Goal: Information Seeking & Learning: Learn about a topic

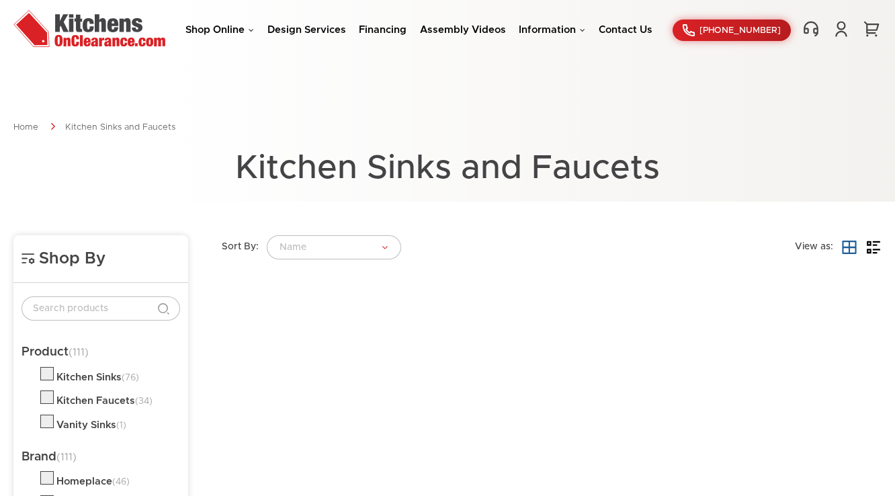
drag, startPoint x: 0, startPoint y: 0, endPoint x: 228, endPoint y: 23, distance: 228.9
click at [227, 19] on div "Shop Online Kitchen Cabinets Kitchen Sinks & Faucets Knobs & Handles Bathroom P…" at bounding box center [447, 30] width 895 height 41
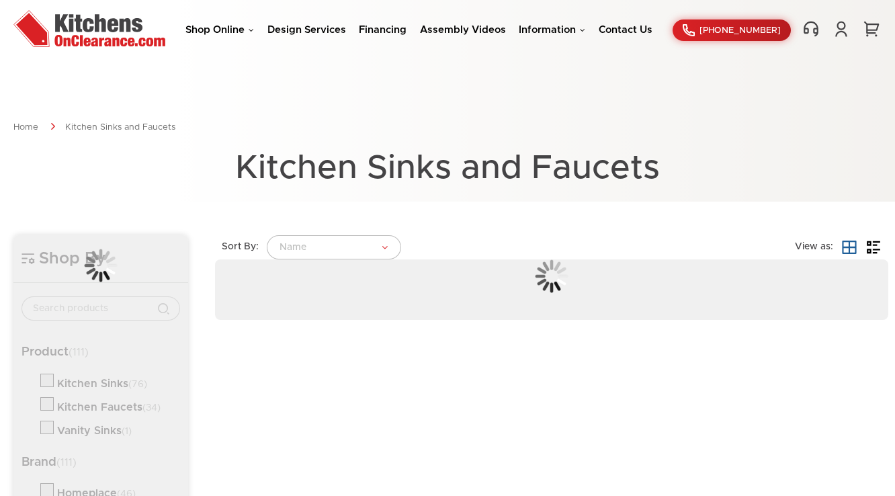
click at [228, 24] on li "Shop Online Kitchen Cabinets Kitchen Sinks & Faucets Knobs & Handles Bathroom P…" at bounding box center [219, 30] width 69 height 13
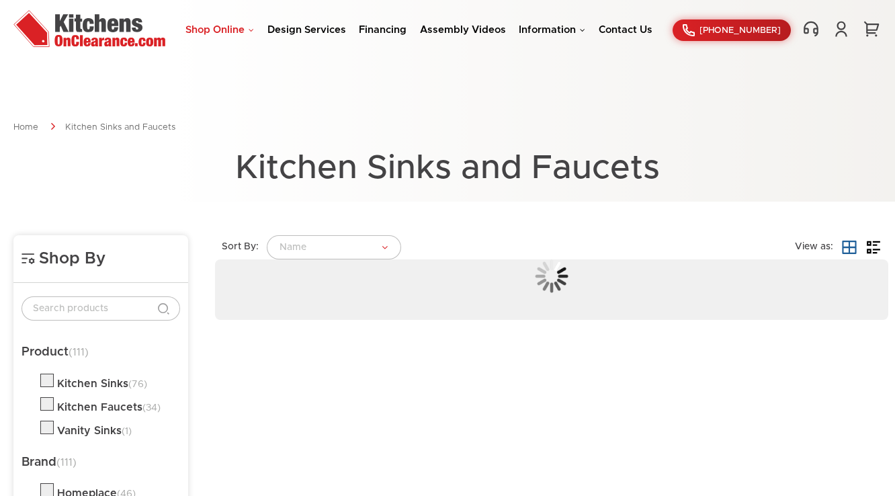
click at [228, 28] on link "Shop Online" at bounding box center [219, 30] width 69 height 10
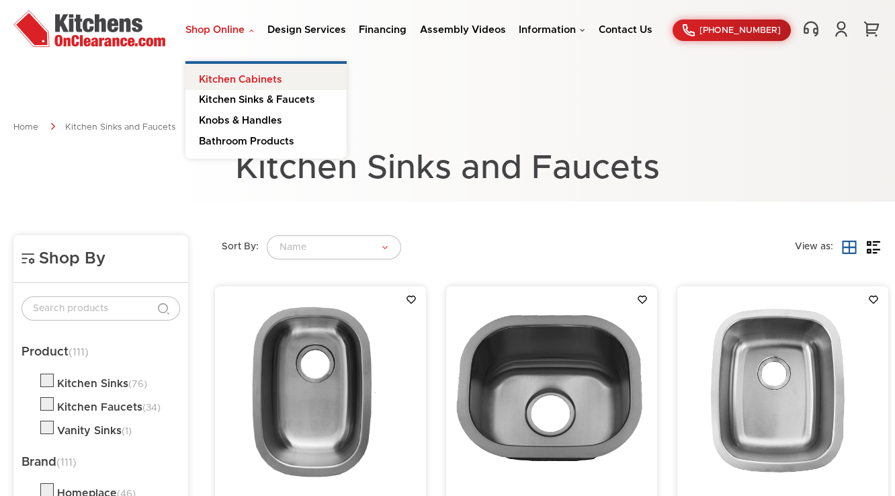
click at [236, 73] on link "Kitchen Cabinets" at bounding box center [265, 77] width 161 height 27
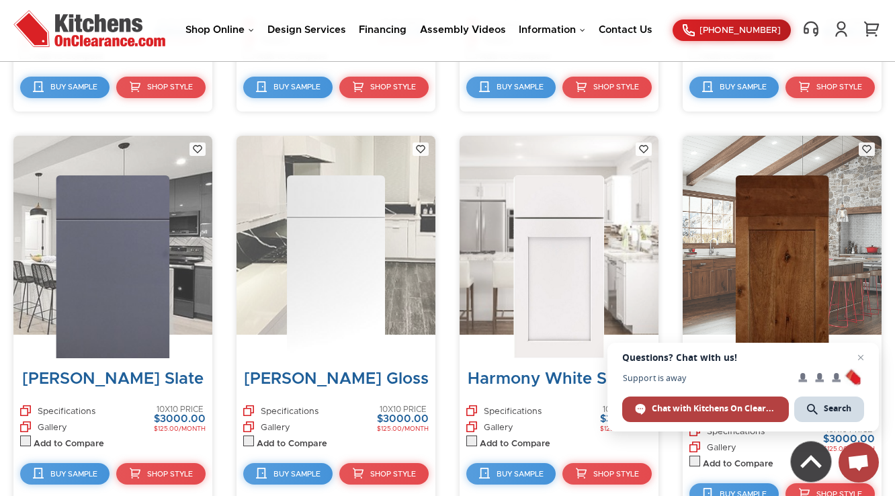
scroll to position [3611, 0]
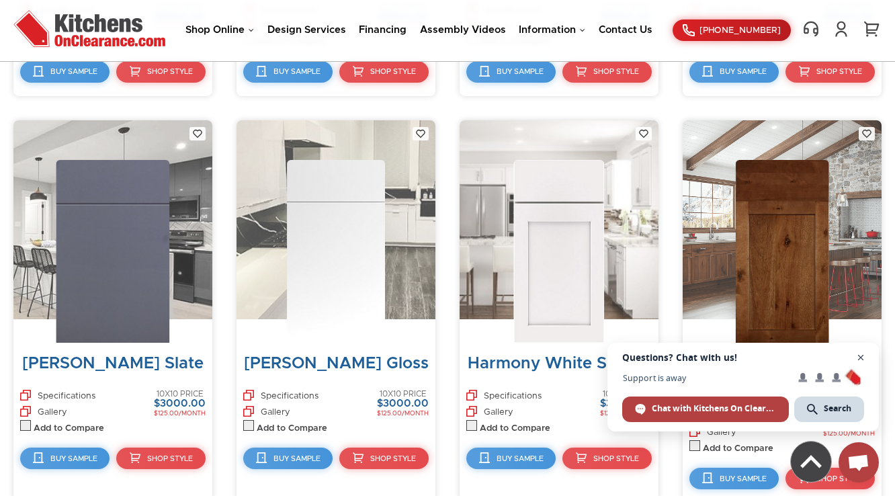
click at [860, 359] on span "Close chat" at bounding box center [860, 357] width 17 height 17
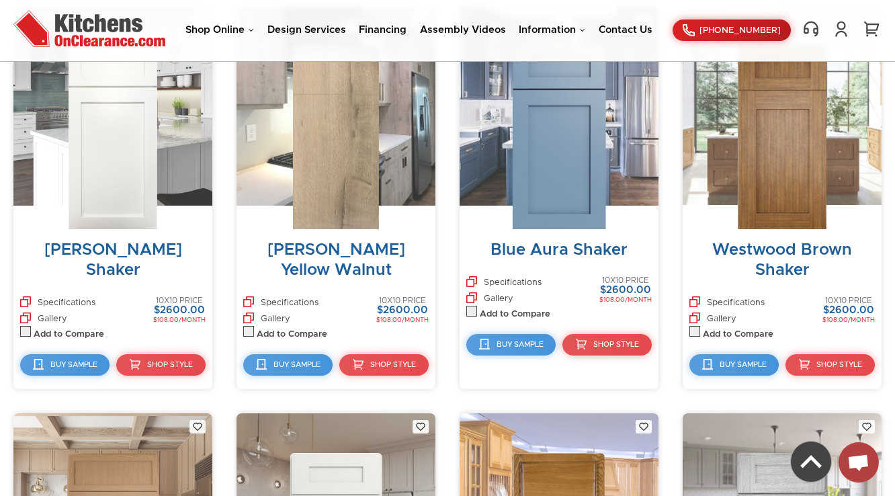
scroll to position [7668, 0]
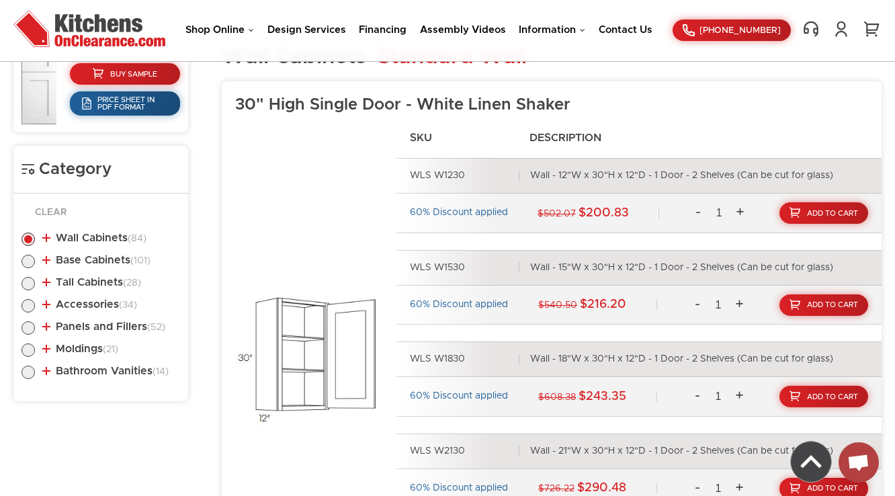
scroll to position [611, 0]
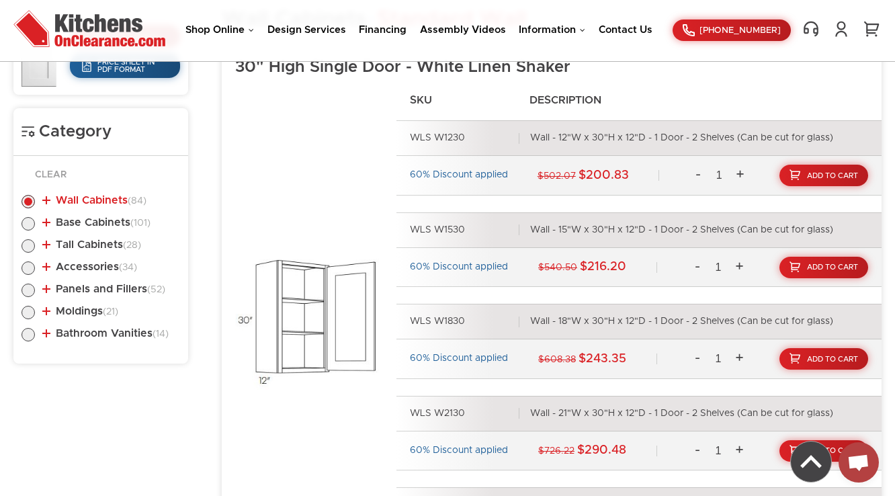
click at [102, 202] on link "Wall Cabinets (84)" at bounding box center [94, 200] width 104 height 11
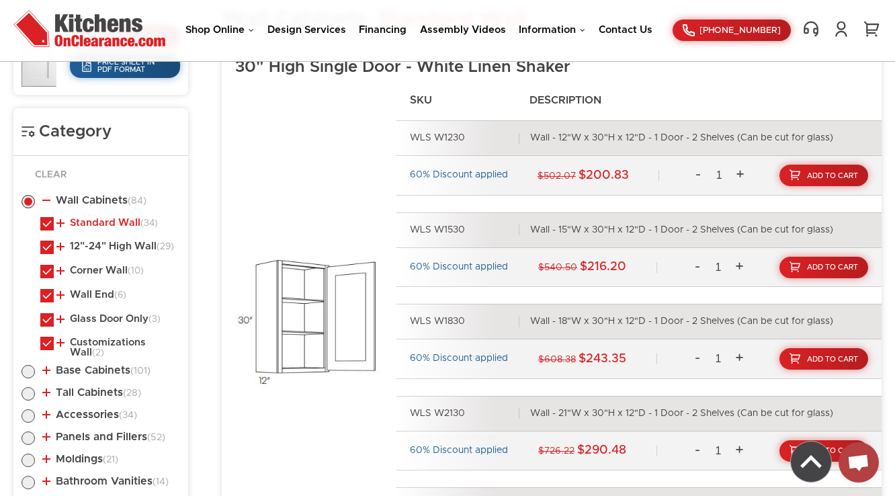
click at [103, 219] on link "Standard Wall (34)" at bounding box center [106, 223] width 101 height 11
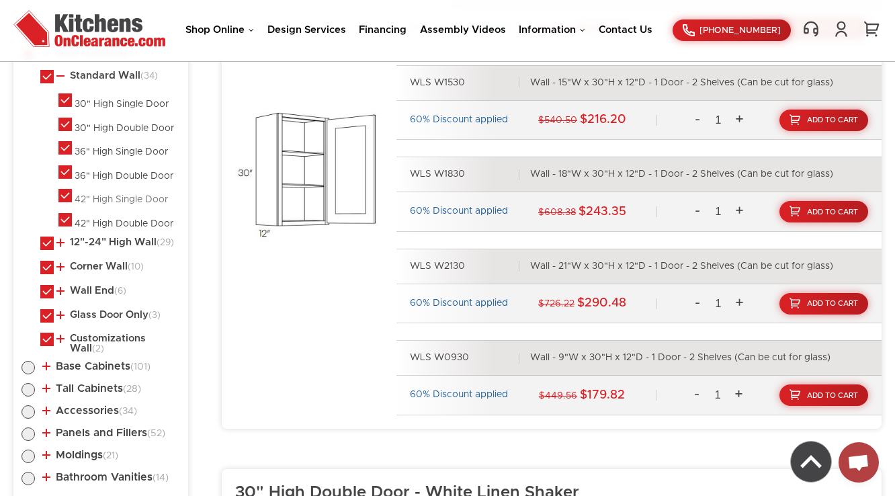
scroll to position [772, 0]
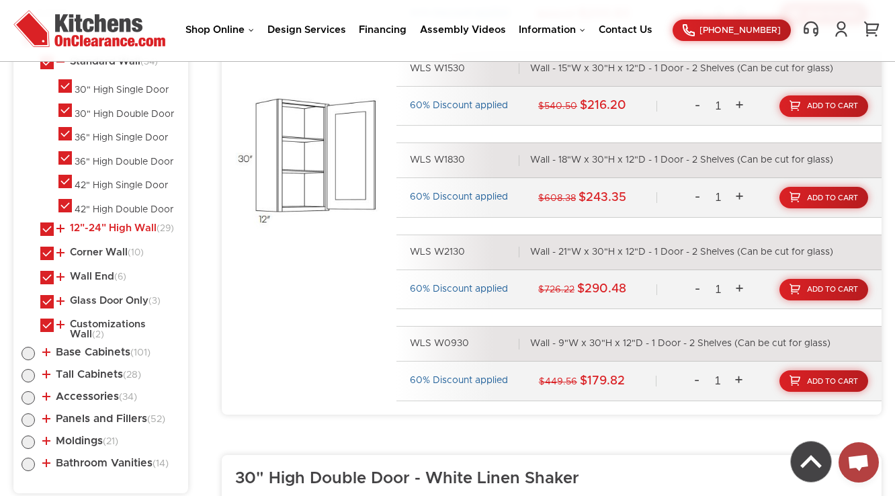
click at [103, 226] on link "12"-24" High Wall (29)" at bounding box center [115, 228] width 118 height 11
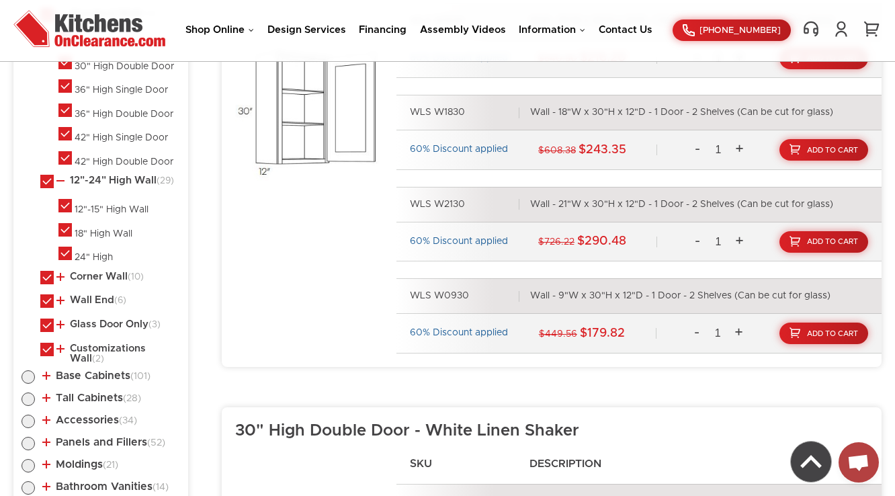
scroll to position [826, 0]
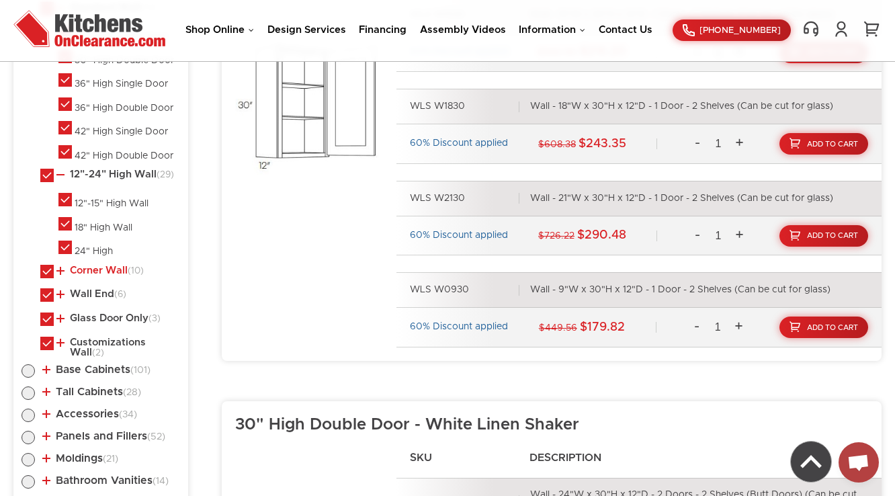
click at [89, 269] on link "Corner Wall (10)" at bounding box center [99, 270] width 87 height 11
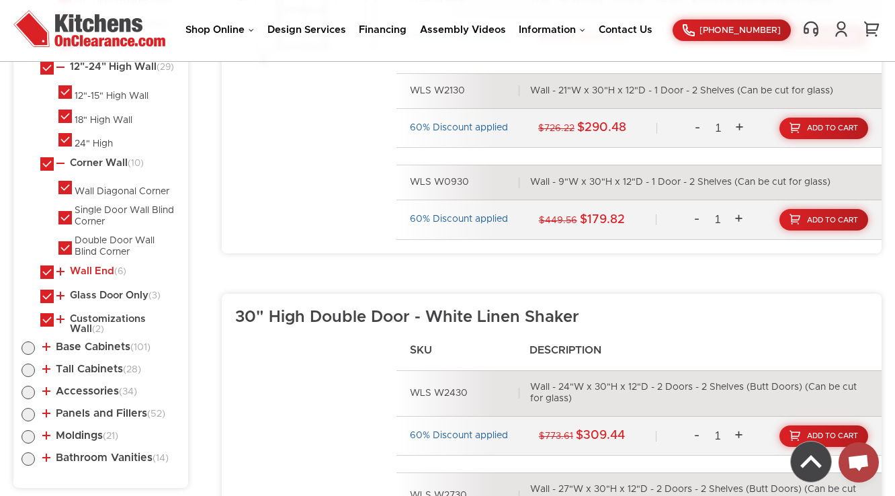
click at [88, 269] on link "Wall End (6)" at bounding box center [91, 271] width 70 height 11
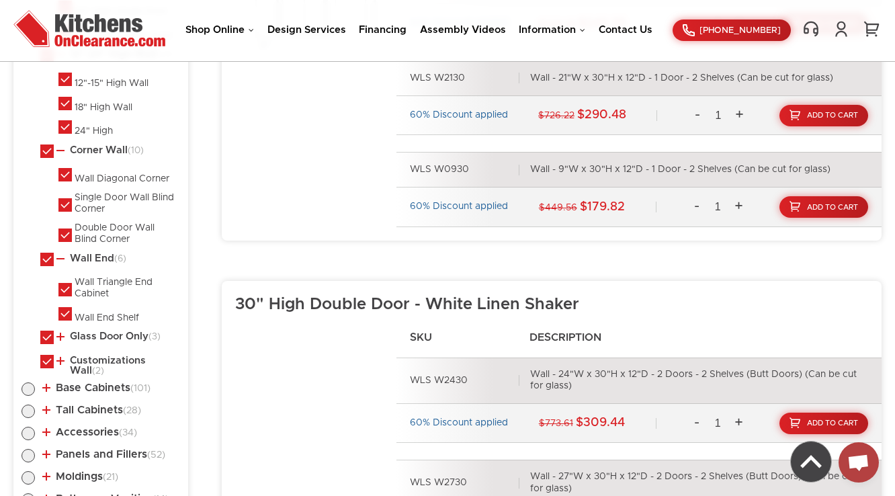
scroll to position [1041, 0]
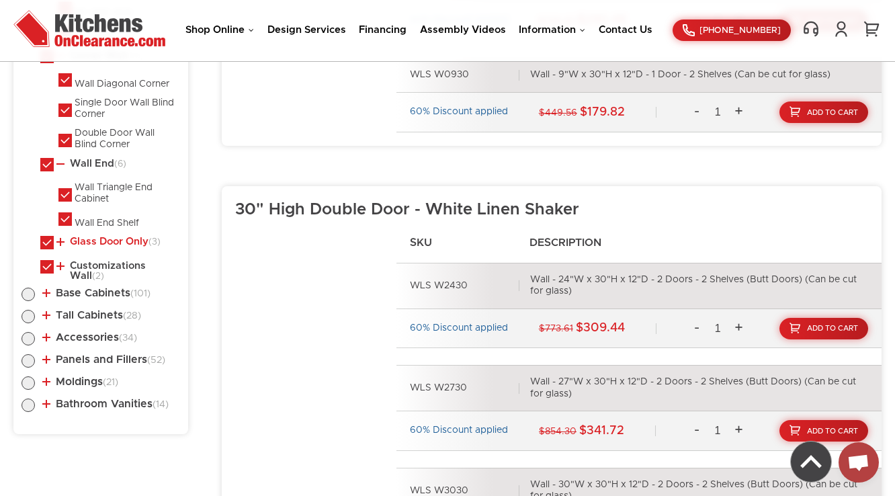
click at [93, 240] on link "Glass Door Only (3)" at bounding box center [108, 241] width 104 height 11
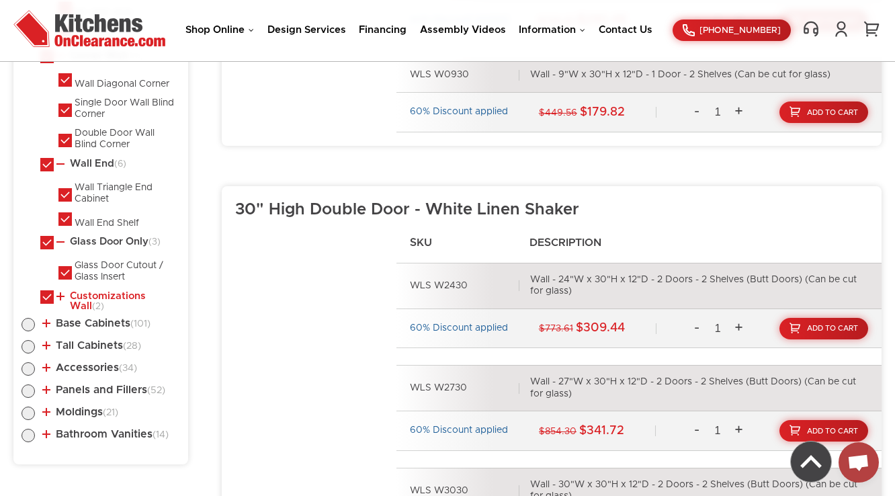
click at [93, 296] on link "Customizations Wall (2)" at bounding box center [115, 301] width 118 height 21
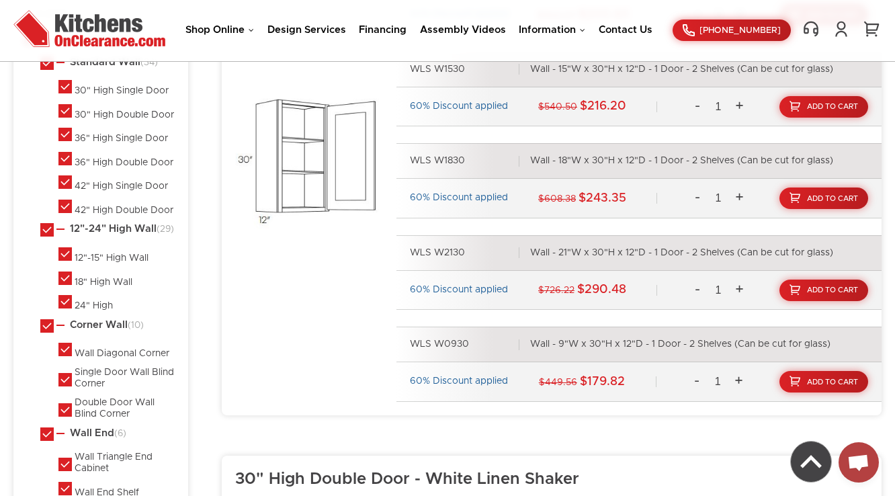
scroll to position [718, 0]
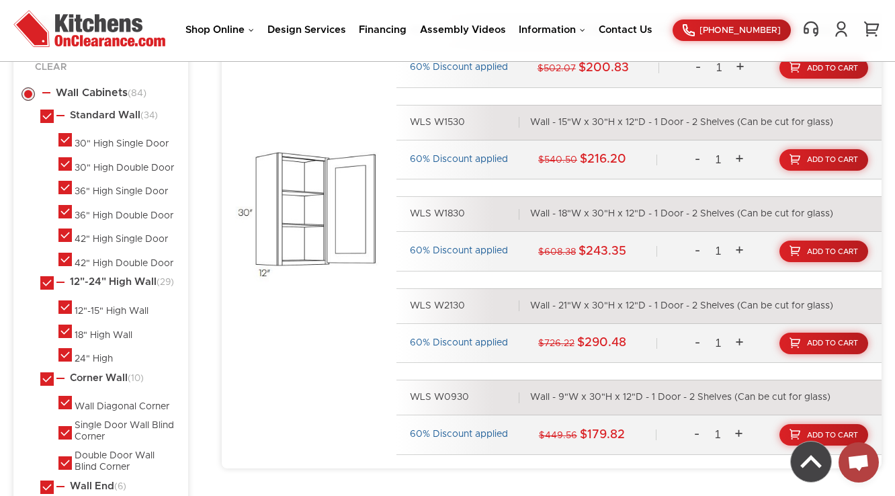
click at [96, 110] on li "Standard Wall (34) 30" High Single Door 30" High Double Door" at bounding box center [110, 190] width 140 height 161
click at [97, 113] on link "Standard Wall (34)" at bounding box center [106, 115] width 101 height 11
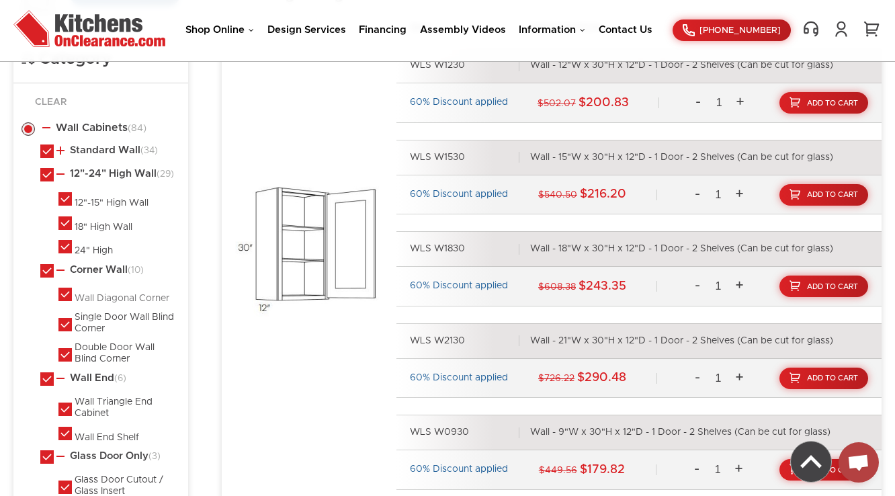
scroll to position [664, 0]
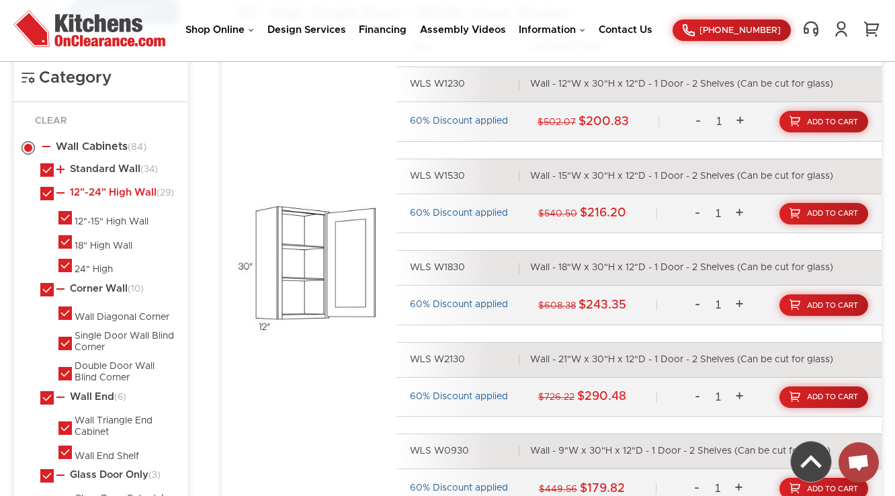
click at [109, 194] on link "12"-24" High Wall (29)" at bounding box center [115, 192] width 118 height 11
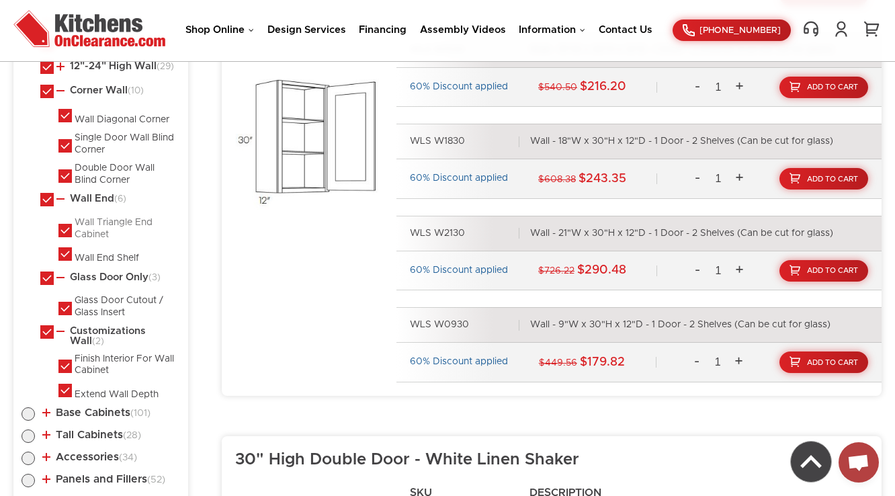
scroll to position [772, 0]
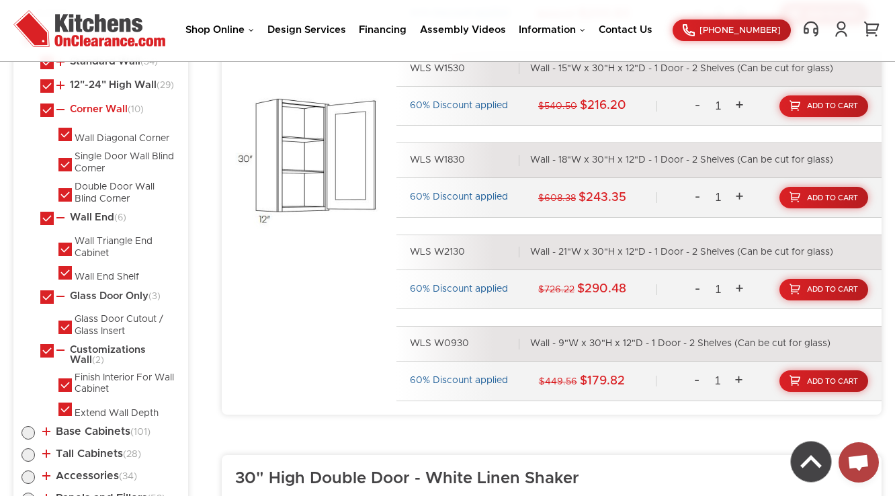
click at [119, 112] on link "Corner Wall (10)" at bounding box center [99, 109] width 87 height 11
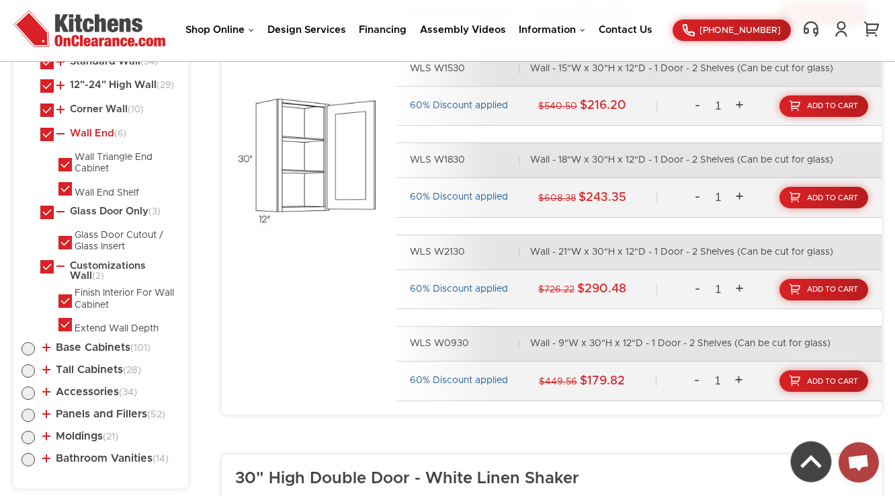
click at [105, 134] on link "Wall End (6)" at bounding box center [91, 133] width 70 height 11
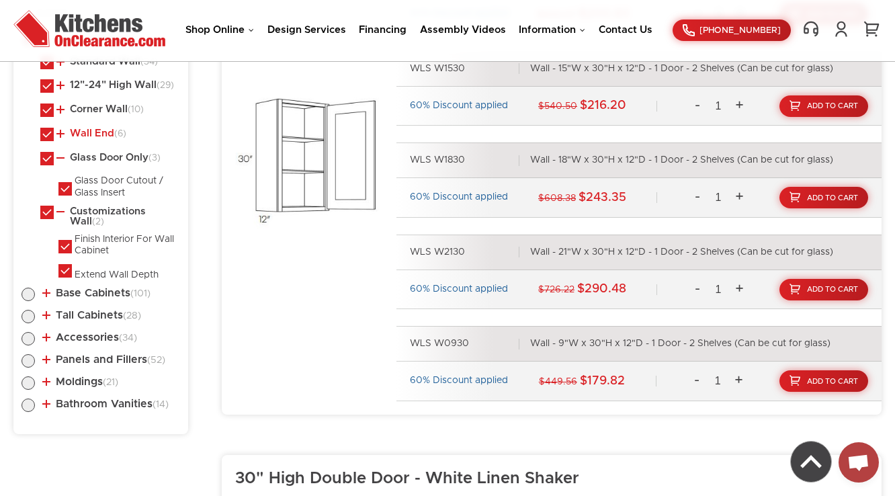
click at [105, 134] on link "Wall End (6)" at bounding box center [91, 133] width 70 height 11
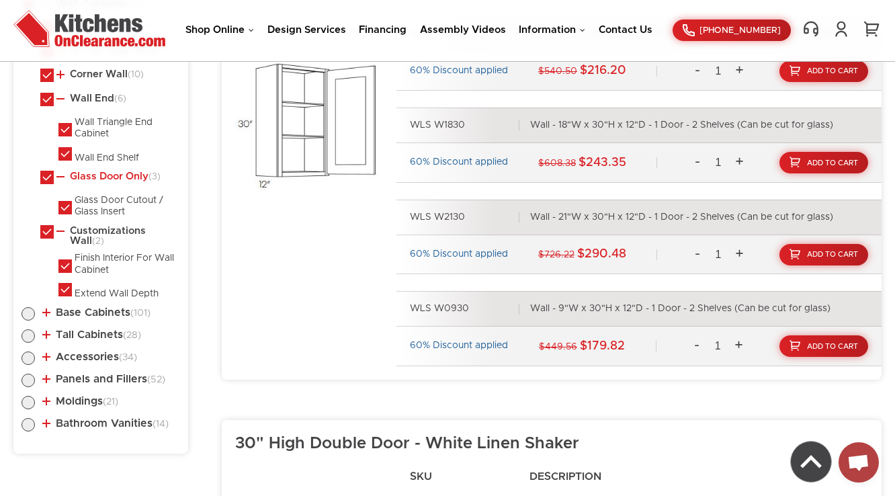
scroll to position [826, 0]
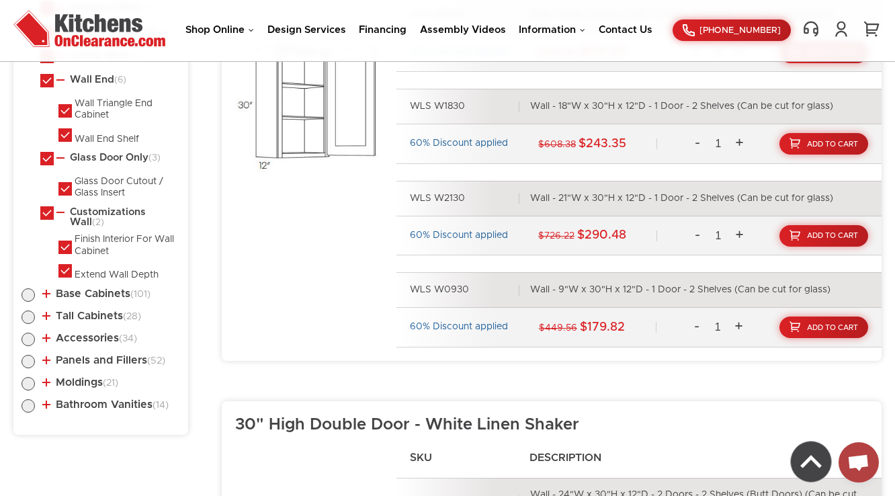
click at [98, 88] on li "Wall End (6) Wall Triangle End Cabinet Wall End Shelf" at bounding box center [110, 109] width 140 height 71
click at [99, 83] on link "Wall End (6)" at bounding box center [91, 80] width 70 height 11
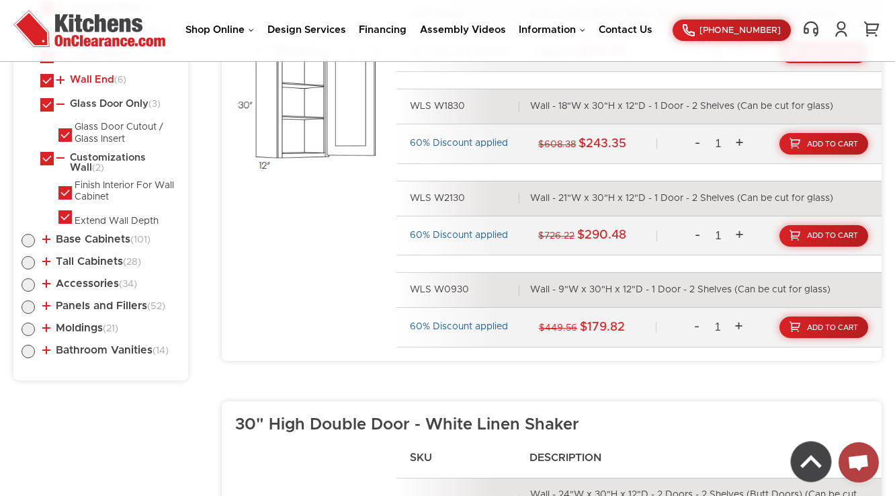
click at [99, 83] on link "Wall End (6)" at bounding box center [91, 80] width 70 height 11
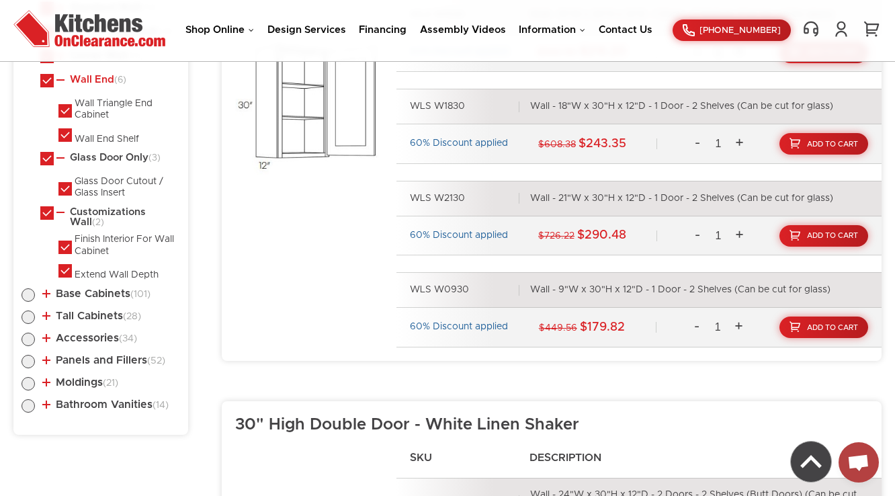
click at [99, 83] on link "Wall End (6)" at bounding box center [91, 80] width 70 height 11
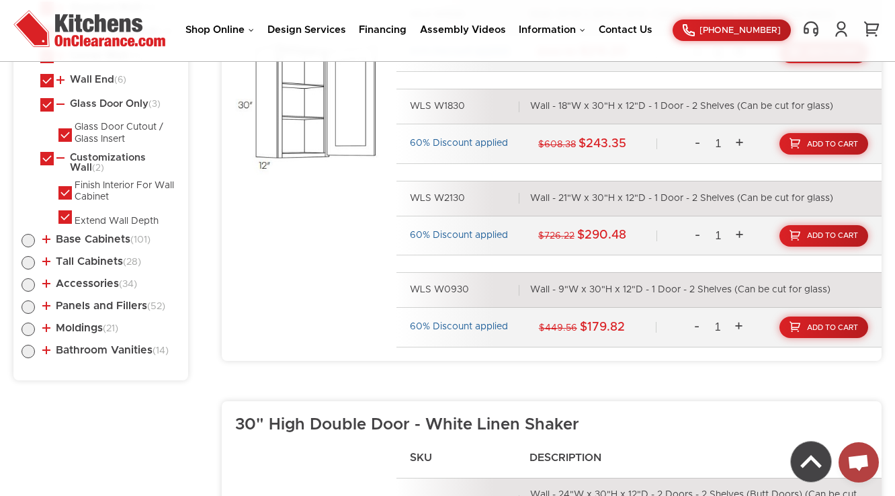
click at [111, 74] on ul "Standard Wall (34) 30" High Single Door 30" High Double Door 36" High Single Do…" at bounding box center [100, 115] width 159 height 226
click at [110, 76] on link "Wall End (6)" at bounding box center [91, 80] width 70 height 11
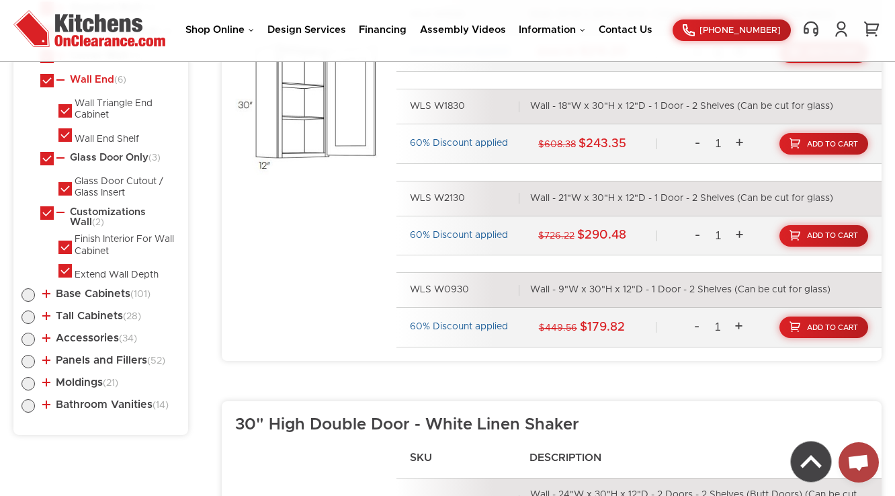
click at [110, 76] on link "Wall End (6)" at bounding box center [91, 80] width 70 height 11
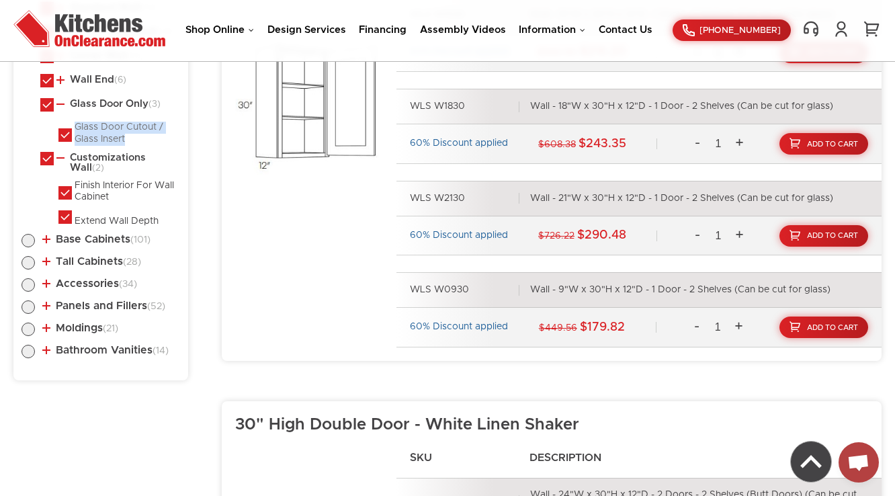
drag, startPoint x: 129, startPoint y: 140, endPoint x: 75, endPoint y: 126, distance: 55.4
click at [75, 126] on div "Glass Door Cutout / Glass Insert" at bounding box center [125, 134] width 100 height 24
checkbox input "true"
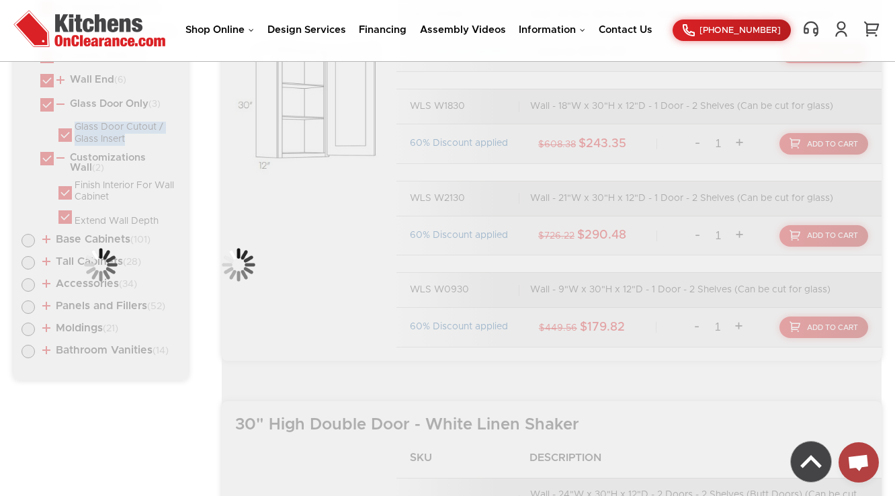
copy div "Glass Door Cutout / Glass Insert"
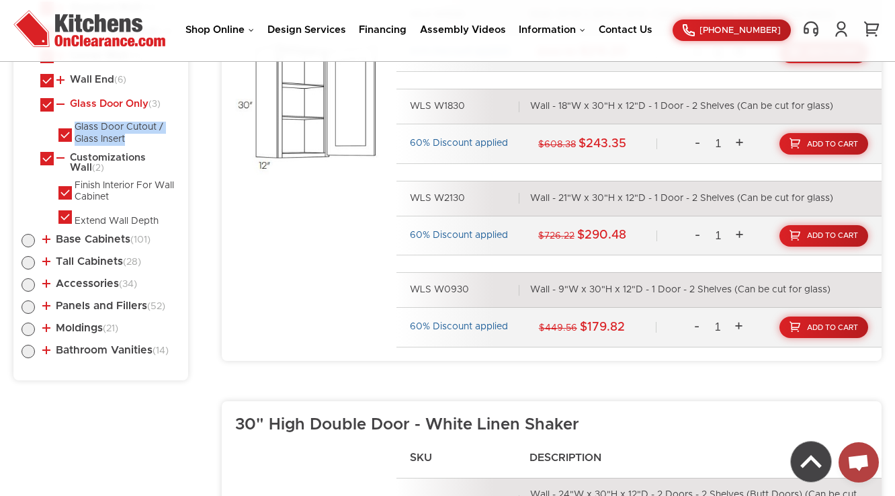
click at [106, 107] on link "Glass Door Only (3)" at bounding box center [108, 104] width 104 height 11
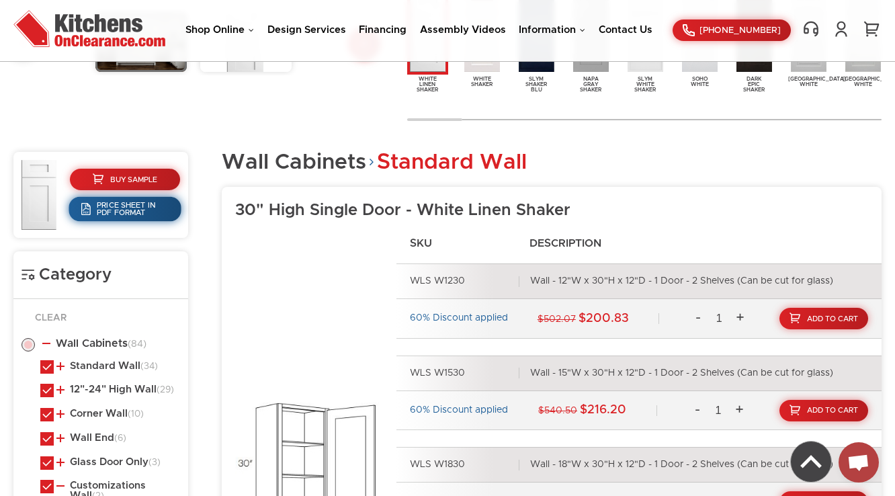
scroll to position [503, 0]
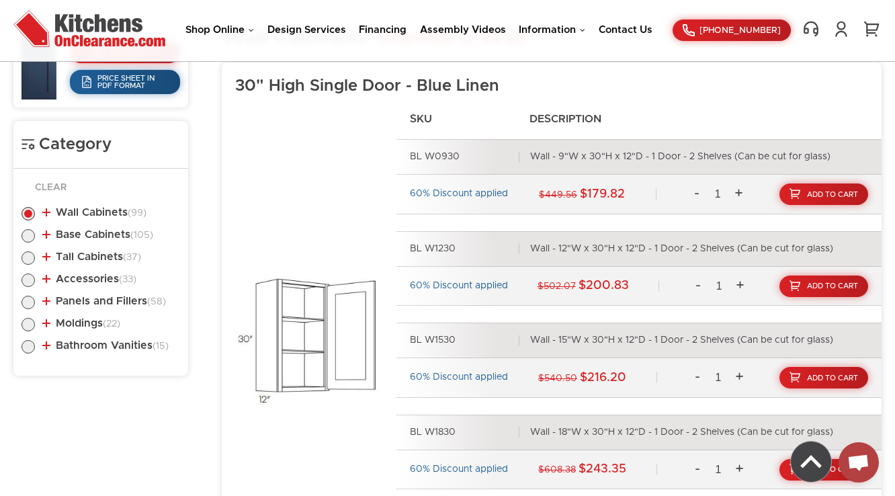
scroll to position [645, 0]
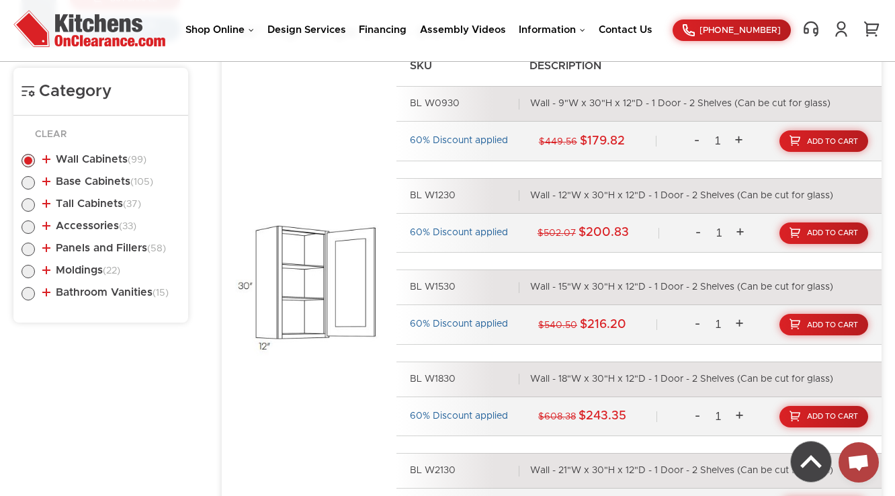
click at [69, 167] on li "Wall Cabinets (99) Standard Wall (34) 30" High Single Door (27)" at bounding box center [100, 161] width 159 height 15
click at [73, 164] on li "Wall Cabinets (99) Standard Wall (34) 30" High Single Door (27)" at bounding box center [100, 161] width 159 height 15
click at [81, 161] on link "Wall Cabinets (99)" at bounding box center [94, 159] width 104 height 11
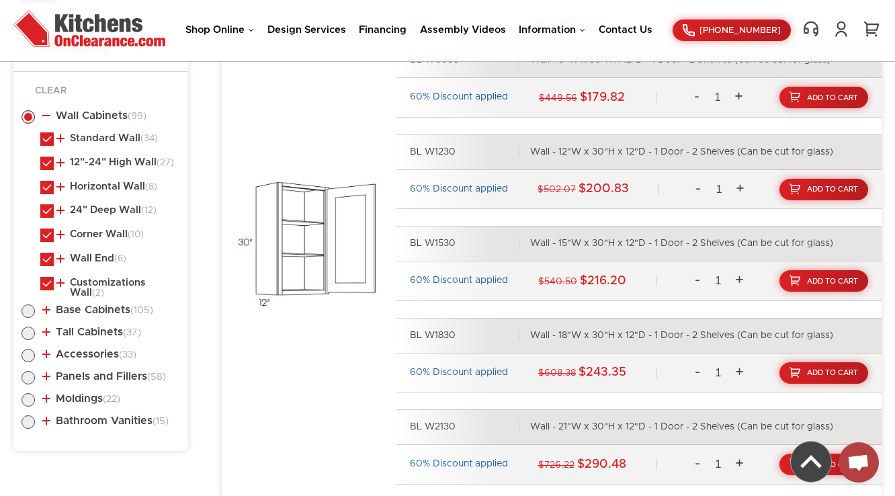
scroll to position [699, 0]
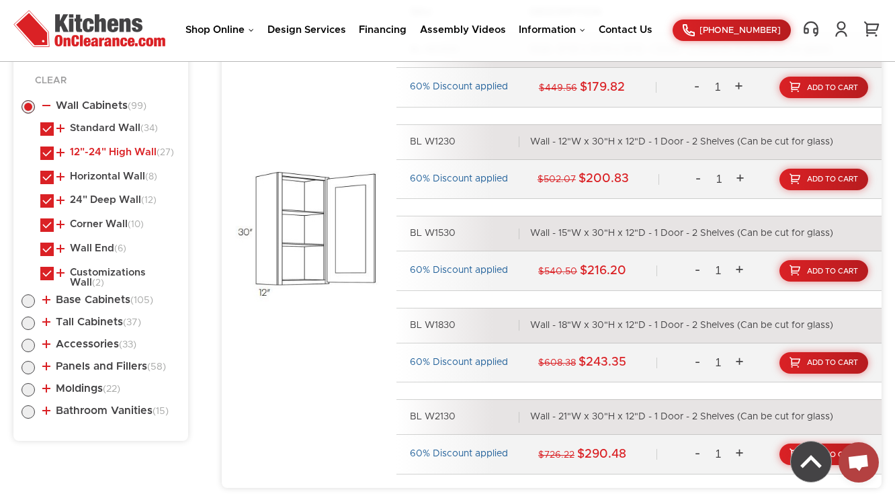
click at [108, 150] on link "12"-24" High Wall (27)" at bounding box center [115, 152] width 118 height 11
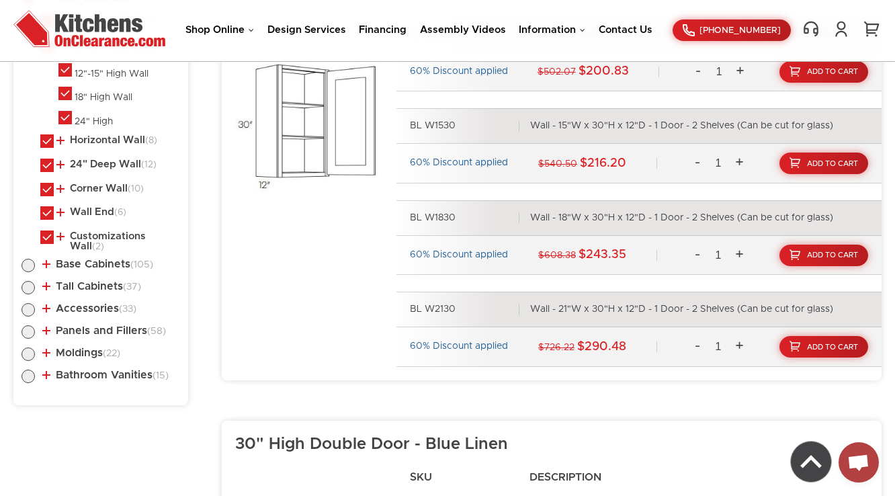
scroll to position [752, 0]
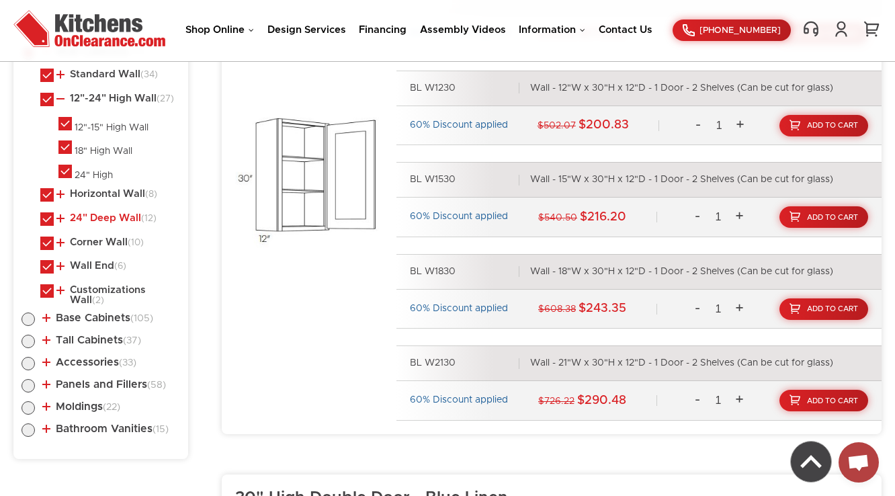
click at [124, 218] on link "24" Deep Wall (12)" at bounding box center [106, 218] width 100 height 11
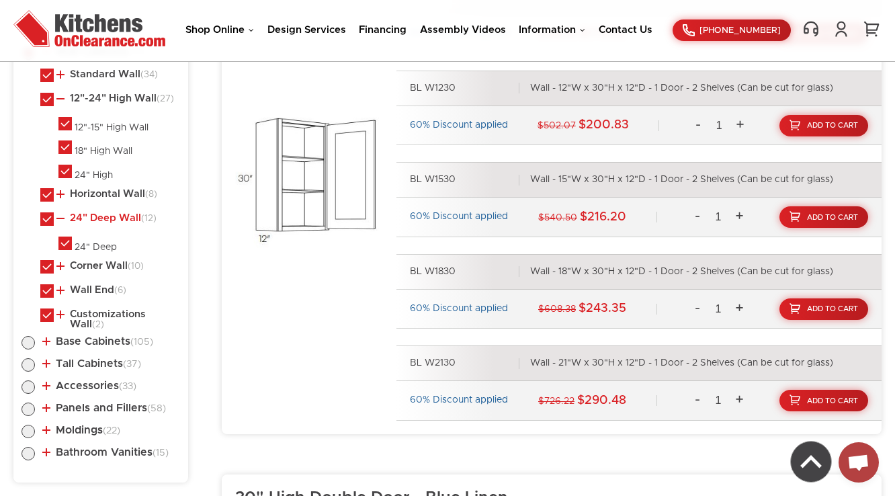
click at [124, 218] on link "24" Deep Wall (12)" at bounding box center [106, 218] width 100 height 11
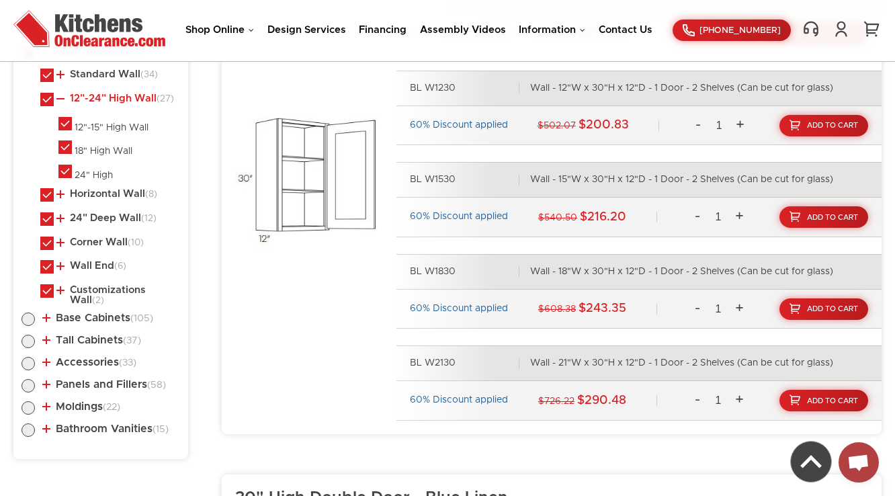
click at [111, 97] on link "12"-24" High Wall (27)" at bounding box center [115, 98] width 118 height 11
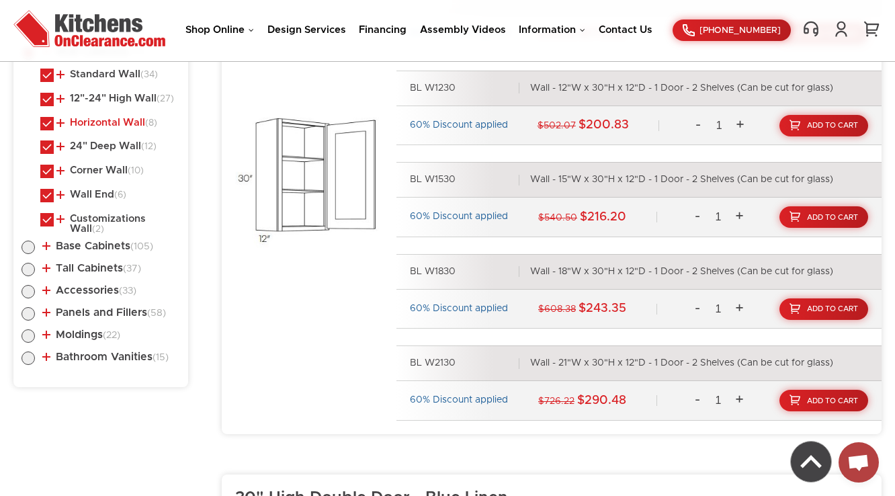
click at [107, 124] on link "Horizontal Wall (8)" at bounding box center [106, 123] width 101 height 11
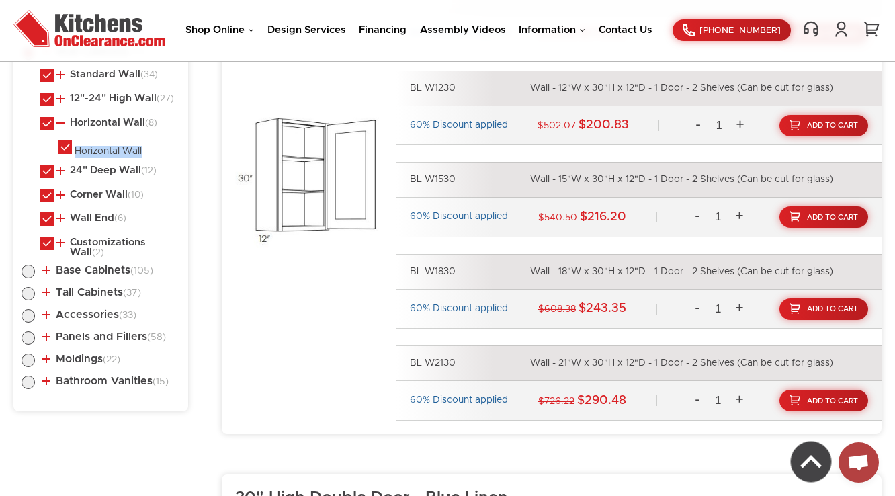
drag, startPoint x: 113, startPoint y: 152, endPoint x: 73, endPoint y: 150, distance: 39.7
click at [73, 150] on li "Horizontal Wall" at bounding box center [119, 148] width 122 height 17
copy div "Horizontal Wall"
click at [107, 122] on link "Horizontal Wall (8)" at bounding box center [106, 123] width 101 height 11
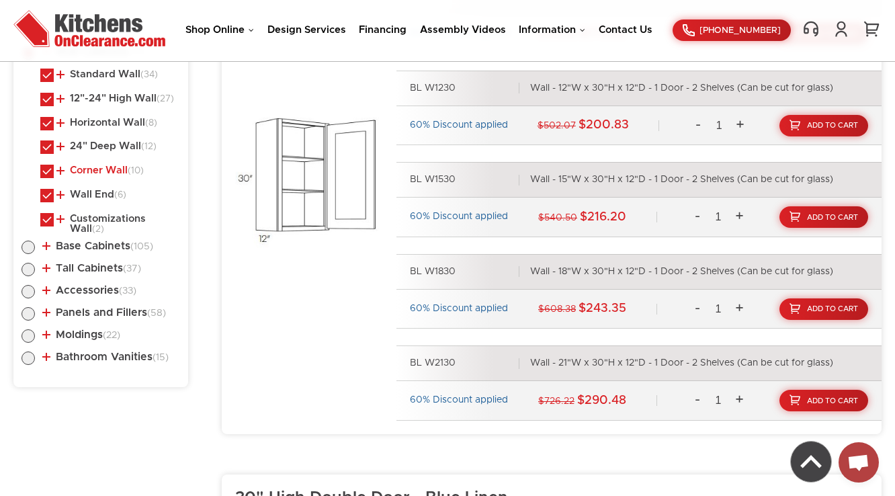
click at [101, 171] on link "Corner Wall (10)" at bounding box center [99, 170] width 87 height 11
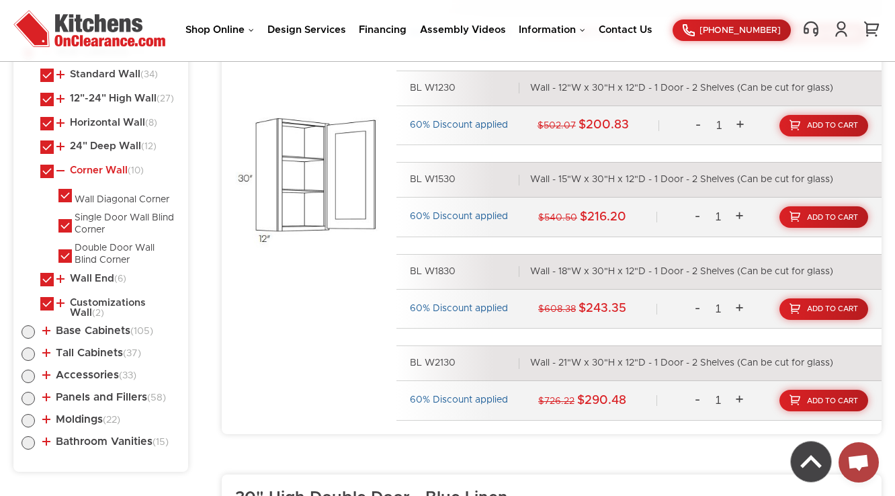
click at [101, 171] on link "Corner Wall (10)" at bounding box center [99, 170] width 87 height 11
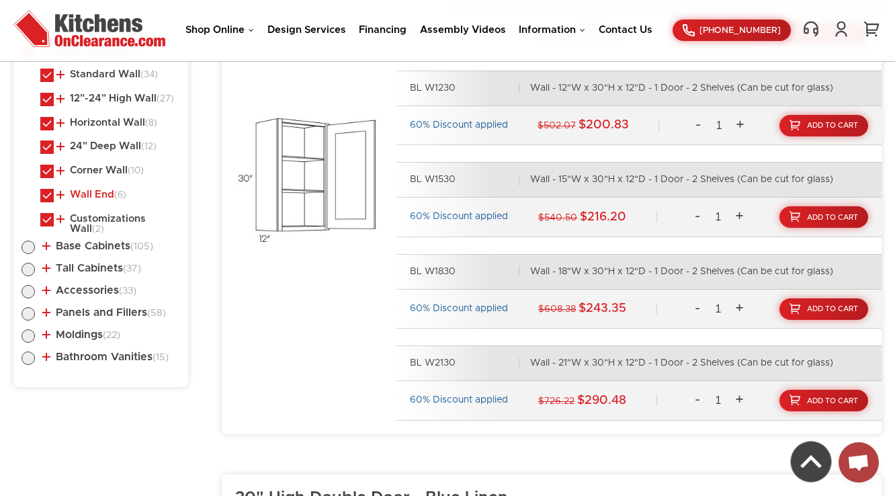
click at [96, 196] on link "Wall End (6)" at bounding box center [91, 194] width 70 height 11
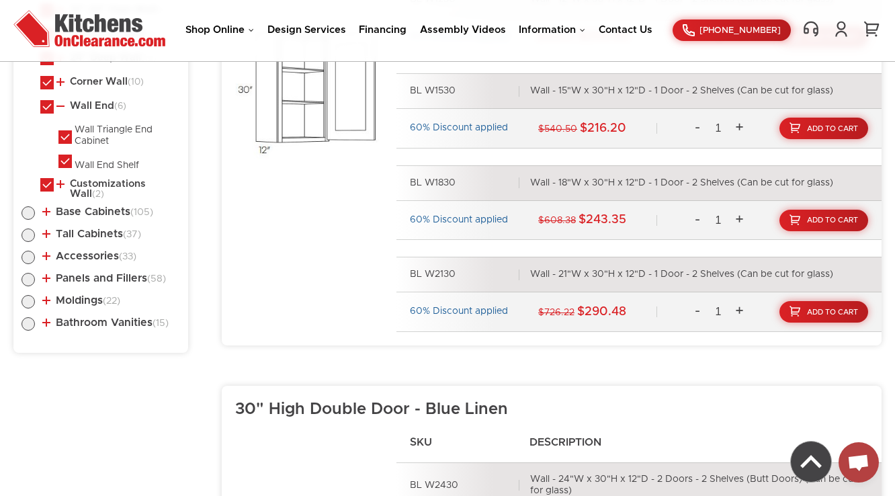
scroll to position [860, 0]
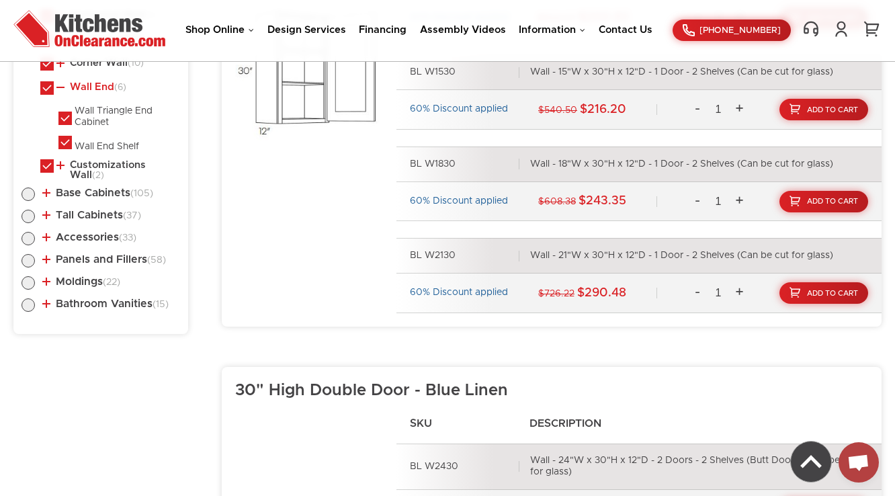
click at [79, 83] on link "Wall End (6)" at bounding box center [91, 87] width 70 height 11
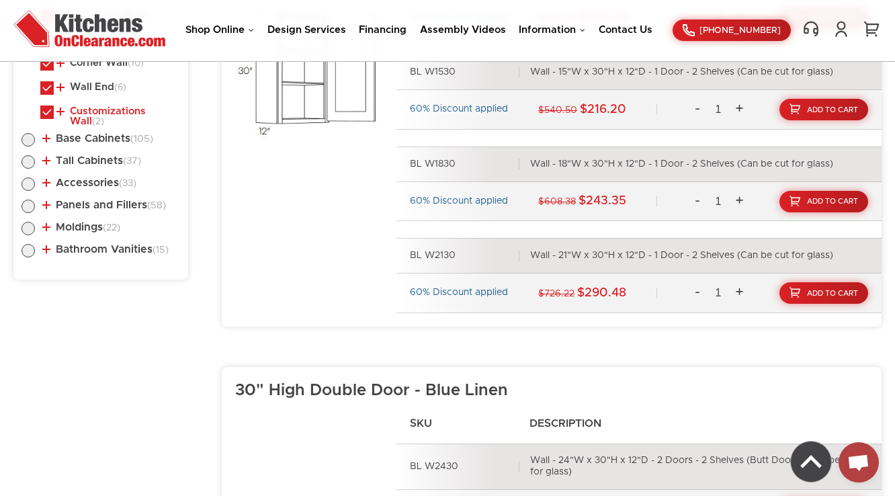
click at [113, 113] on link "Customizations Wall (2)" at bounding box center [115, 116] width 118 height 21
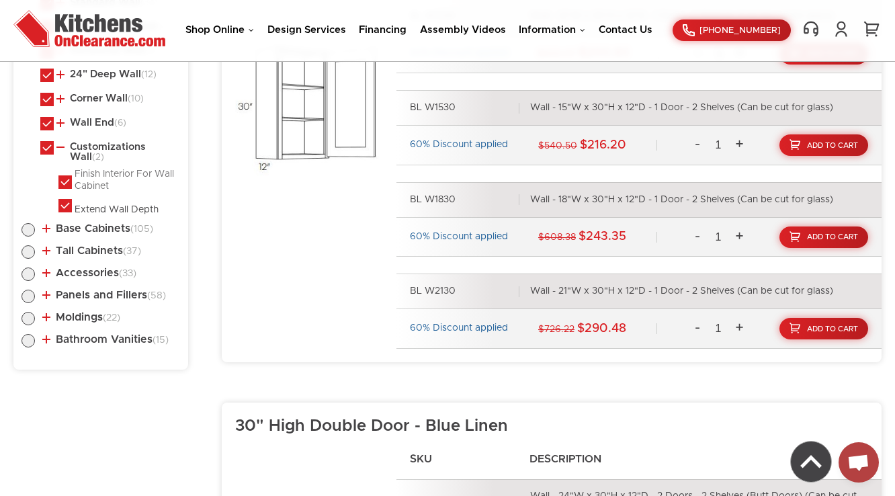
scroll to position [806, 0]
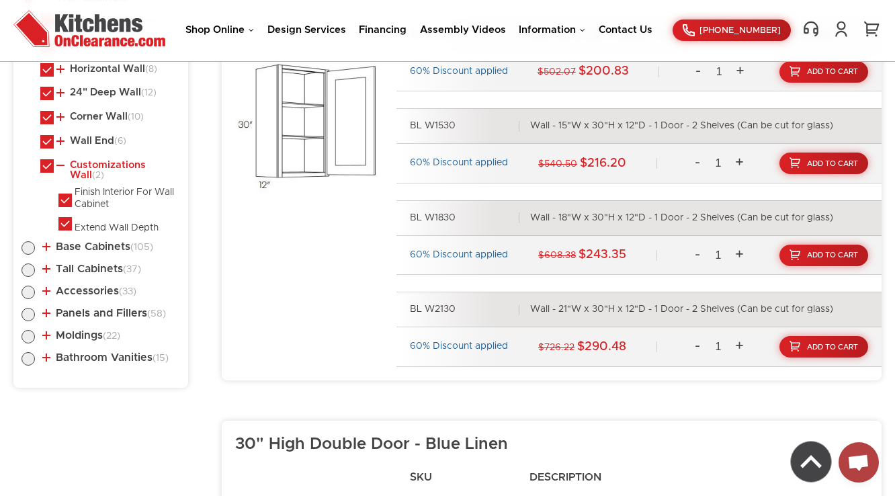
click at [97, 163] on link "Customizations Wall (2)" at bounding box center [115, 170] width 118 height 21
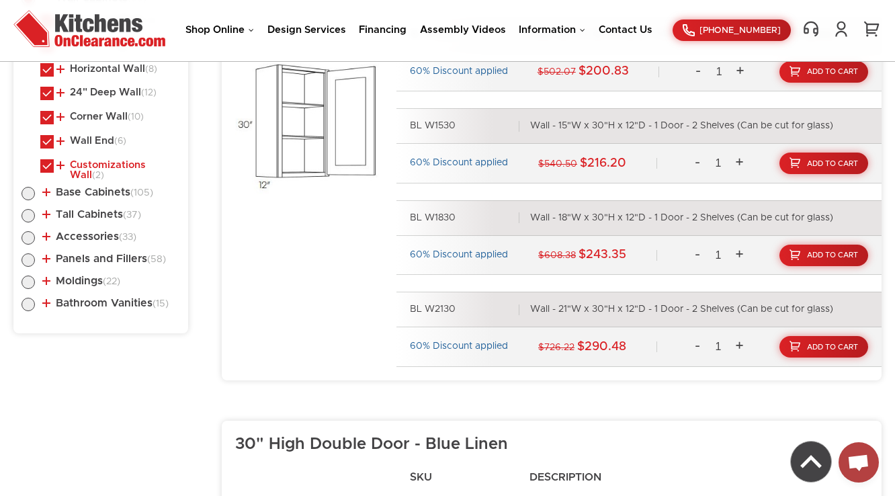
click at [97, 163] on link "Customizations Wall (2)" at bounding box center [115, 170] width 118 height 21
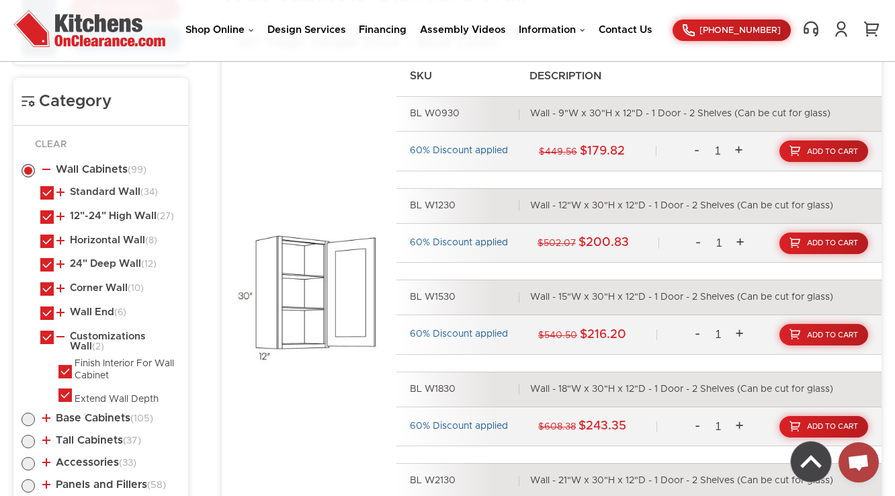
scroll to position [699, 0]
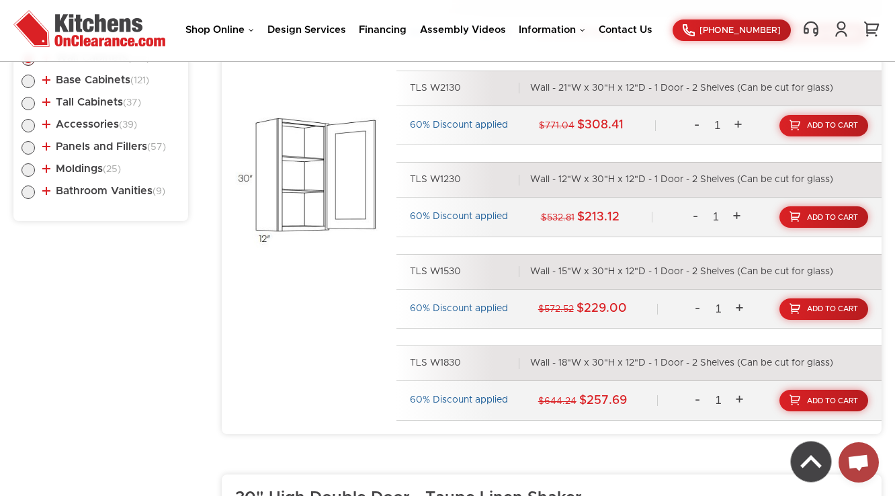
scroll to position [699, 0]
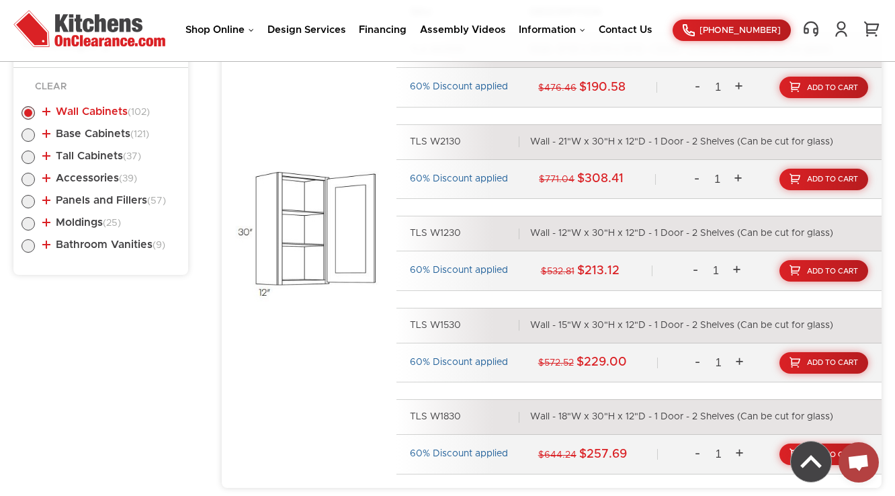
click at [81, 112] on link "Wall Cabinets (102)" at bounding box center [95, 111] width 107 height 11
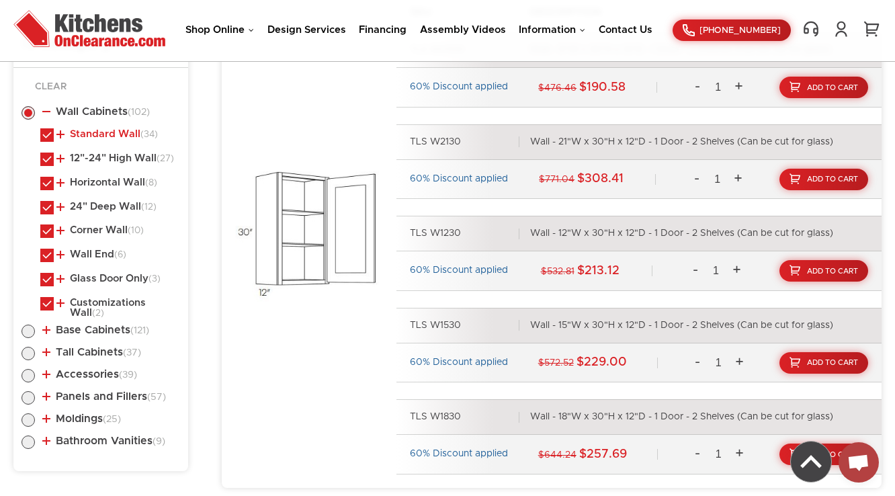
click at [82, 131] on link "Standard Wall (34)" at bounding box center [106, 134] width 101 height 11
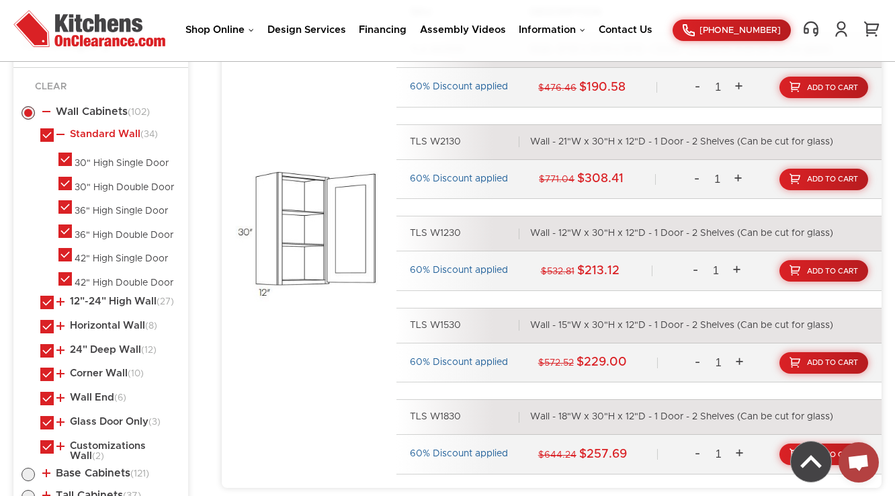
click at [82, 131] on link "Standard Wall (34)" at bounding box center [106, 134] width 101 height 11
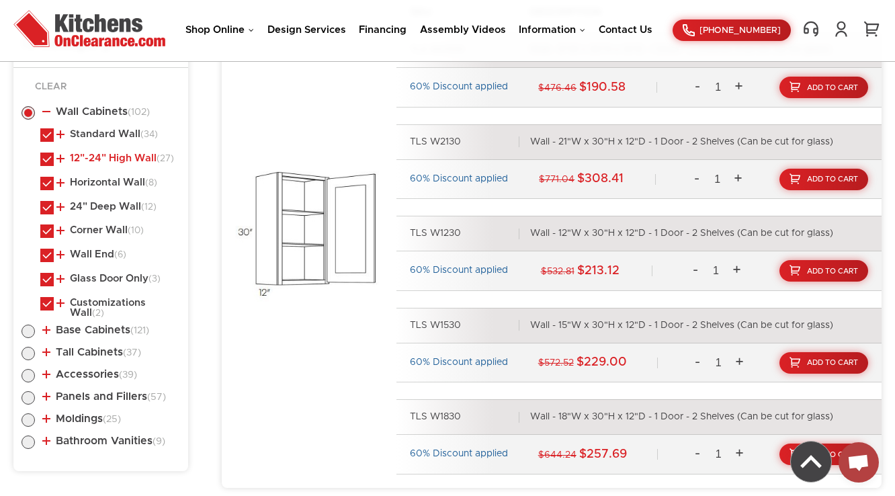
click at [83, 153] on link "12"-24" High Wall (27)" at bounding box center [115, 158] width 118 height 11
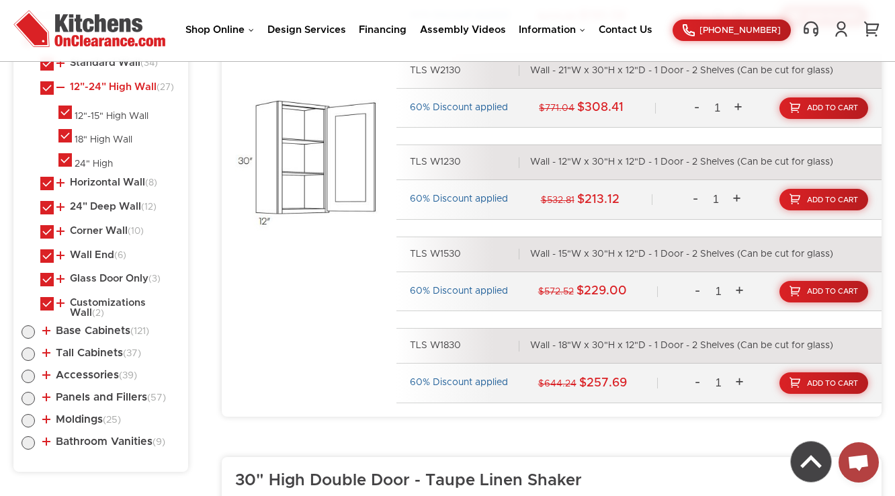
scroll to position [752, 0]
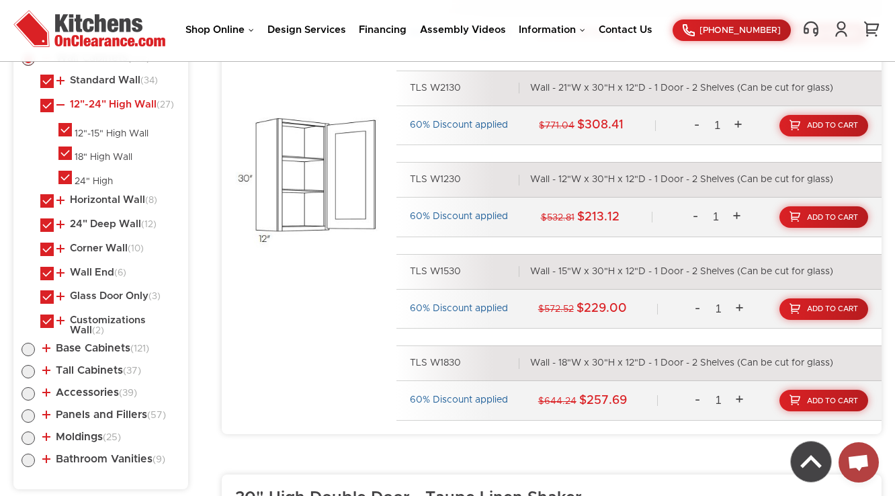
click at [116, 101] on link "12"-24" High Wall (27)" at bounding box center [115, 104] width 118 height 11
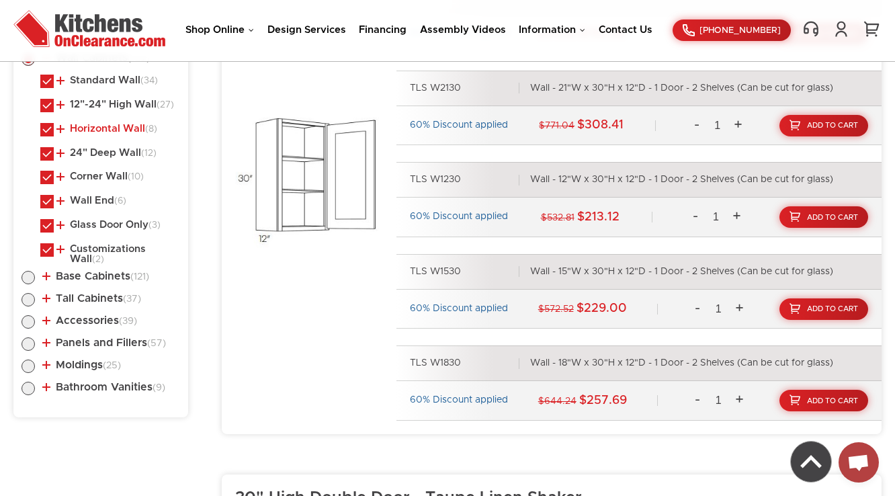
click at [114, 131] on link "Horizontal Wall (8)" at bounding box center [106, 129] width 101 height 11
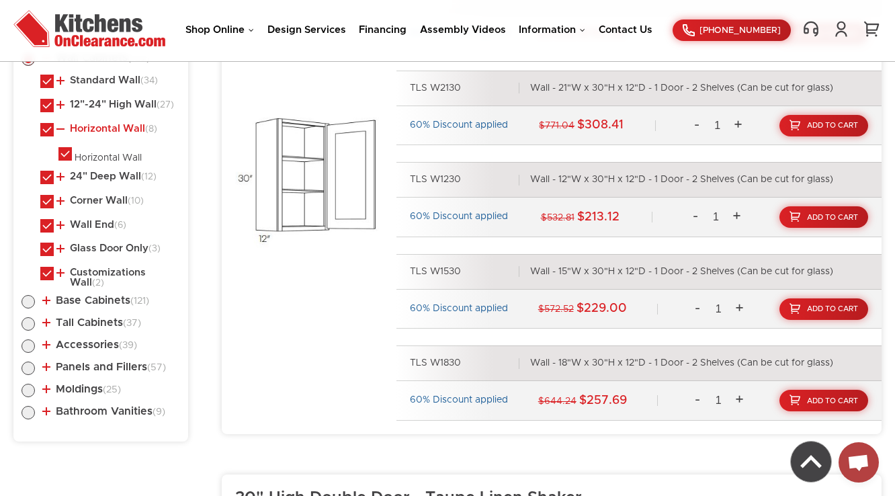
click at [101, 126] on link "Horizontal Wall (8)" at bounding box center [106, 129] width 101 height 11
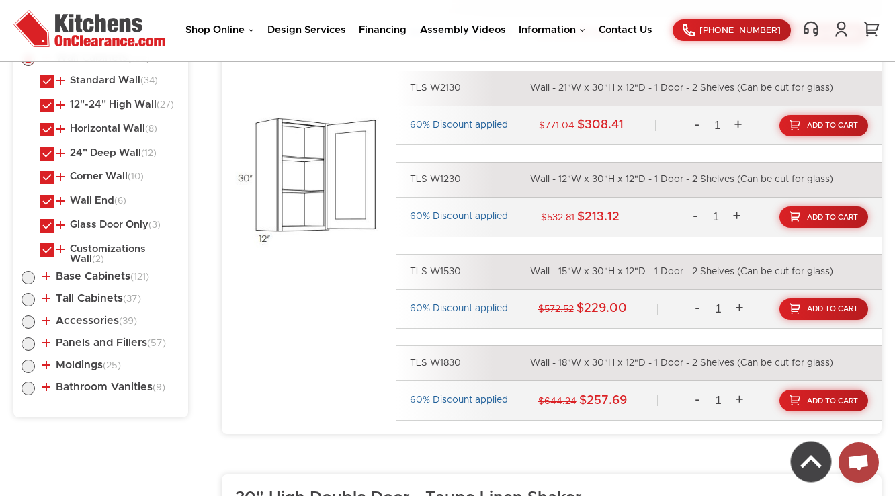
click at [100, 171] on ul "Standard Wall (34) 30" High Single Door 30" High Double Door 36" High Single Do…" at bounding box center [100, 169] width 159 height 189
click at [99, 180] on link "Corner Wall (10)" at bounding box center [99, 176] width 87 height 11
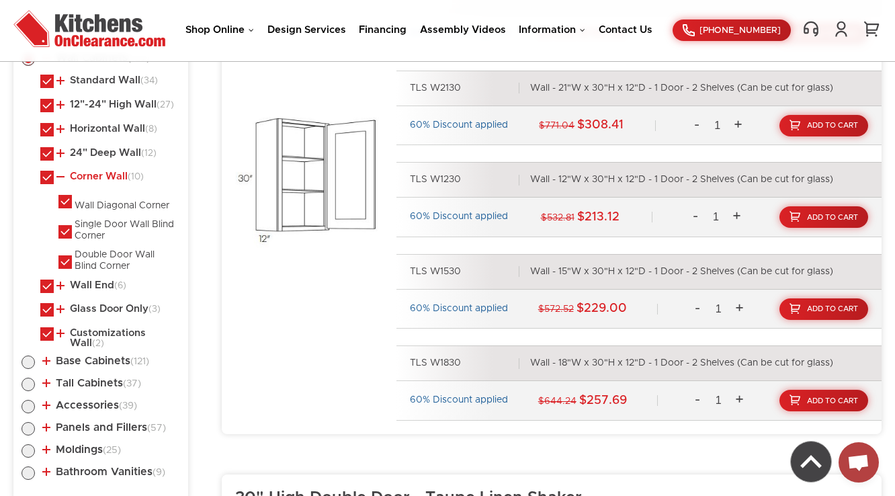
click at [101, 178] on link "Corner Wall (10)" at bounding box center [99, 176] width 87 height 11
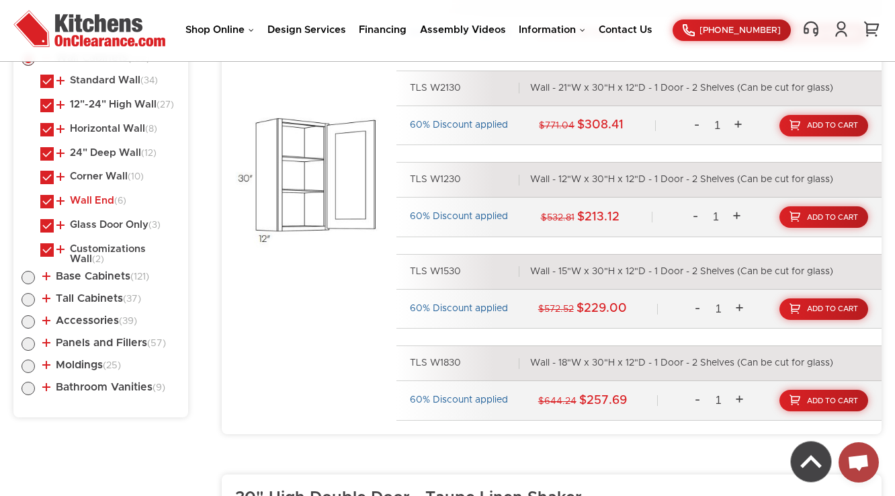
click at [102, 202] on link "Wall End (6)" at bounding box center [91, 200] width 70 height 11
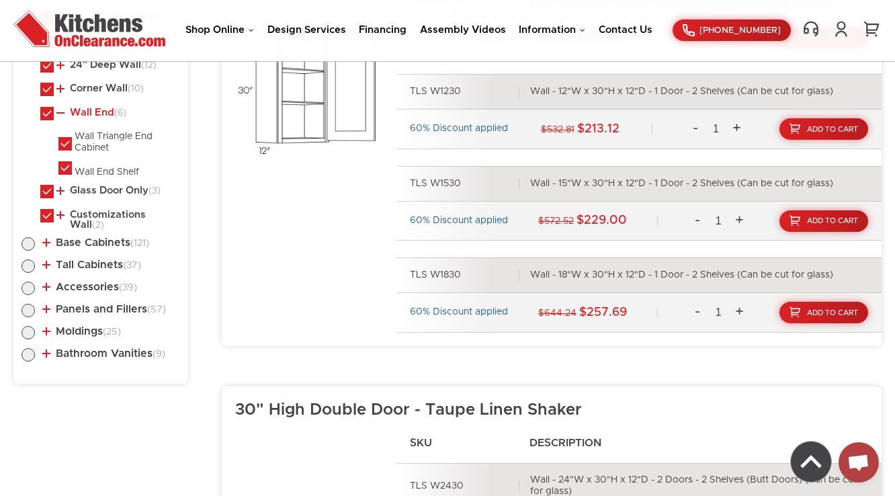
scroll to position [860, 0]
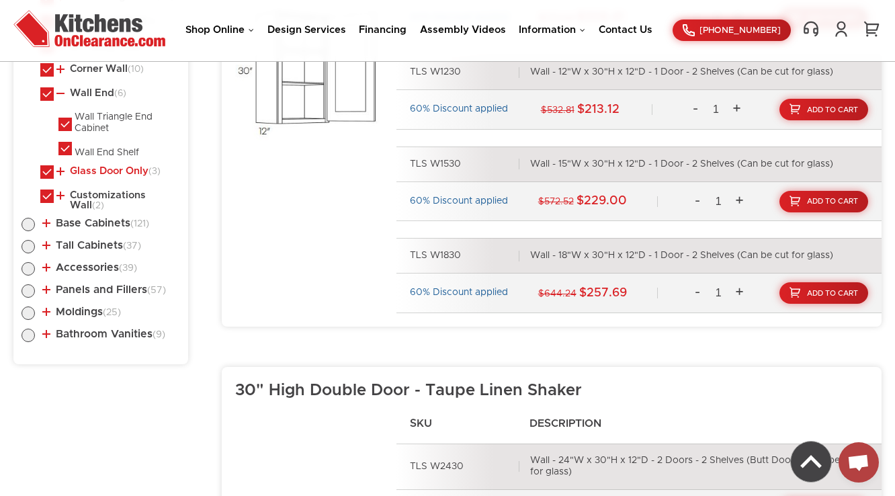
click at [105, 169] on link "Glass Door Only (3)" at bounding box center [108, 171] width 104 height 11
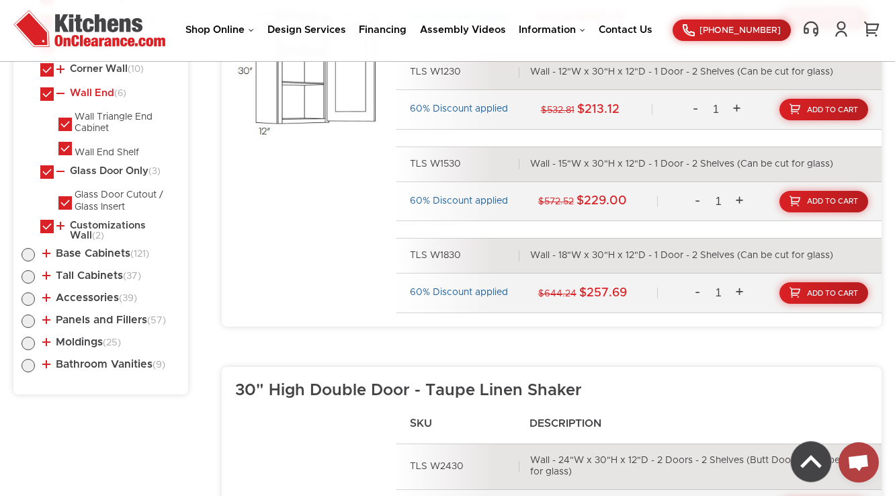
click at [87, 94] on link "Wall End (6)" at bounding box center [91, 93] width 70 height 11
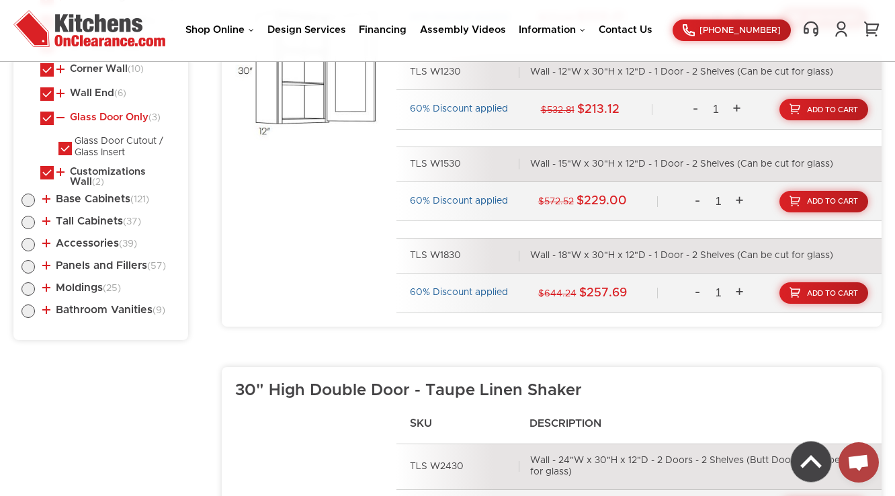
click at [93, 116] on link "Glass Door Only (3)" at bounding box center [108, 117] width 104 height 11
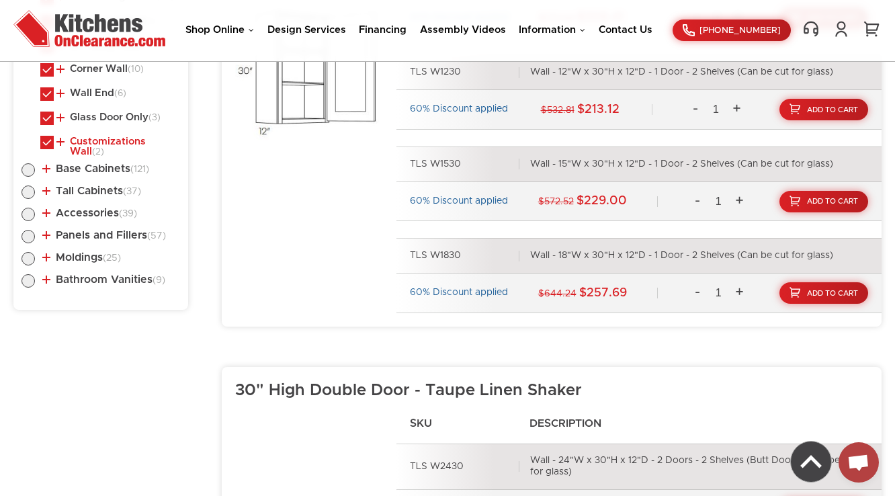
click at [94, 139] on link "Customizations Wall (2)" at bounding box center [115, 146] width 118 height 21
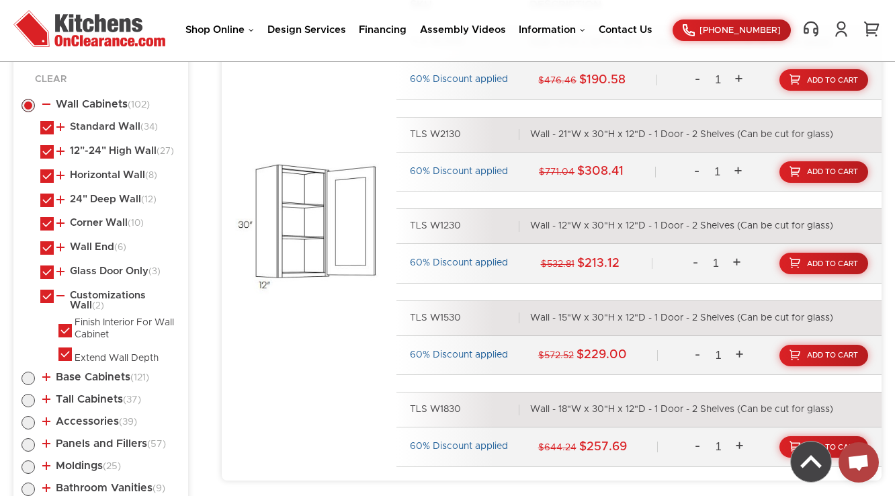
scroll to position [645, 0]
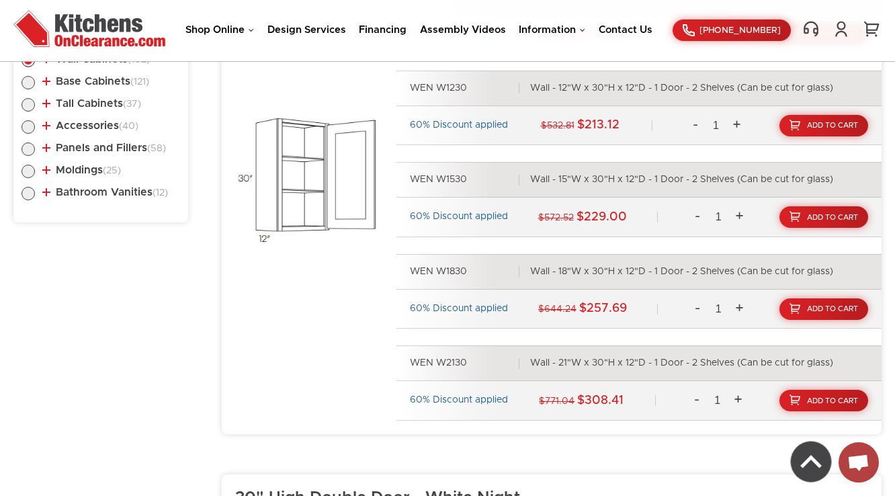
scroll to position [699, 0]
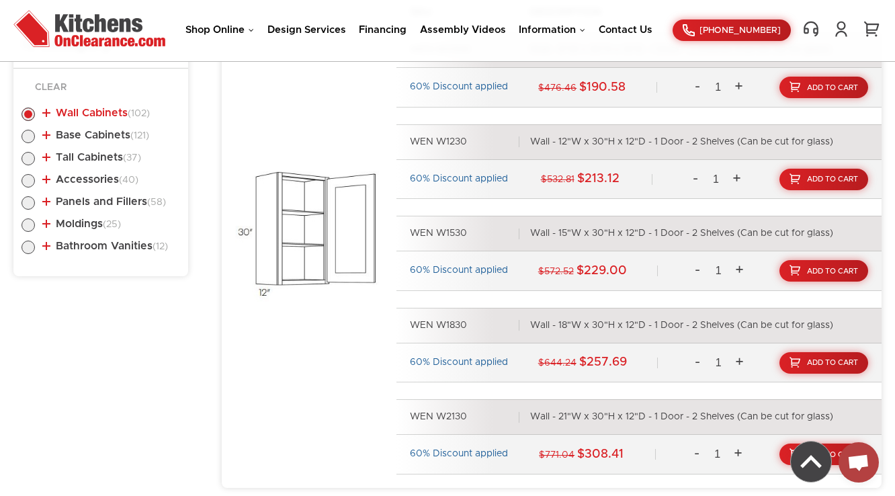
click at [103, 111] on link "Wall Cabinets (102)" at bounding box center [95, 112] width 107 height 11
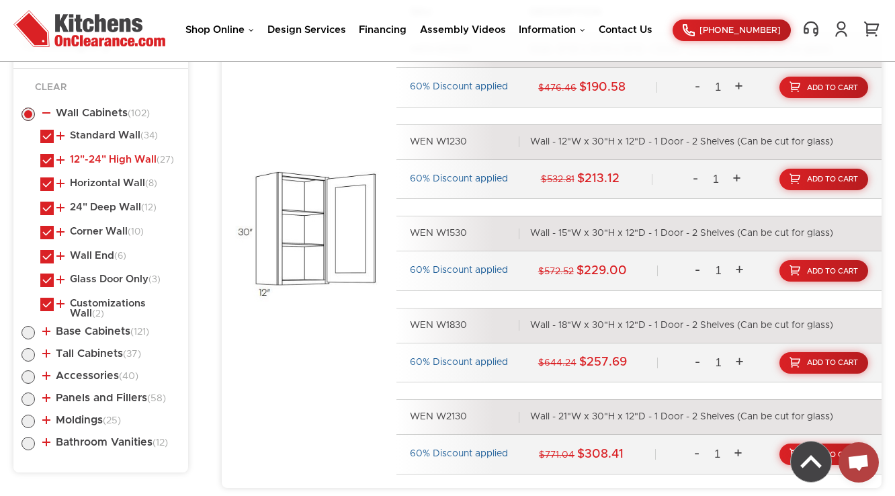
click at [101, 155] on link "12"-24" High Wall (27)" at bounding box center [115, 160] width 118 height 11
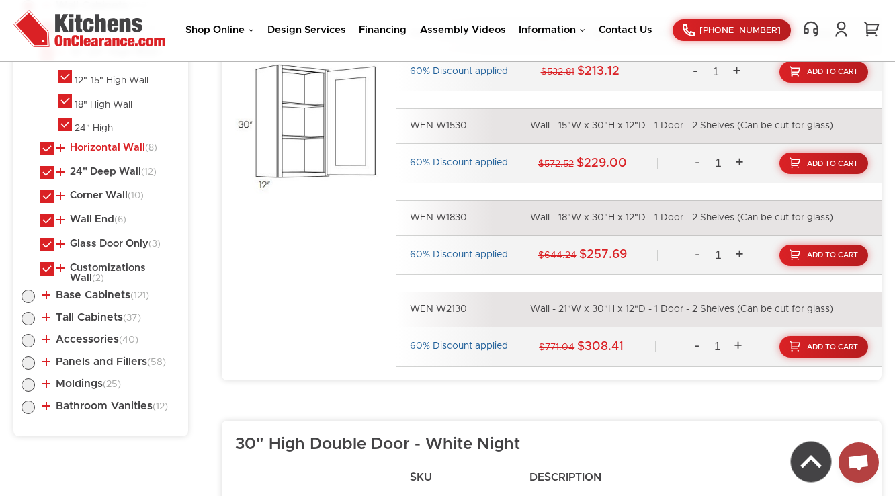
scroll to position [752, 0]
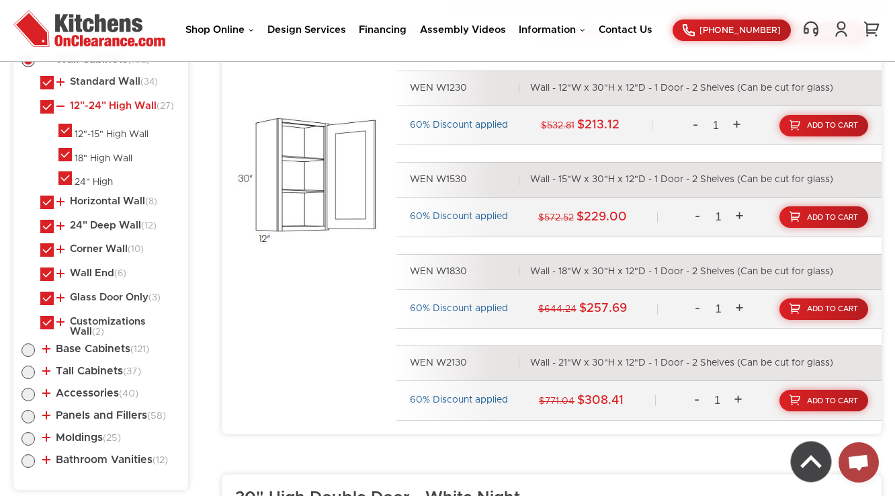
click at [114, 101] on link "12"-24" High Wall (27)" at bounding box center [115, 106] width 118 height 11
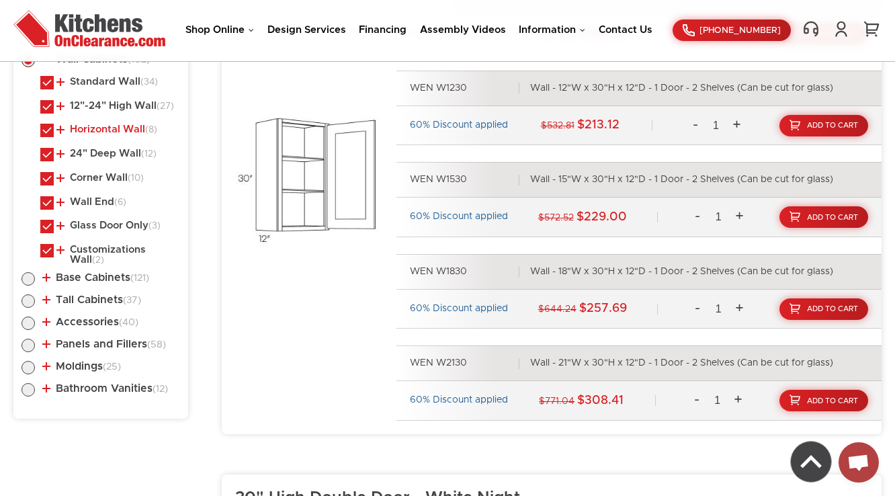
click at [115, 129] on link "Horizontal Wall (8)" at bounding box center [106, 129] width 101 height 11
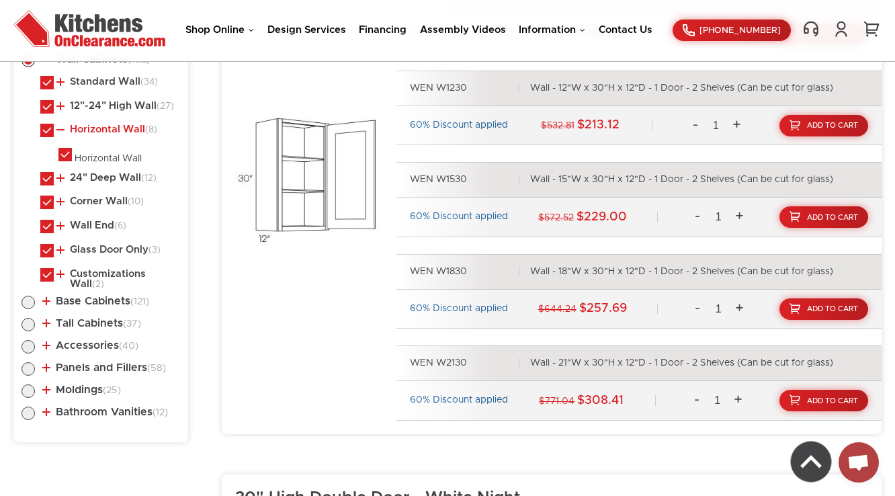
drag, startPoint x: 113, startPoint y: 135, endPoint x: 118, endPoint y: 129, distance: 7.7
click at [114, 134] on link "Horizontal Wall (8)" at bounding box center [106, 129] width 101 height 11
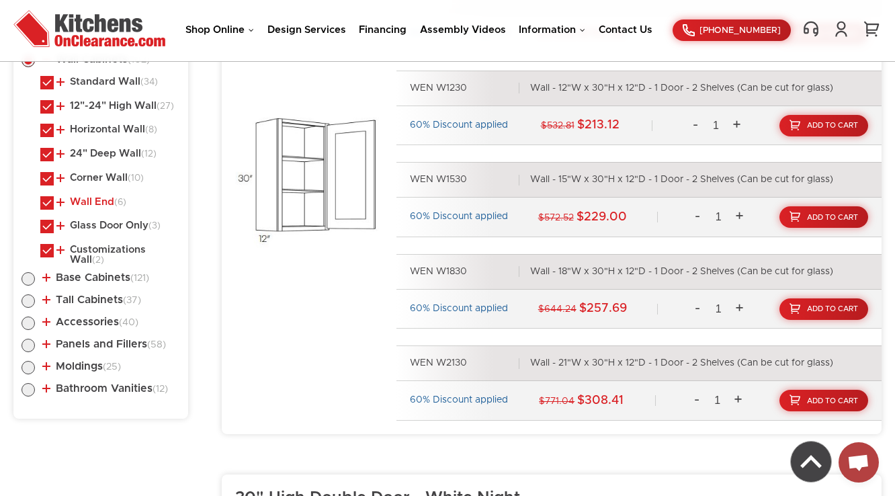
click at [88, 200] on link "Wall End (6)" at bounding box center [91, 202] width 70 height 11
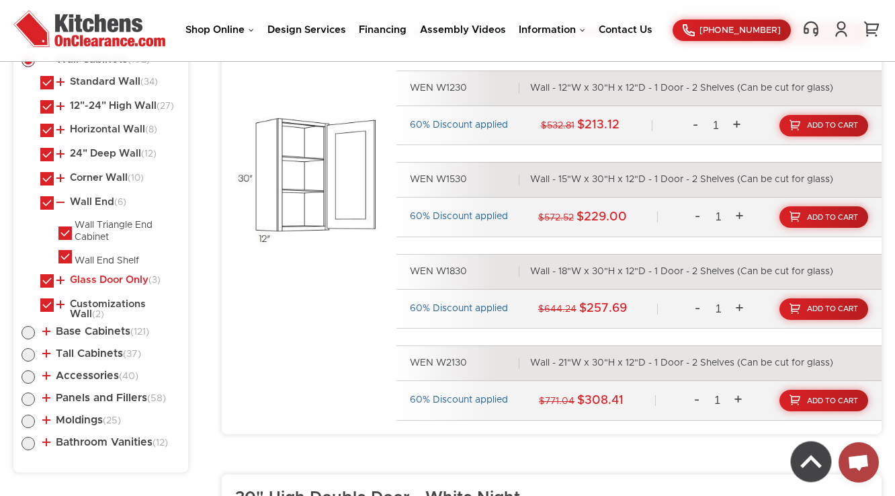
click at [83, 277] on link "Glass Door Only (3)" at bounding box center [108, 280] width 104 height 11
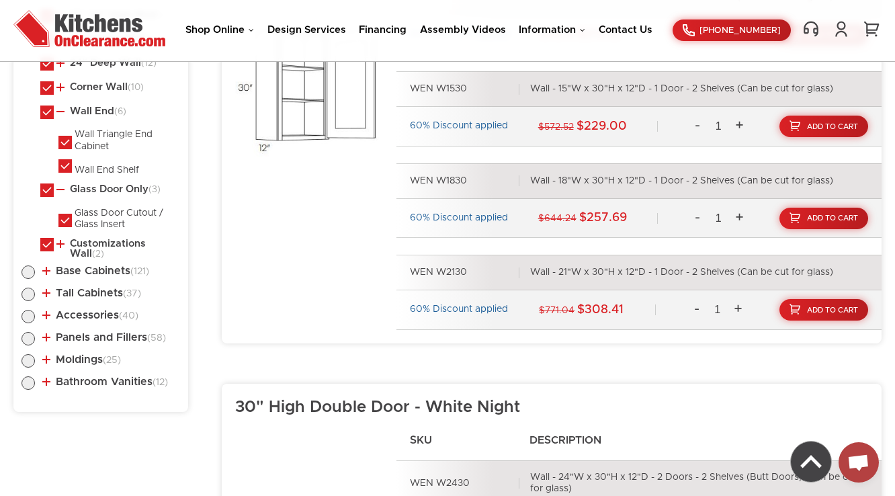
scroll to position [860, 0]
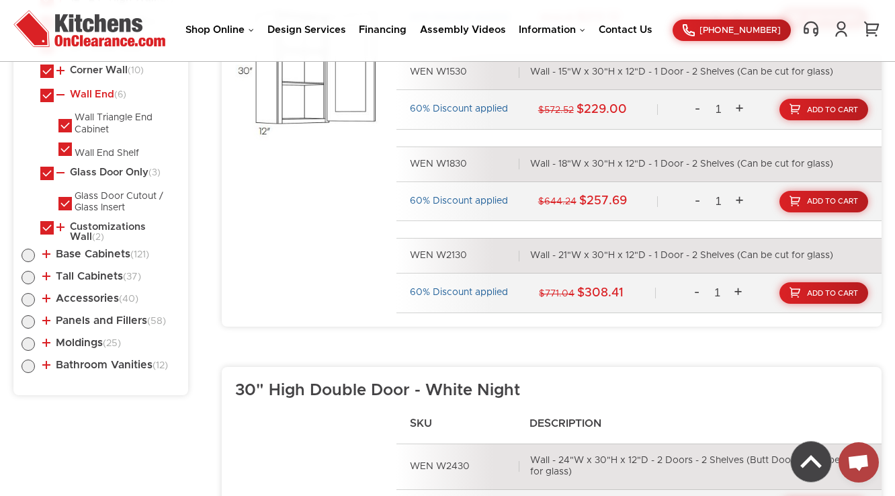
click at [100, 93] on link "Wall End (6)" at bounding box center [91, 94] width 70 height 11
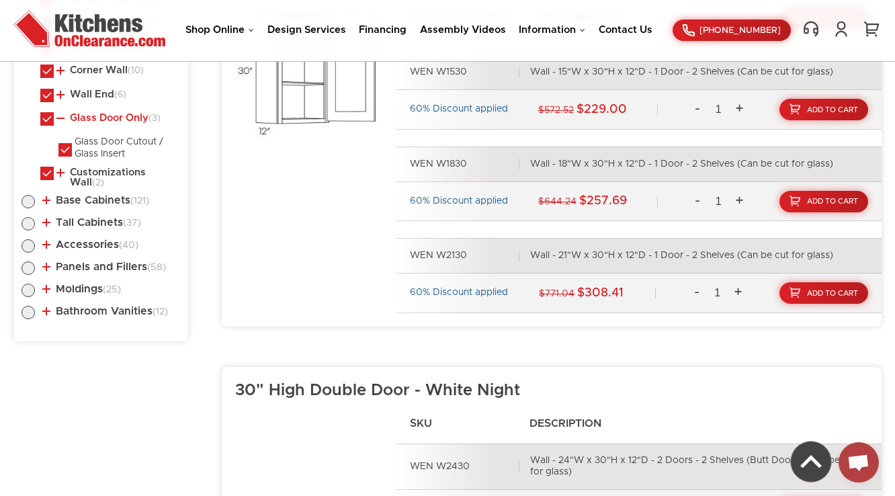
click at [130, 118] on link "Glass Door Only (3)" at bounding box center [108, 118] width 104 height 11
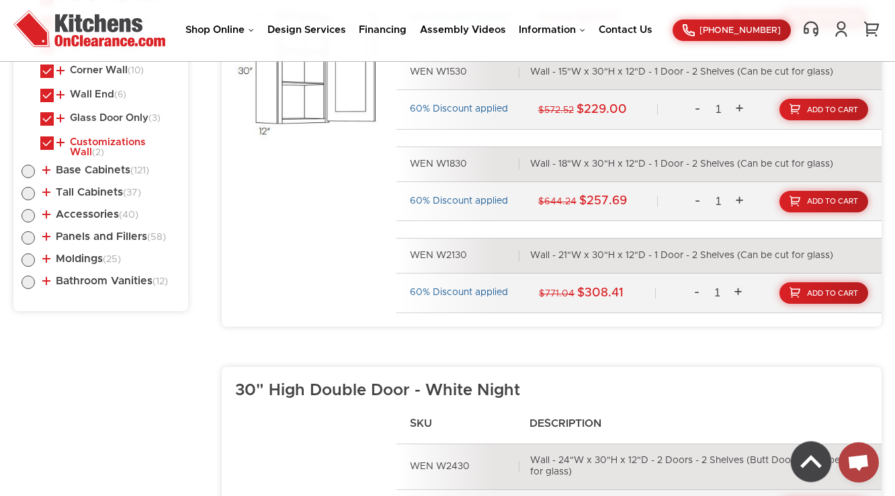
click at [116, 143] on link "Customizations Wall (2)" at bounding box center [115, 147] width 118 height 21
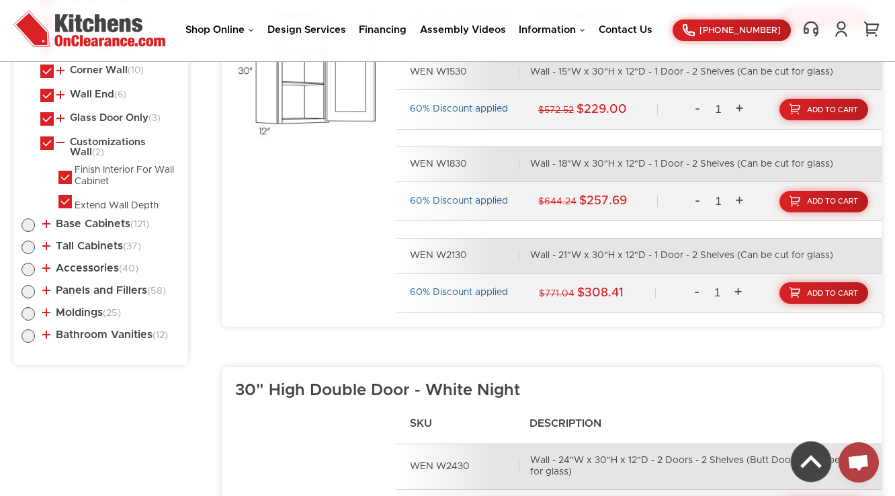
scroll to position [645, 0]
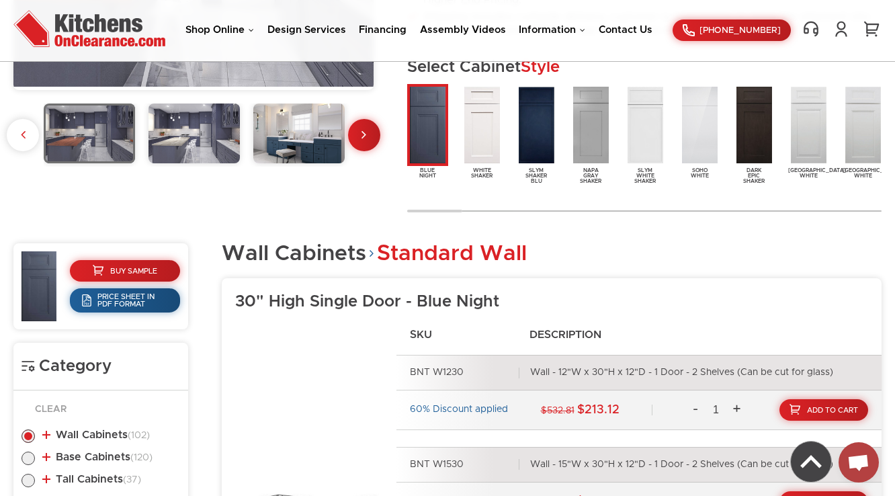
scroll to position [645, 0]
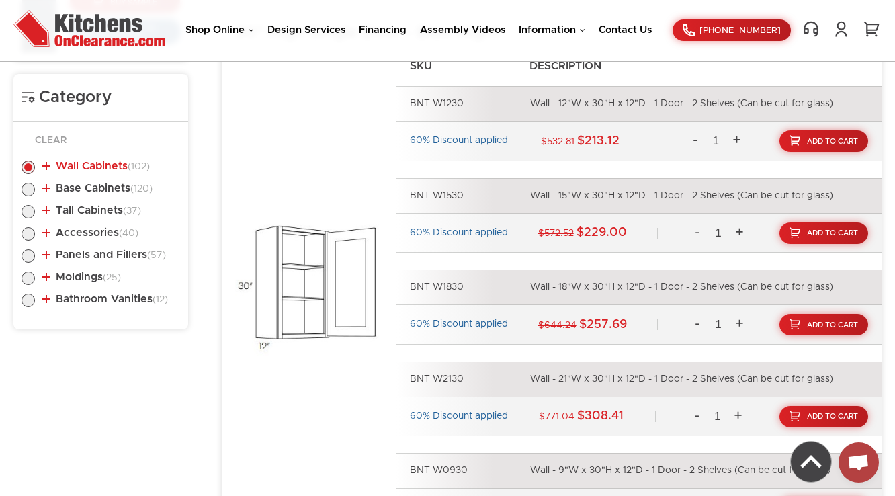
click at [128, 161] on link "Wall Cabinets (102)" at bounding box center [95, 166] width 107 height 11
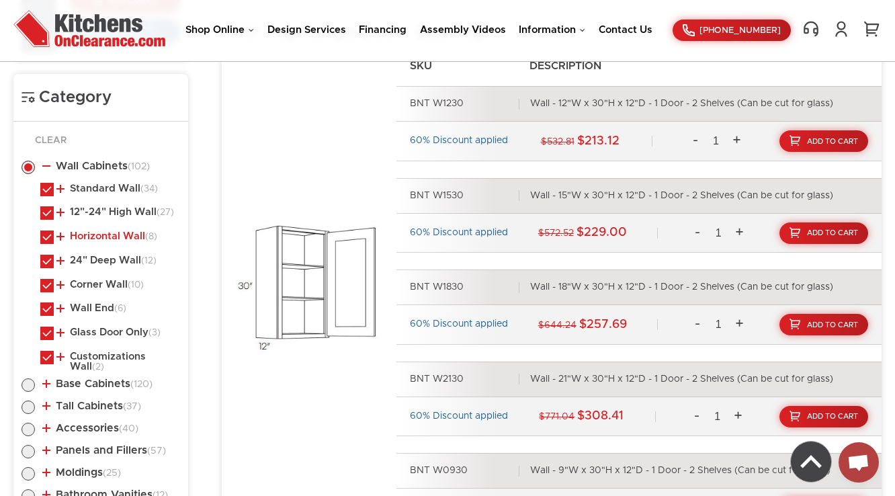
click at [94, 240] on link "Horizontal Wall (8)" at bounding box center [106, 236] width 101 height 11
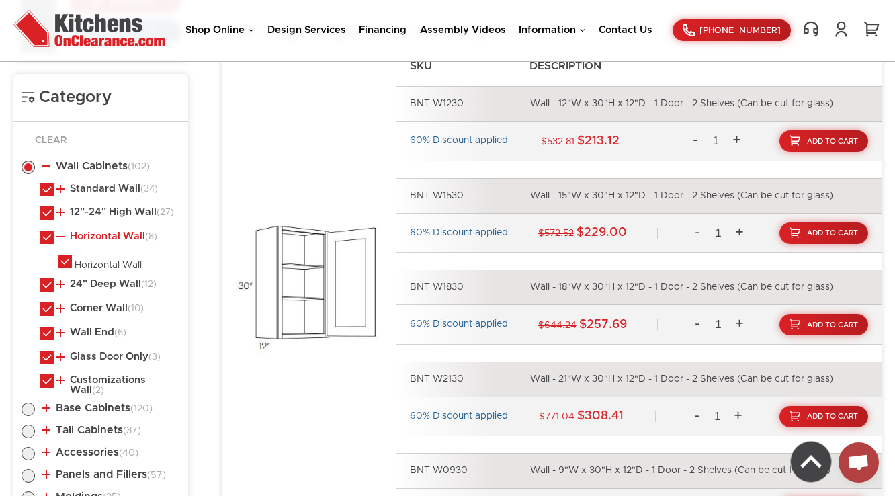
click at [94, 240] on link "Horizontal Wall (8)" at bounding box center [106, 236] width 101 height 11
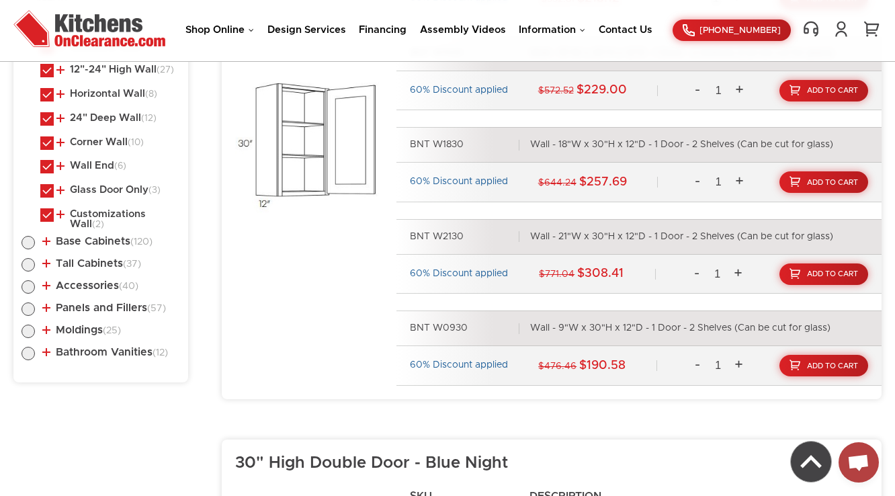
scroll to position [806, 0]
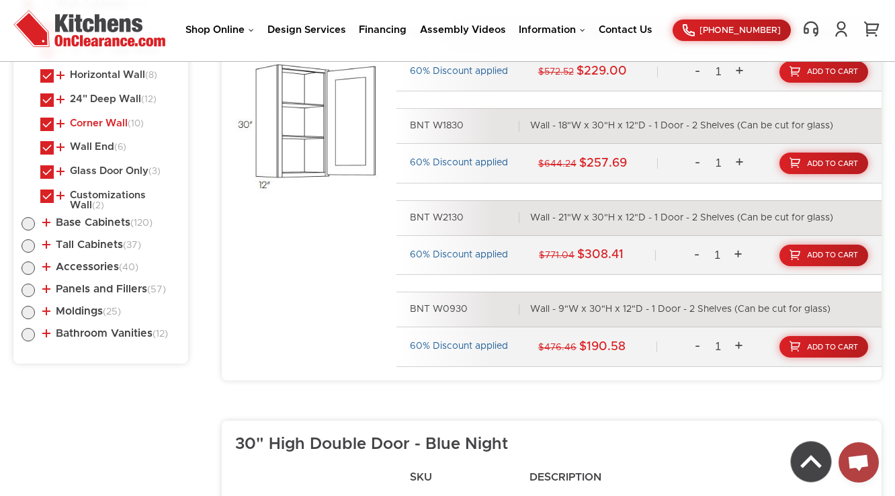
click at [94, 124] on link "Corner Wall (10)" at bounding box center [99, 123] width 87 height 11
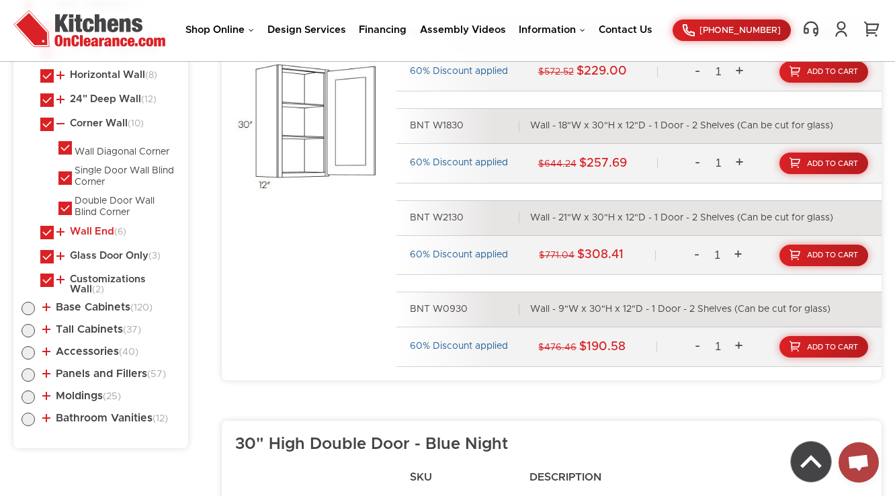
click at [101, 234] on link "Wall End (6)" at bounding box center [91, 231] width 70 height 11
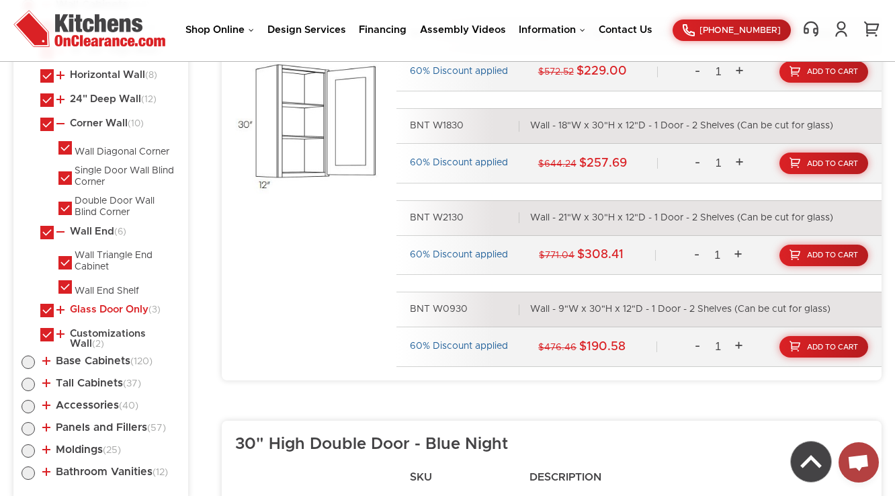
click at [91, 308] on link "Glass Door Only (3)" at bounding box center [108, 309] width 104 height 11
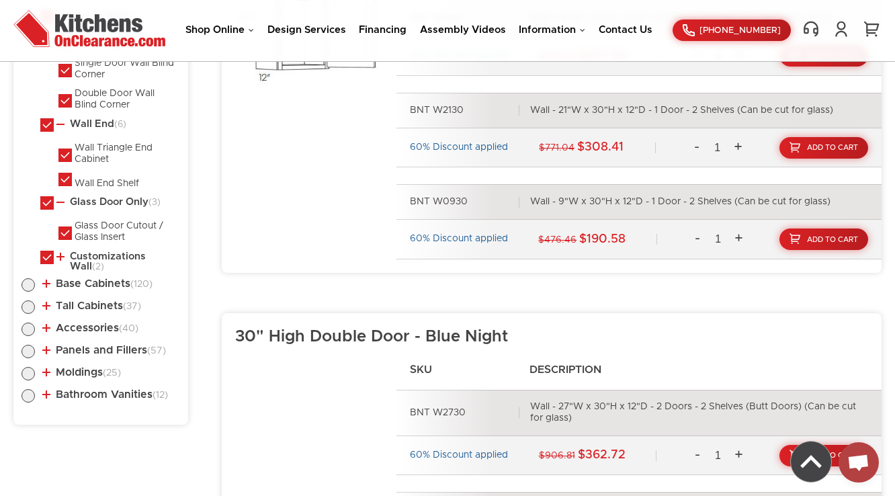
scroll to position [967, 0]
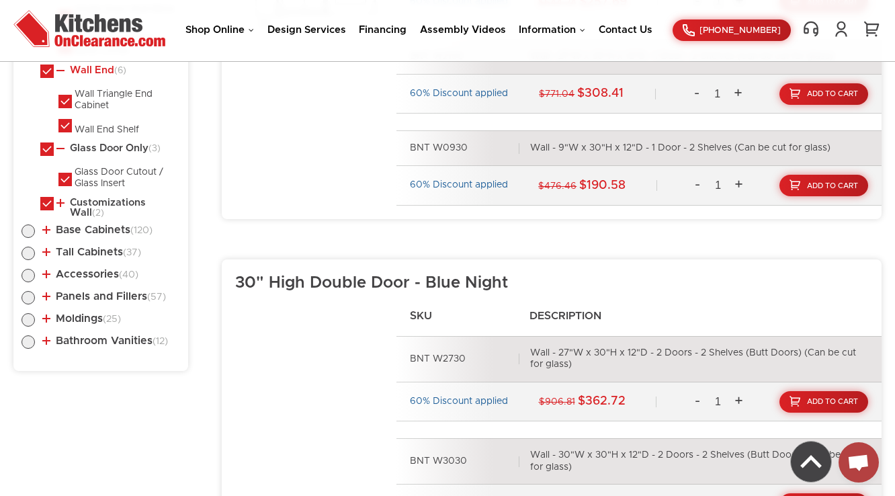
click at [97, 72] on link "Wall End (6)" at bounding box center [91, 70] width 70 height 11
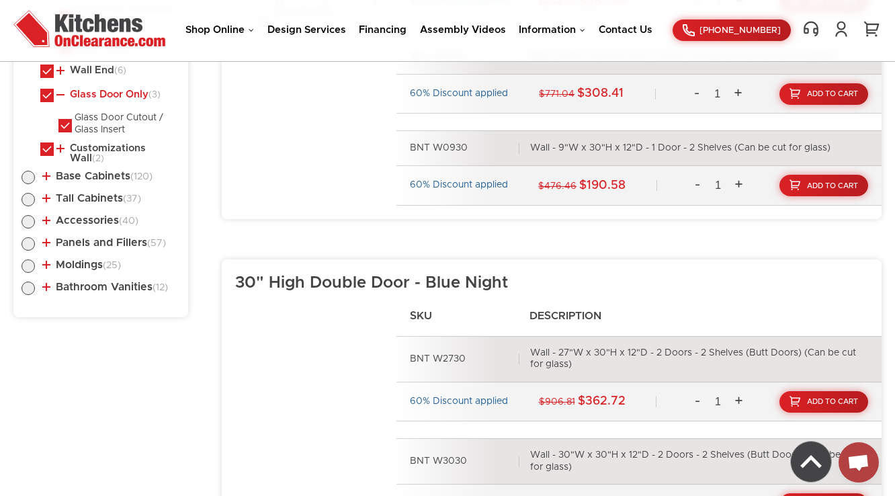
click at [95, 95] on link "Glass Door Only (3)" at bounding box center [108, 94] width 104 height 11
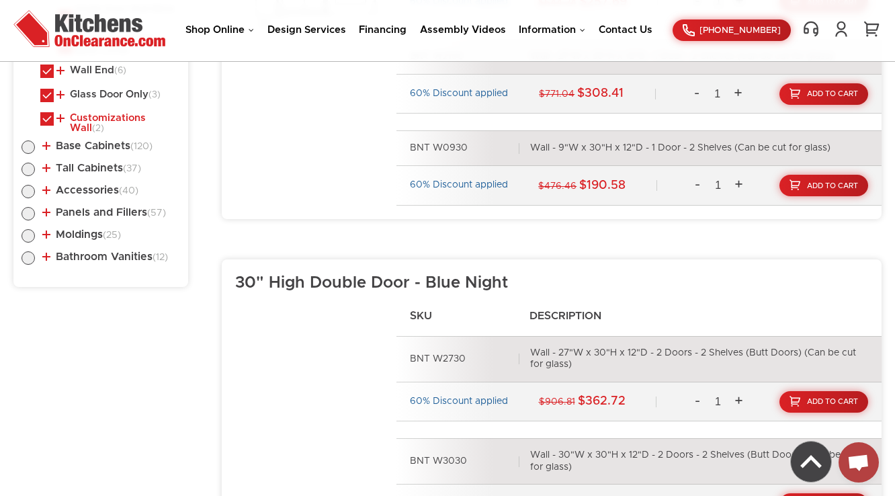
click at [102, 121] on link "Customizations Wall (2)" at bounding box center [115, 123] width 118 height 21
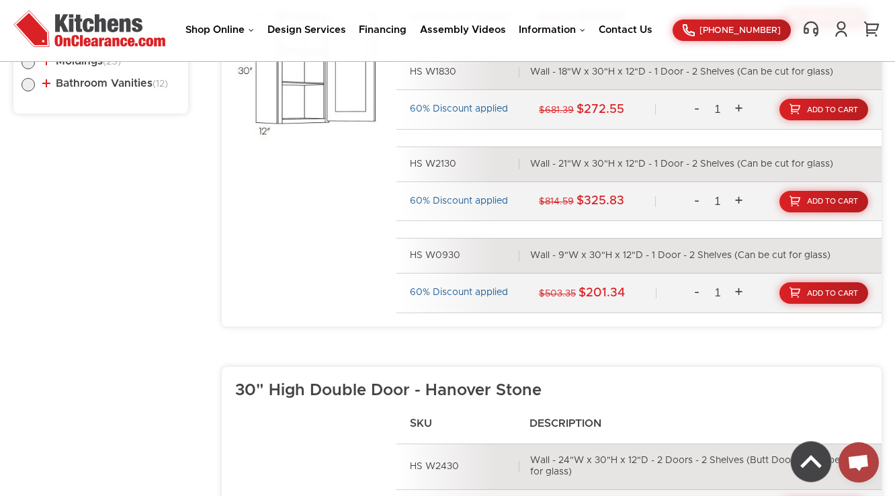
scroll to position [699, 0]
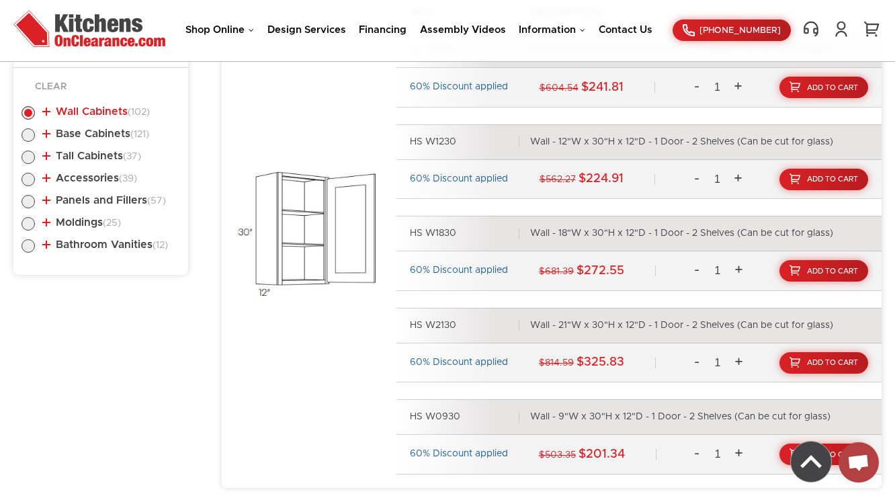
click at [92, 113] on link "Wall Cabinets (102)" at bounding box center [95, 111] width 107 height 11
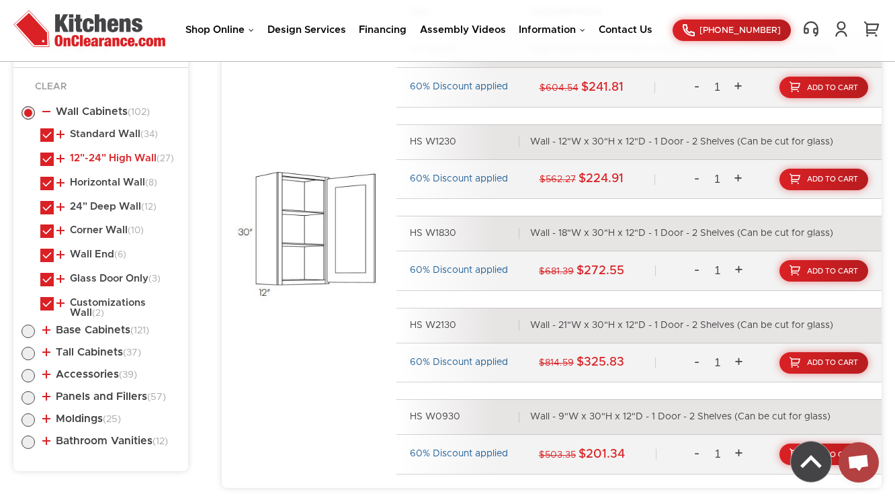
click at [89, 153] on link "12"-24" High Wall (27)" at bounding box center [115, 158] width 118 height 11
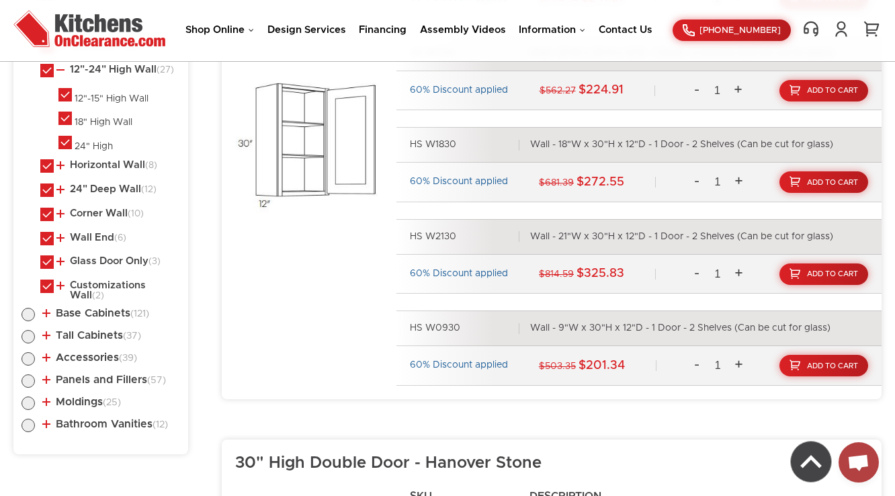
scroll to position [806, 0]
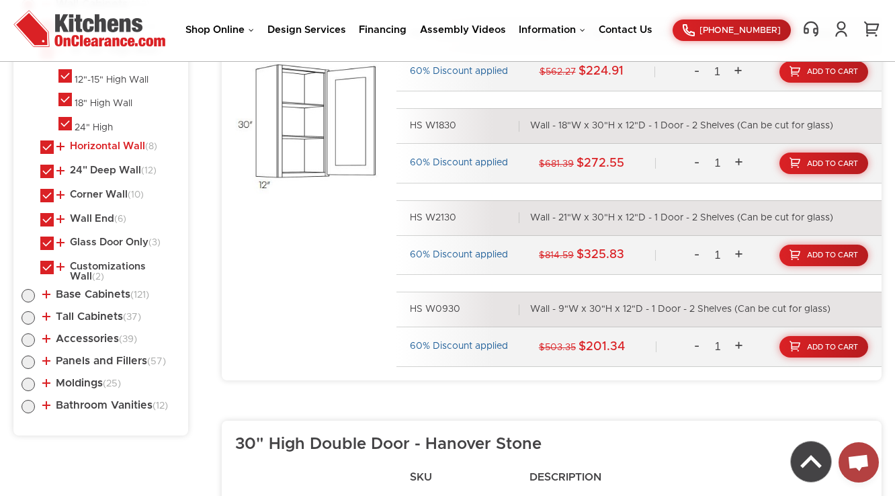
click at [130, 148] on link "Horizontal Wall (8)" at bounding box center [106, 146] width 101 height 11
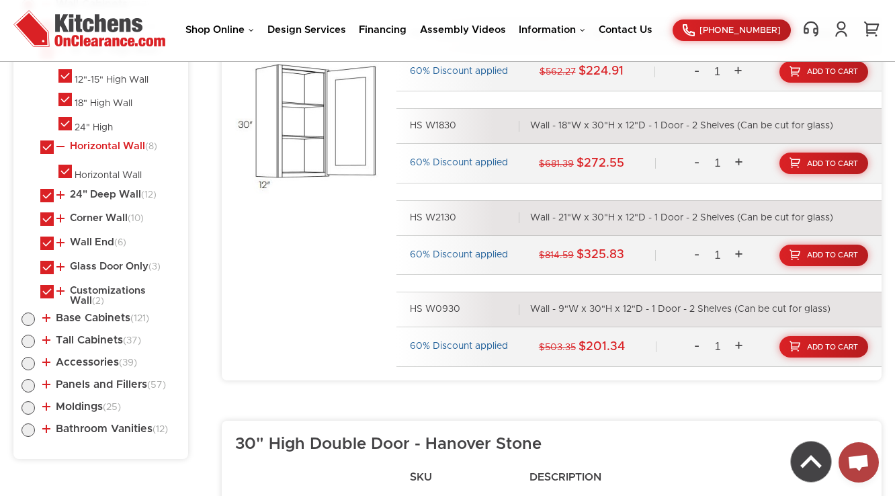
click at [130, 148] on link "Horizontal Wall (8)" at bounding box center [106, 146] width 101 height 11
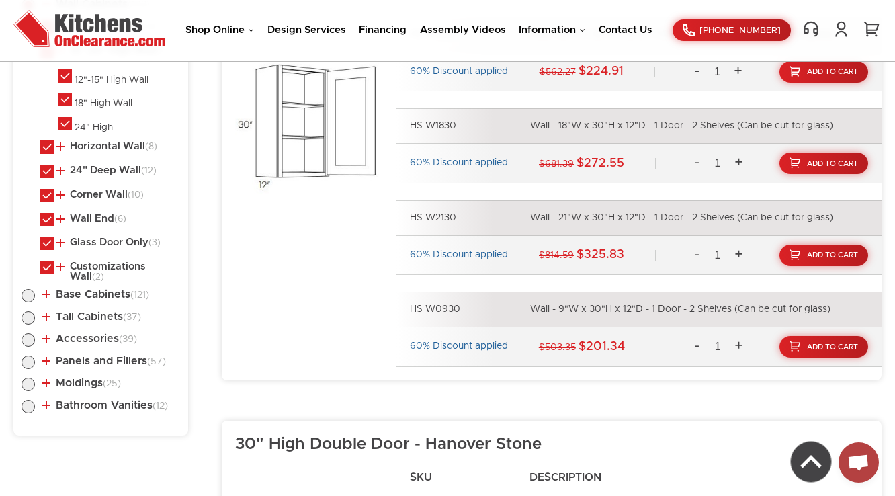
scroll to position [752, 0]
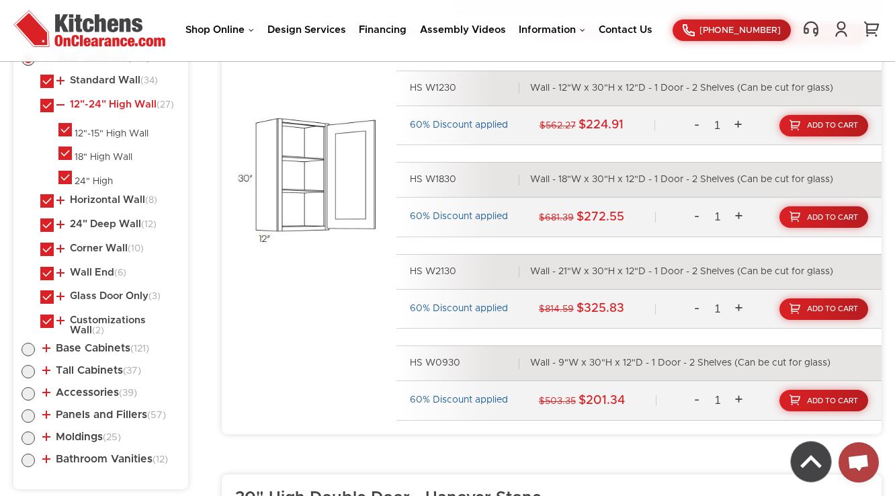
click at [122, 104] on link "12"-24" High Wall (27)" at bounding box center [115, 104] width 118 height 11
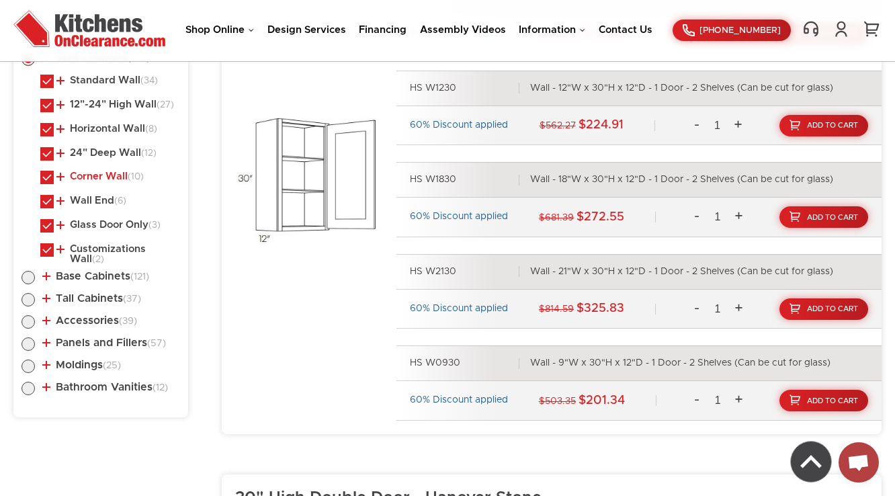
click at [97, 172] on link "Corner Wall (10)" at bounding box center [99, 176] width 87 height 11
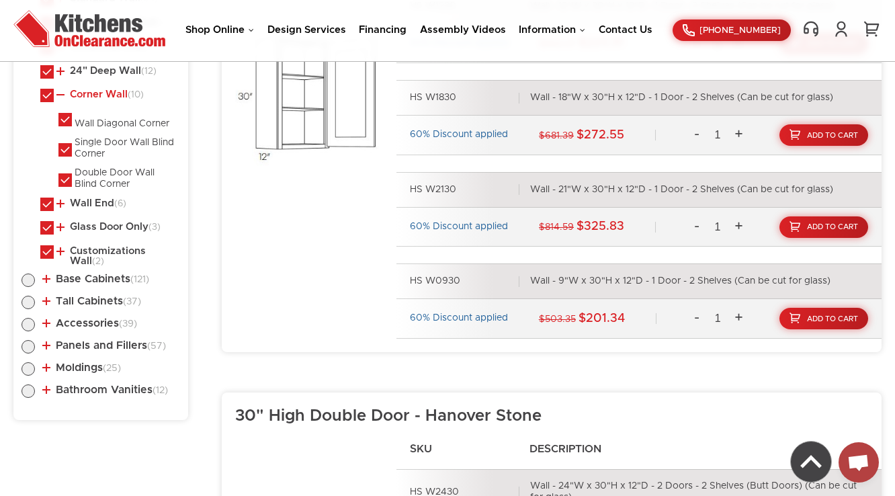
scroll to position [860, 0]
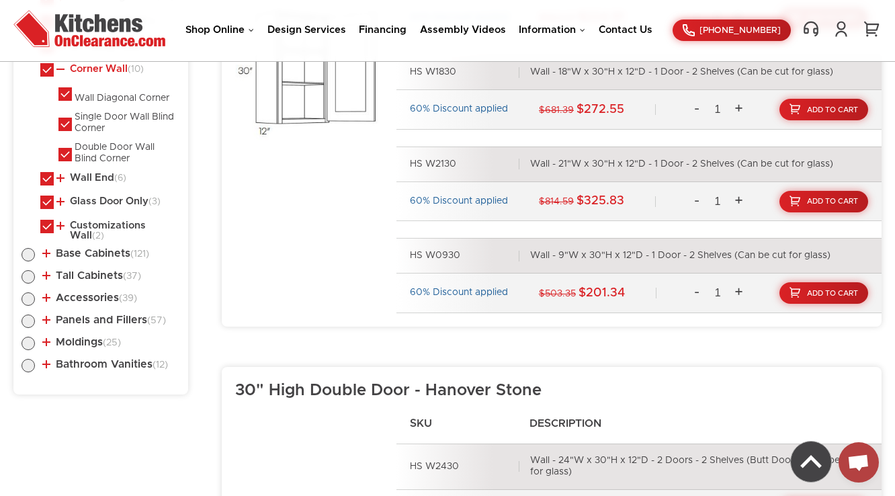
click at [100, 73] on link "Corner Wall (10)" at bounding box center [99, 69] width 87 height 11
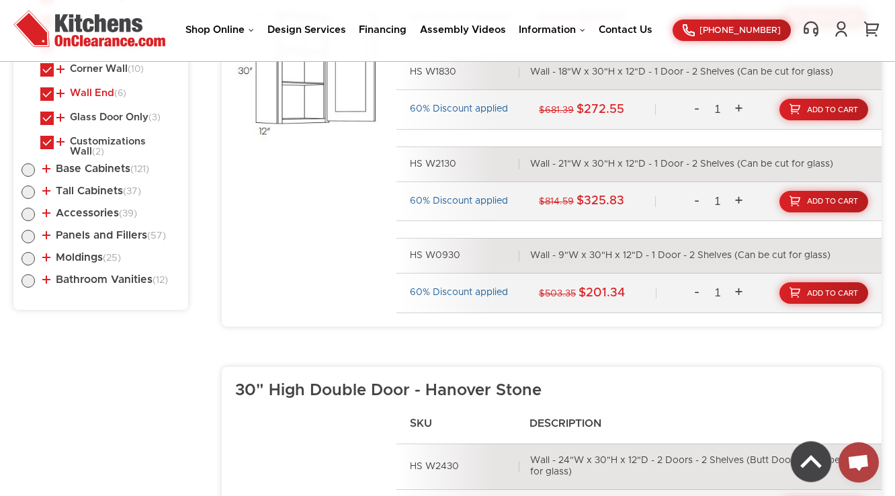
click at [97, 97] on link "Wall End (6)" at bounding box center [91, 93] width 70 height 11
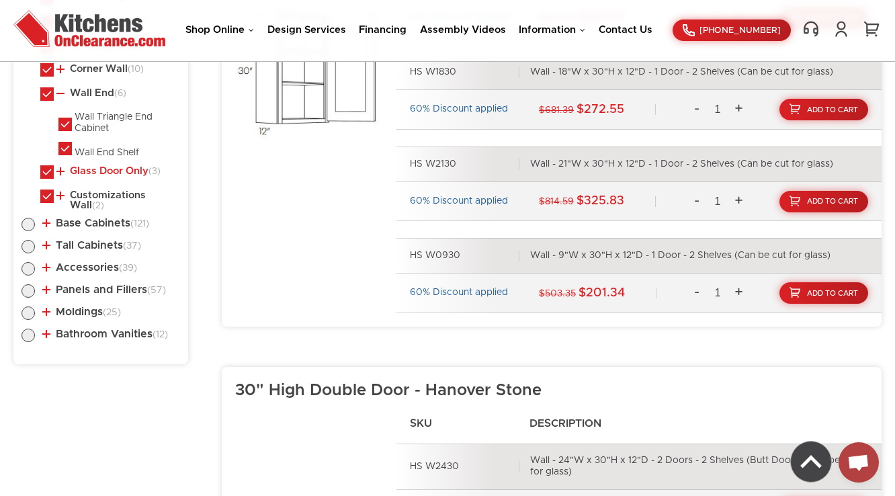
click at [90, 172] on link "Glass Door Only (3)" at bounding box center [108, 171] width 104 height 11
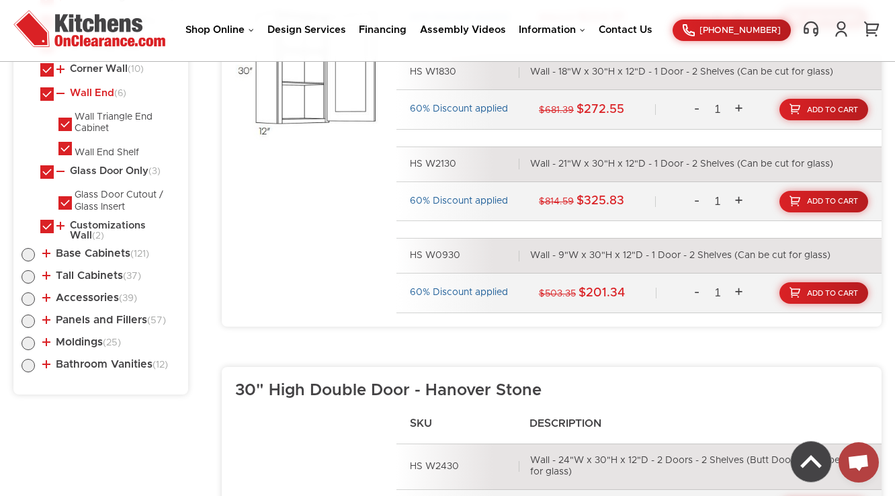
click at [105, 91] on link "Wall End (6)" at bounding box center [91, 93] width 70 height 11
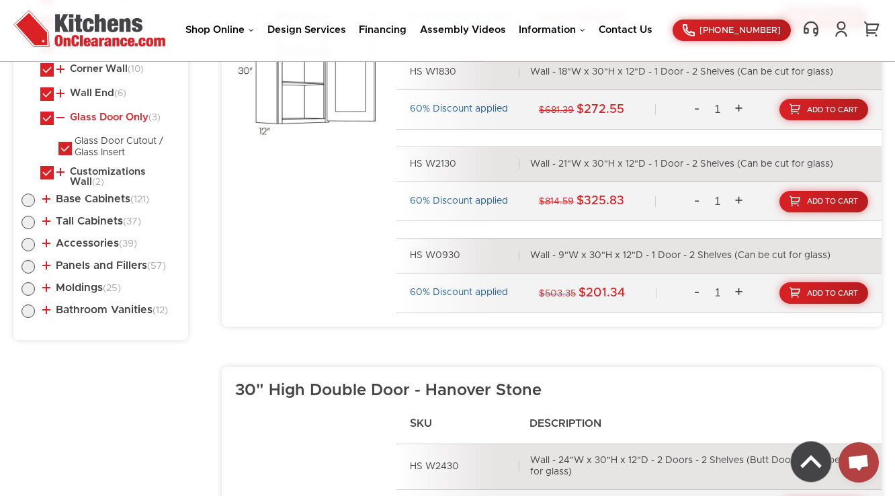
click at [112, 112] on link "Glass Door Only (3)" at bounding box center [108, 117] width 104 height 11
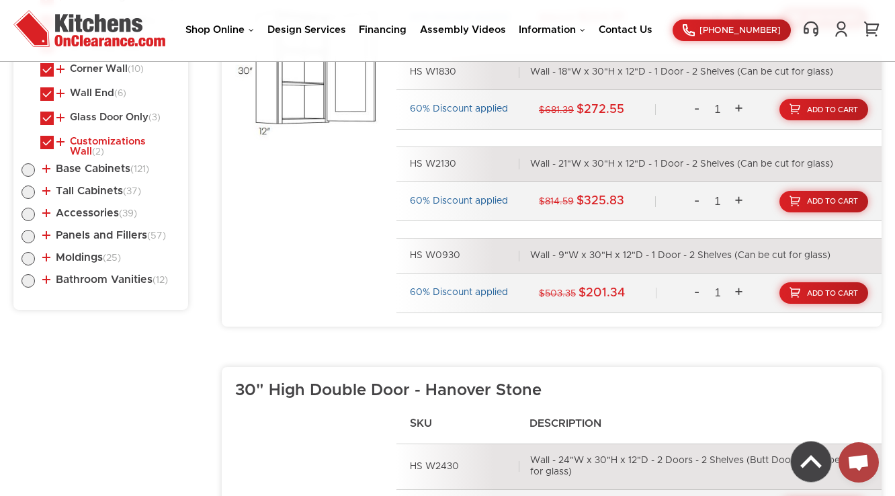
click at [113, 142] on link "Customizations Wall (2)" at bounding box center [115, 146] width 118 height 21
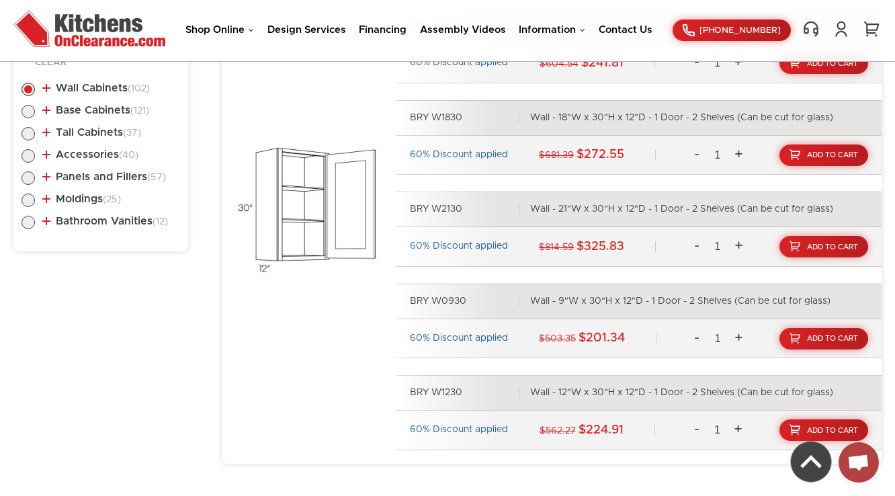
scroll to position [699, 0]
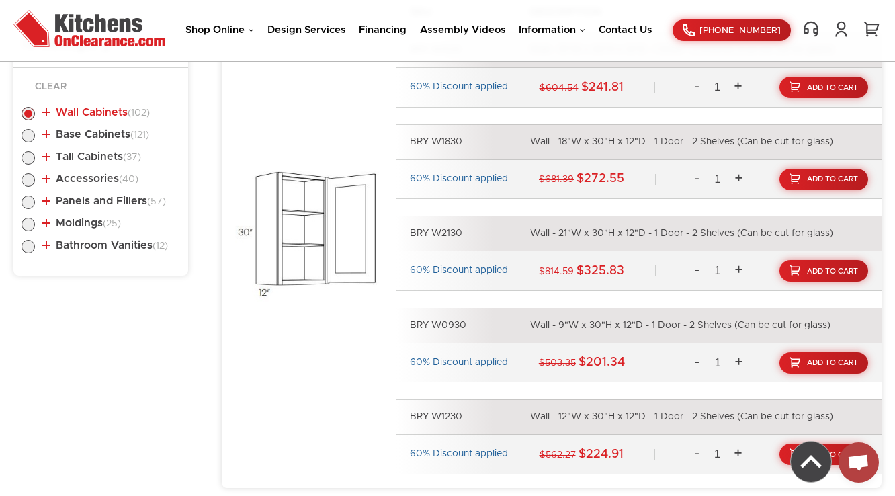
click at [83, 110] on link "Wall Cabinets (102)" at bounding box center [95, 112] width 107 height 11
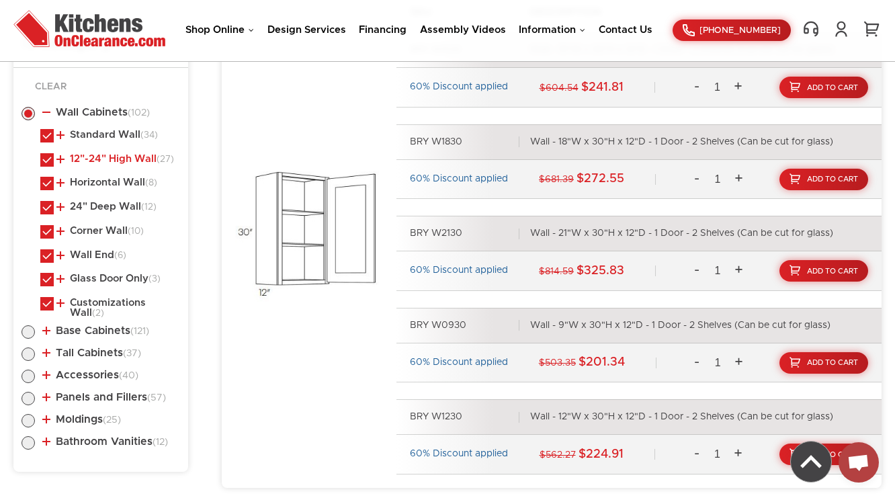
click at [86, 154] on link "12"-24" High Wall (27)" at bounding box center [115, 159] width 118 height 11
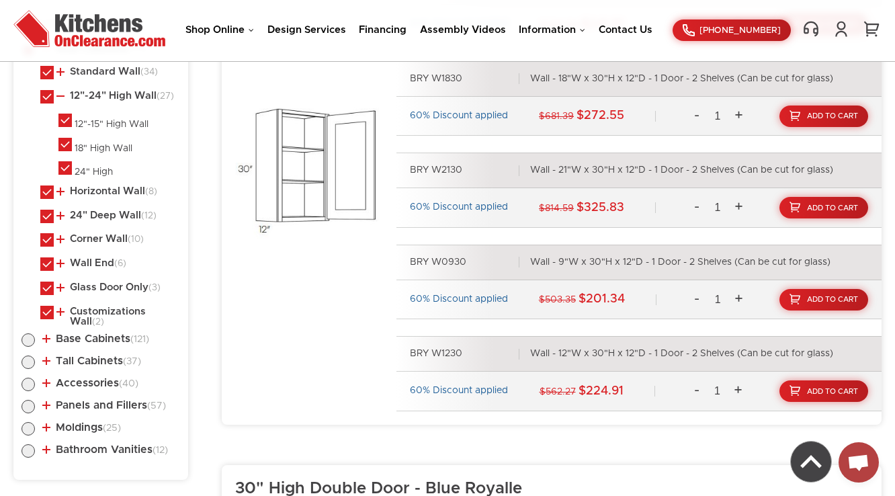
scroll to position [752, 0]
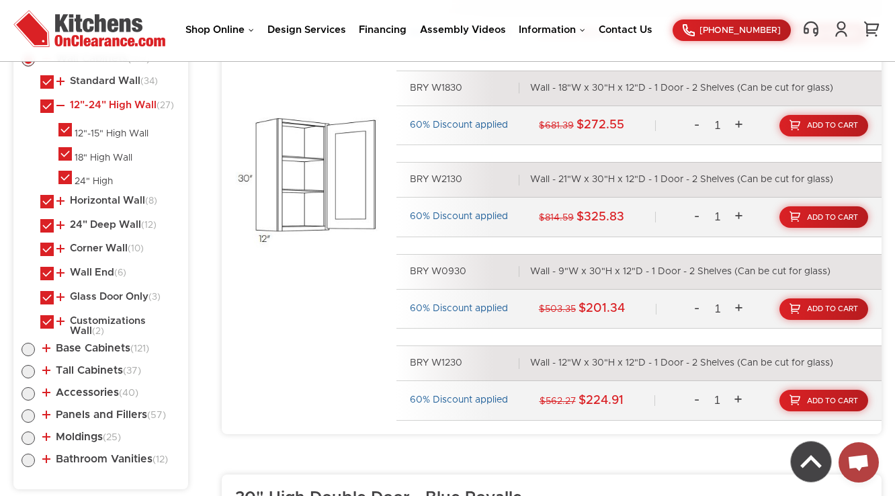
click at [126, 105] on link "12"-24" High Wall (27)" at bounding box center [115, 105] width 118 height 11
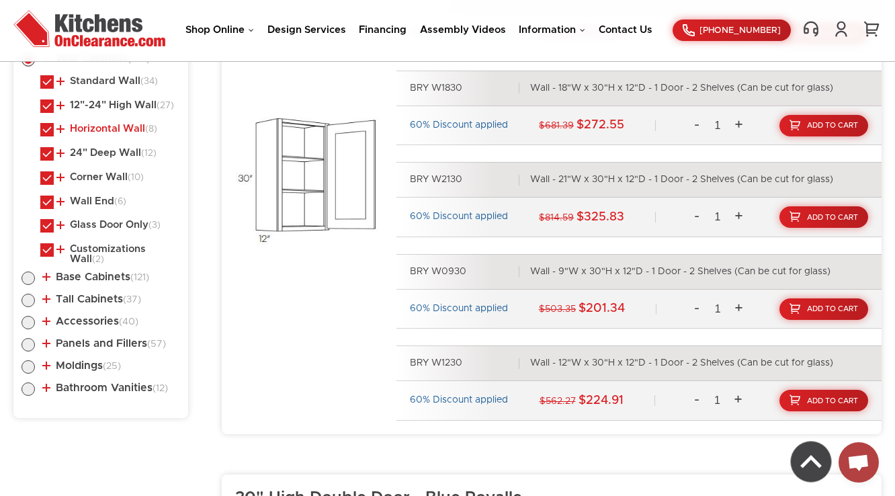
click at [94, 132] on link "Horizontal Wall (8)" at bounding box center [106, 129] width 101 height 11
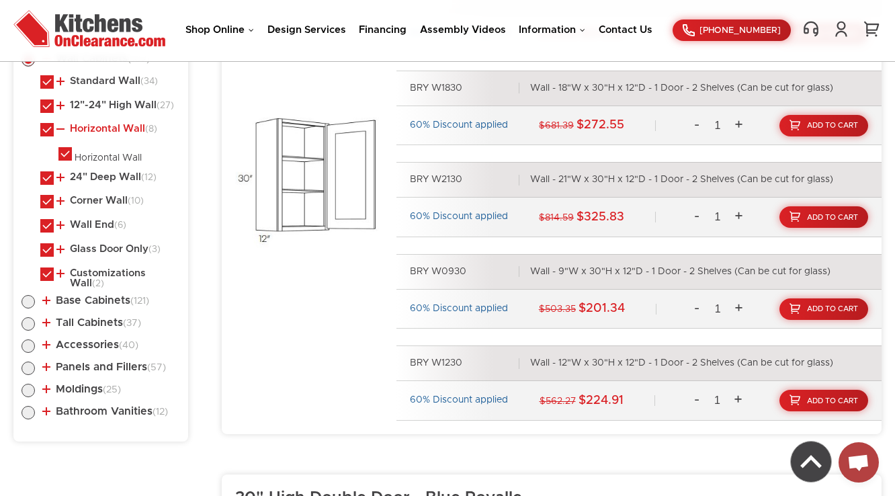
click at [94, 132] on link "Horizontal Wall (8)" at bounding box center [106, 129] width 101 height 11
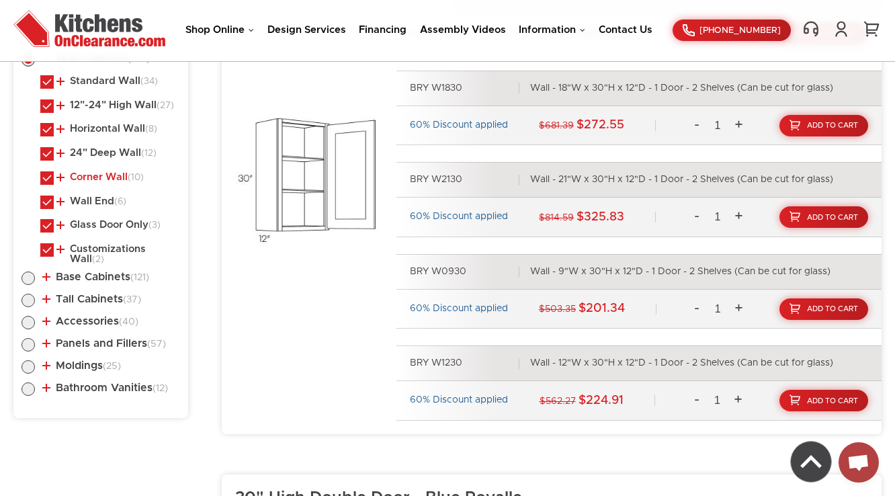
click at [94, 176] on link "Corner Wall (10)" at bounding box center [99, 177] width 87 height 11
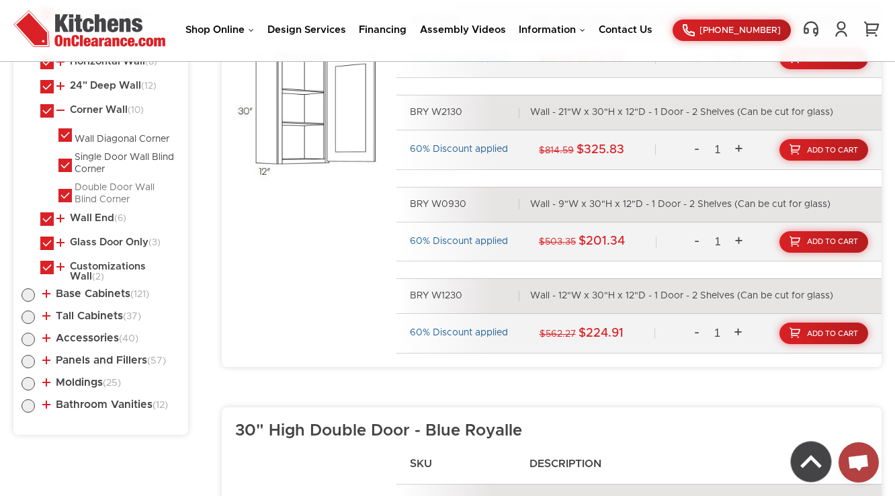
scroll to position [860, 0]
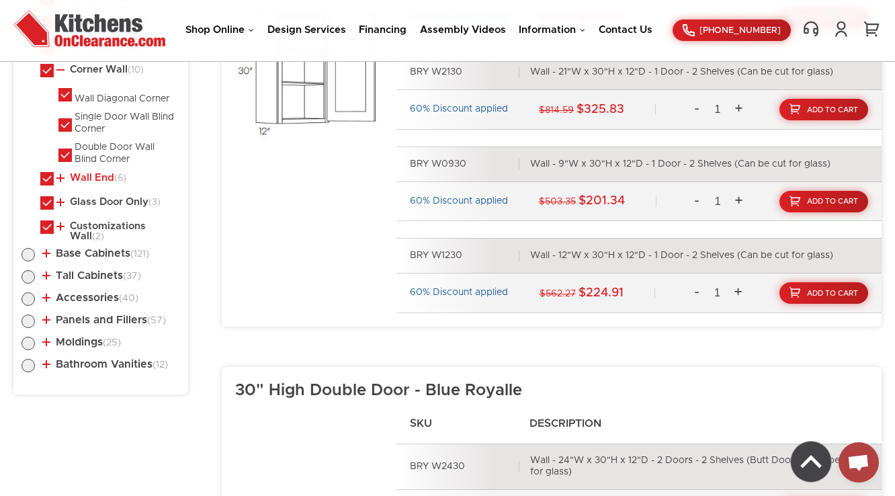
click at [109, 173] on link "Wall End (6)" at bounding box center [91, 178] width 70 height 11
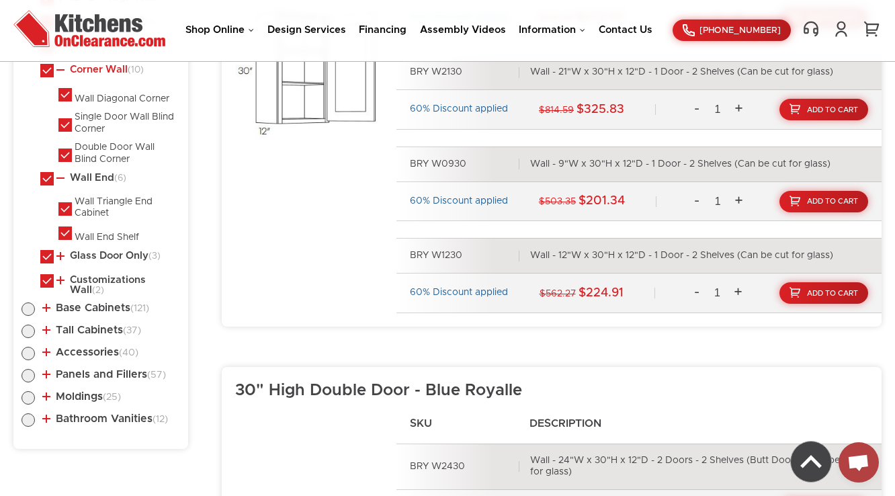
click at [113, 74] on link "Corner Wall (10)" at bounding box center [99, 69] width 87 height 11
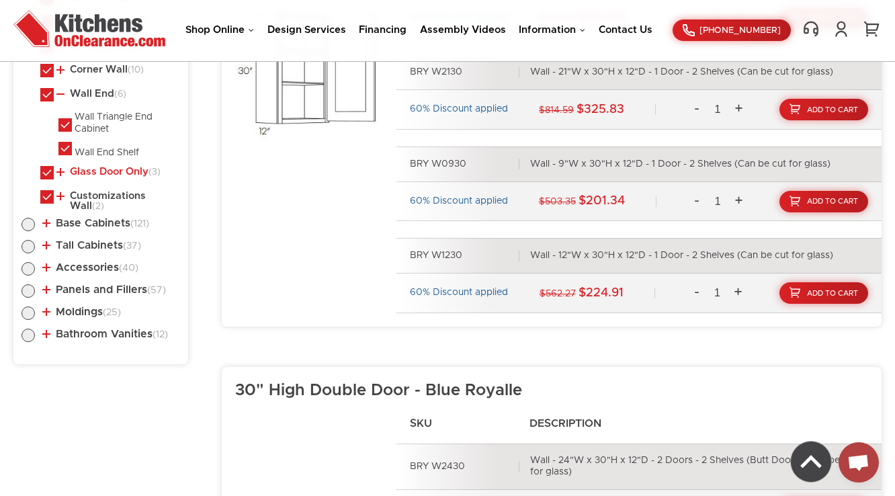
click at [95, 167] on link "Glass Door Only (3)" at bounding box center [108, 172] width 104 height 11
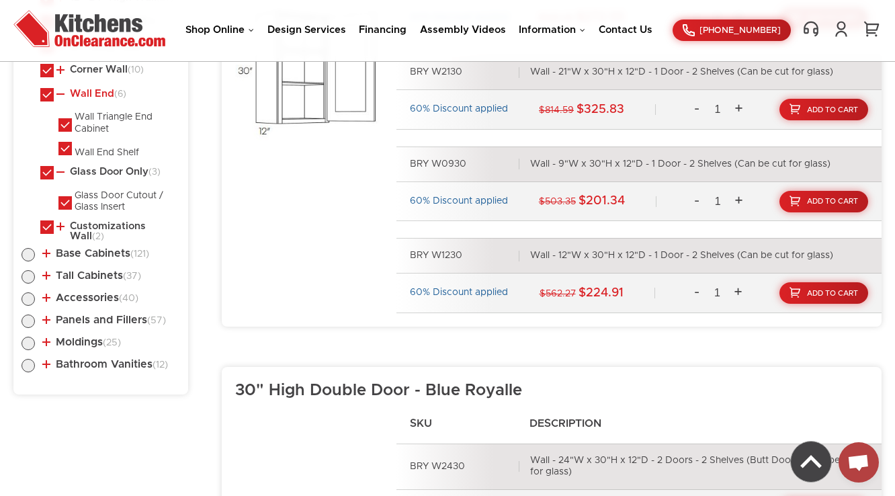
click at [103, 99] on link "Wall End (6)" at bounding box center [91, 94] width 70 height 11
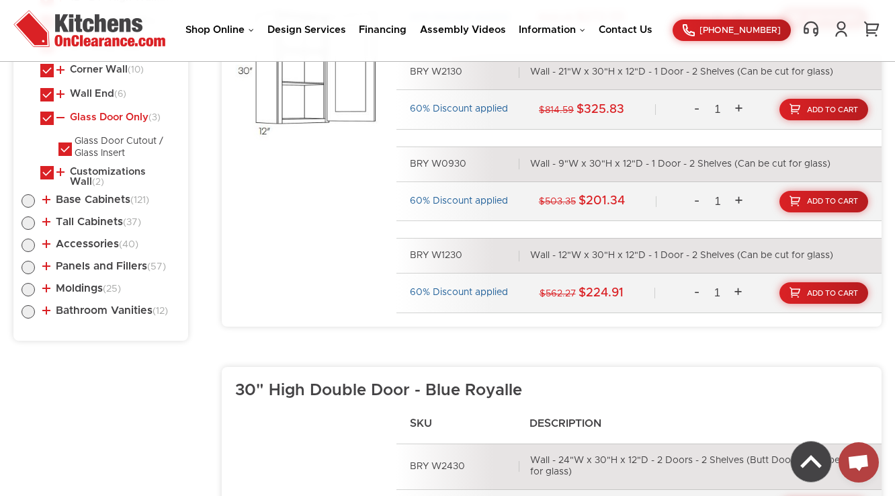
click at [107, 116] on link "Glass Door Only (3)" at bounding box center [108, 117] width 104 height 11
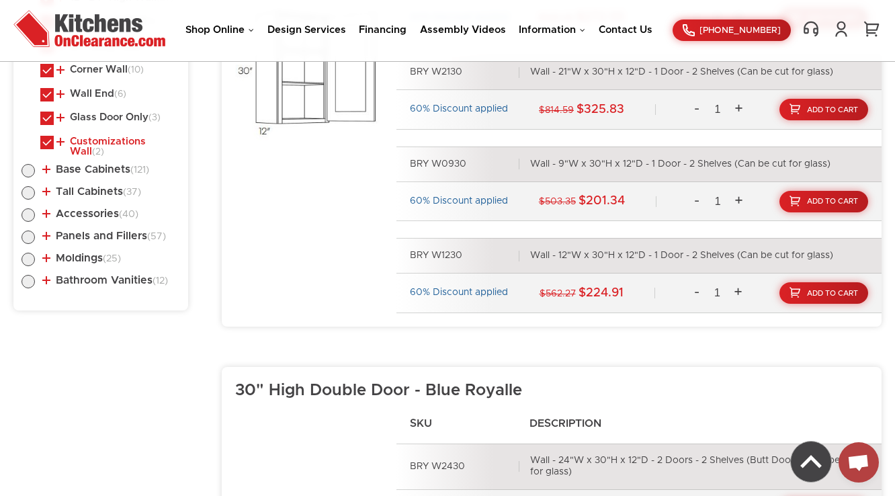
click at [106, 144] on link "Customizations Wall (2)" at bounding box center [115, 146] width 118 height 21
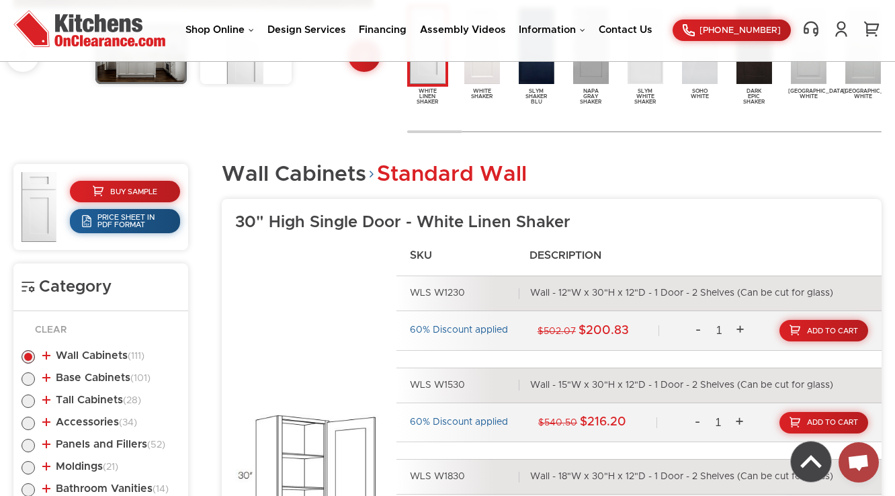
scroll to position [509, 0]
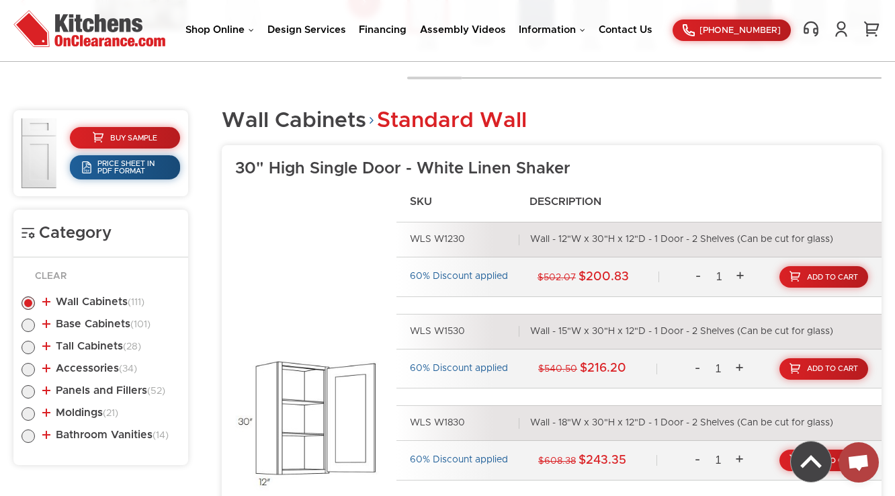
click at [116, 320] on link "Base Cabinets (101)" at bounding box center [96, 323] width 108 height 11
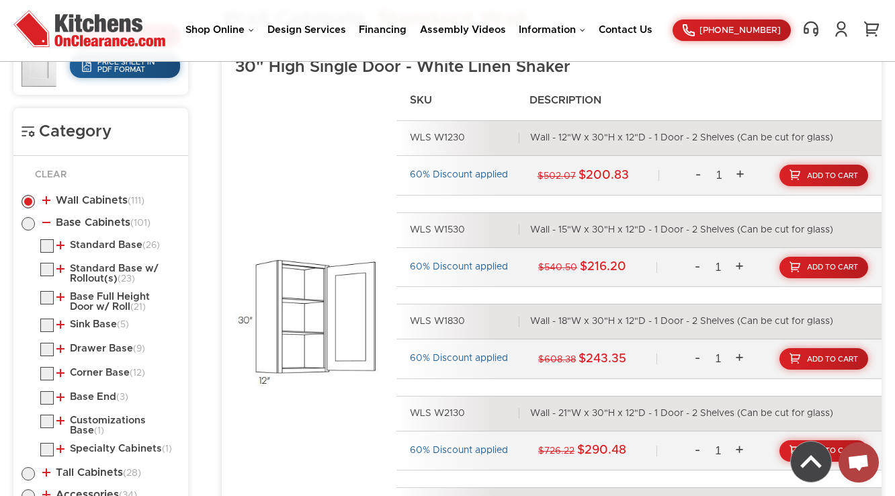
scroll to position [724, 0]
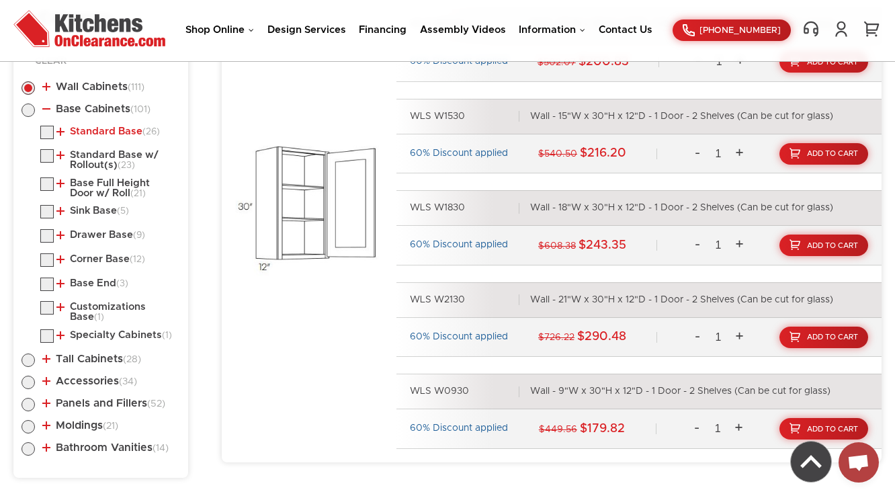
click at [73, 132] on link "Standard Base (26)" at bounding box center [107, 131] width 103 height 11
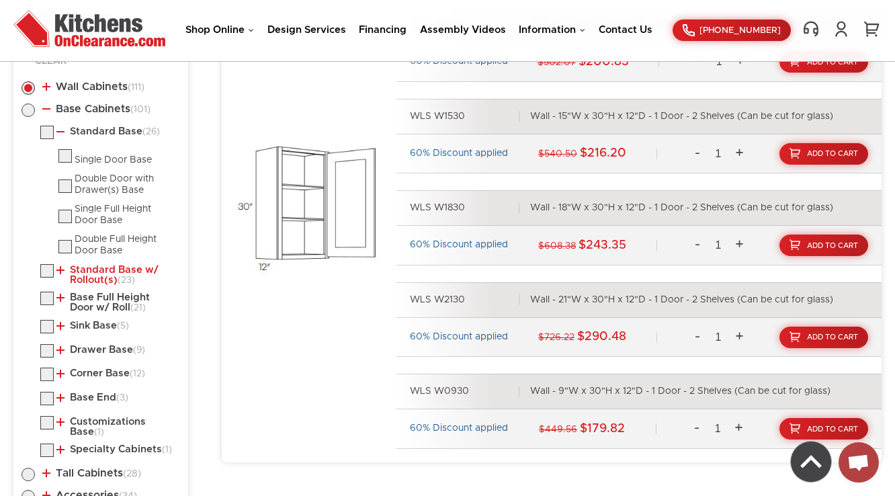
click at [130, 267] on link "Standard Base w/ Rollout(s) (23)" at bounding box center [115, 275] width 118 height 21
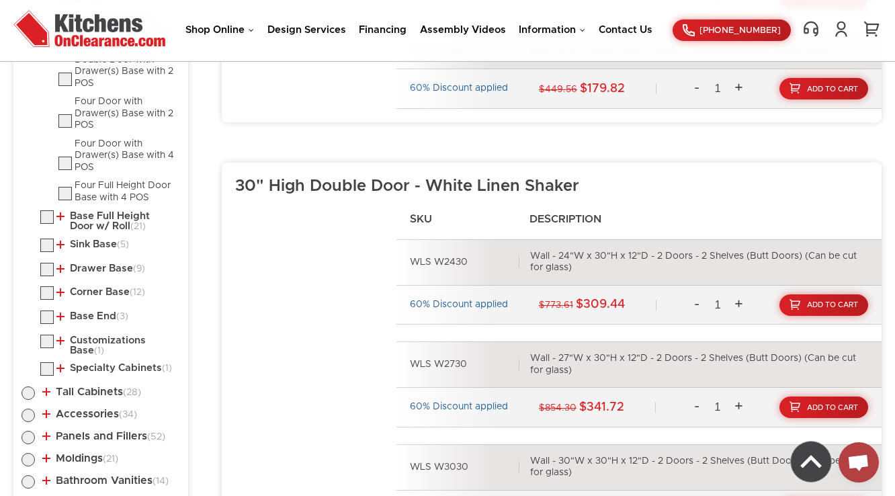
scroll to position [1047, 0]
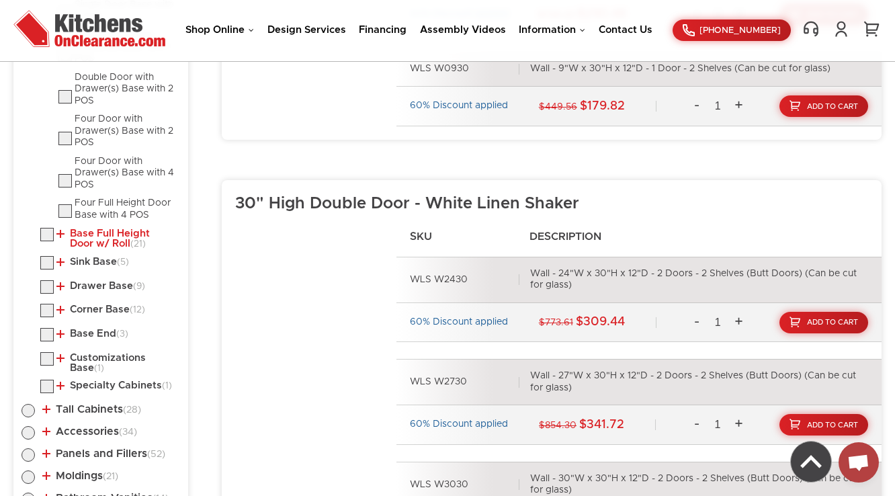
click at [124, 243] on link "Base Full Height Door w/ Roll (21)" at bounding box center [115, 238] width 118 height 21
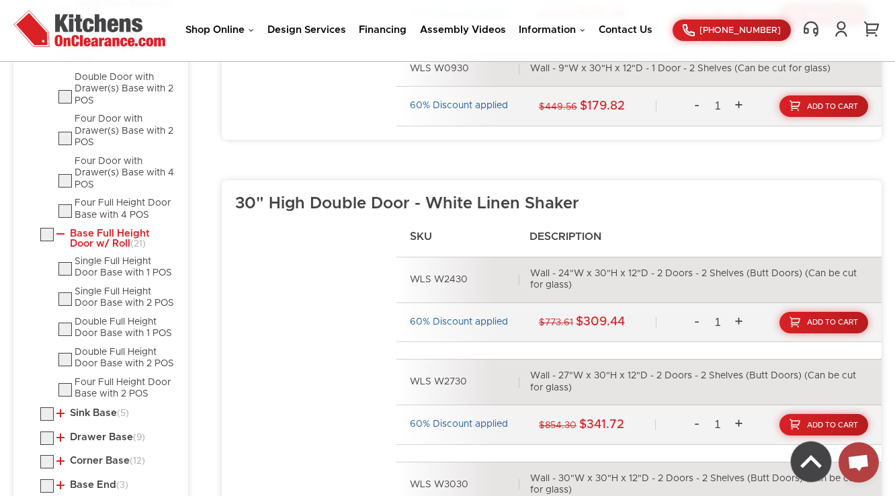
click at [124, 243] on link "Base Full Height Door w/ Roll (21)" at bounding box center [115, 238] width 118 height 21
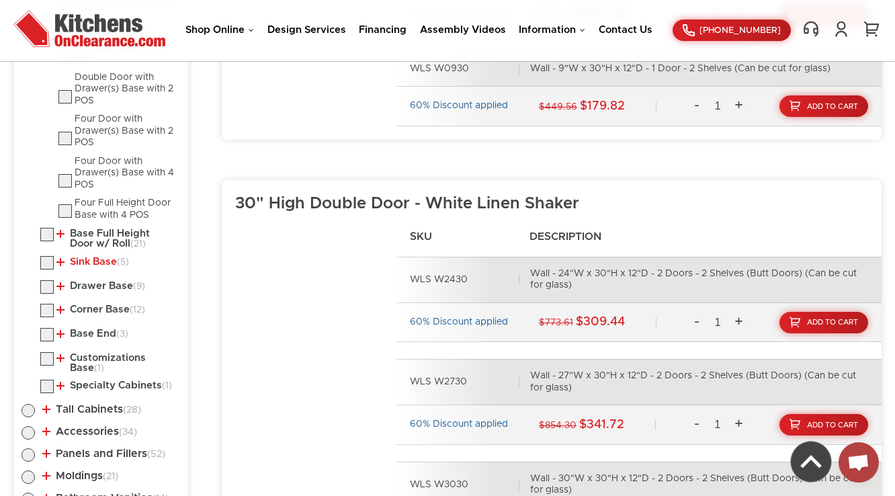
click at [107, 257] on link "Sink Base (5)" at bounding box center [92, 262] width 73 height 11
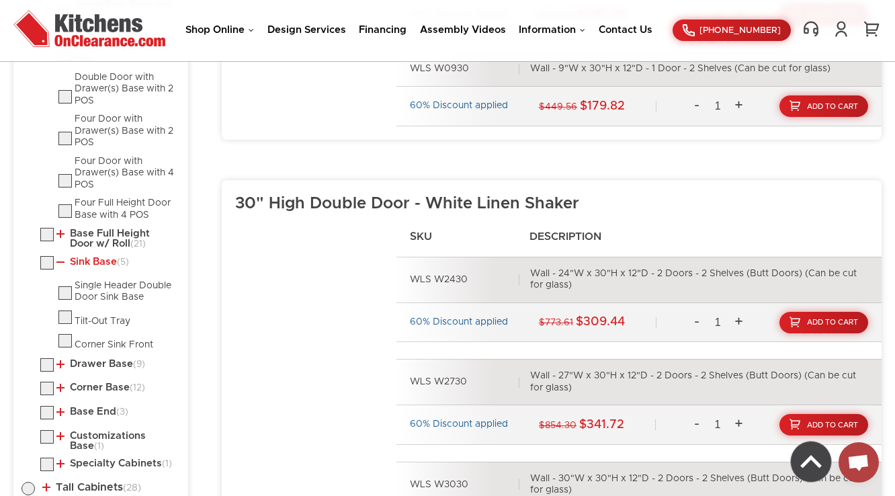
click at [107, 257] on link "Sink Base (5)" at bounding box center [92, 262] width 73 height 11
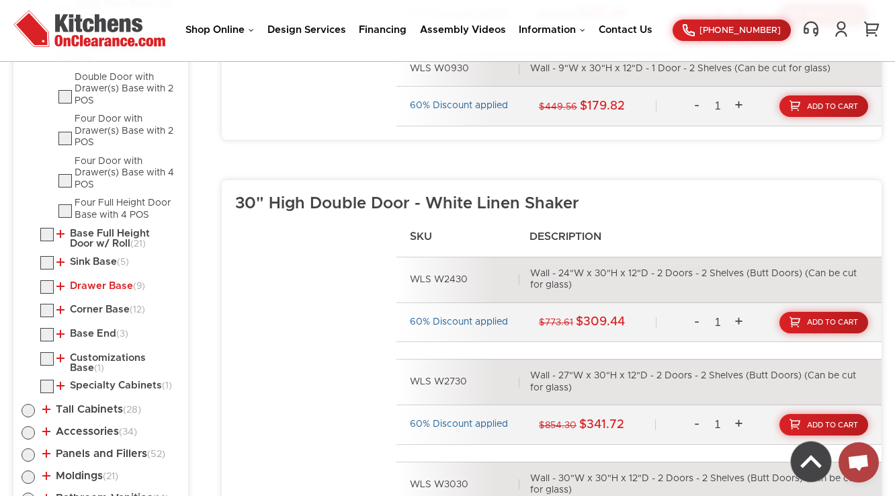
click at [107, 286] on link "Drawer Base (9)" at bounding box center [100, 286] width 89 height 11
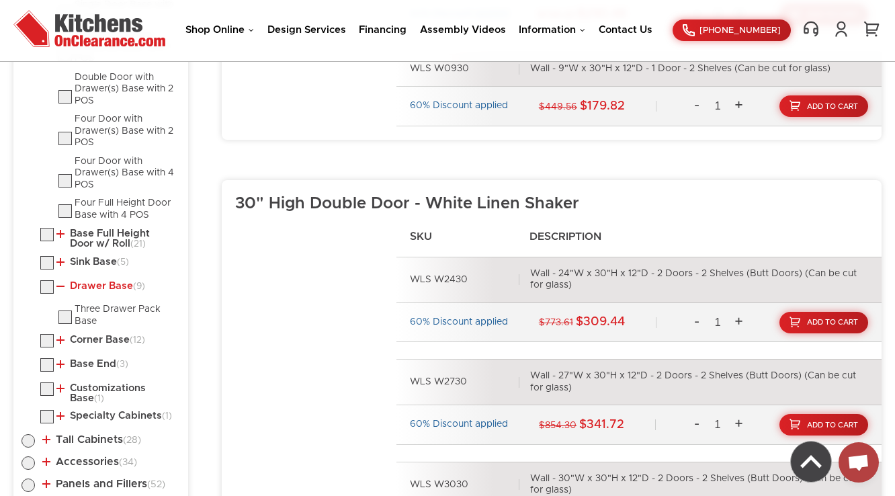
click at [107, 286] on link "Drawer Base (9)" at bounding box center [100, 286] width 89 height 11
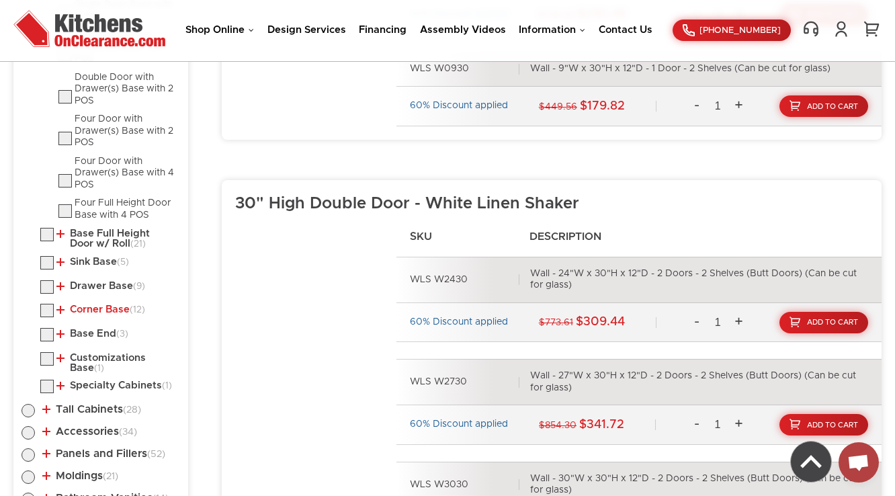
click at [106, 304] on link "Corner Base (12)" at bounding box center [100, 309] width 89 height 11
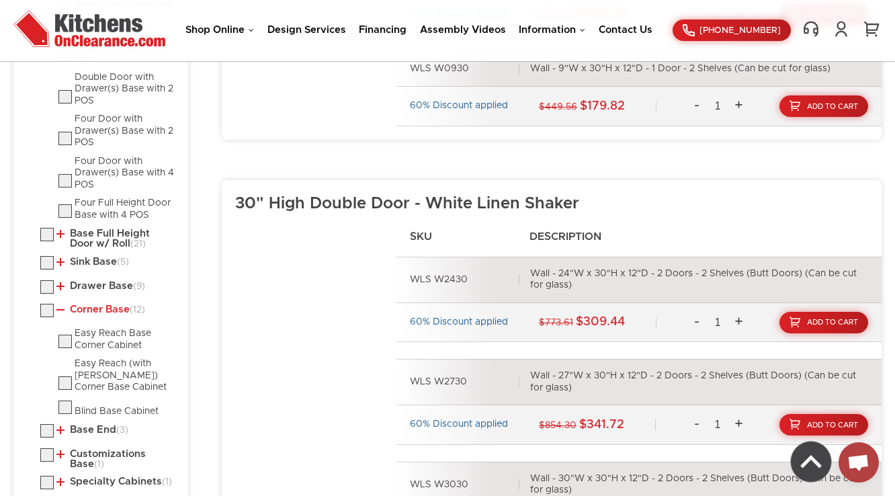
click at [106, 304] on link "Corner Base (12)" at bounding box center [100, 309] width 89 height 11
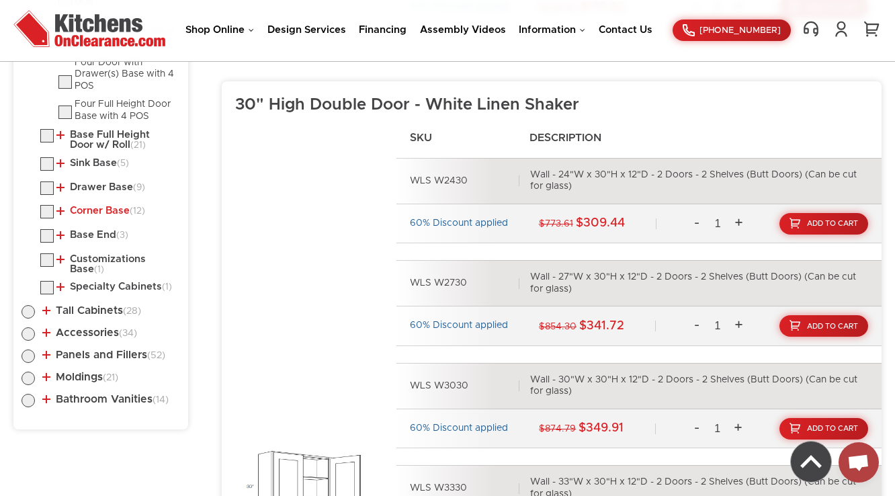
scroll to position [1154, 0]
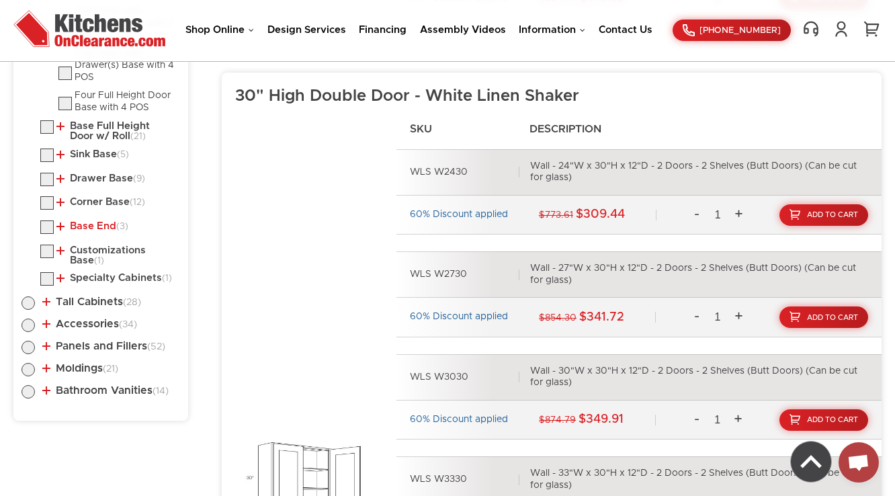
click at [105, 221] on link "Base End (3)" at bounding box center [92, 226] width 72 height 11
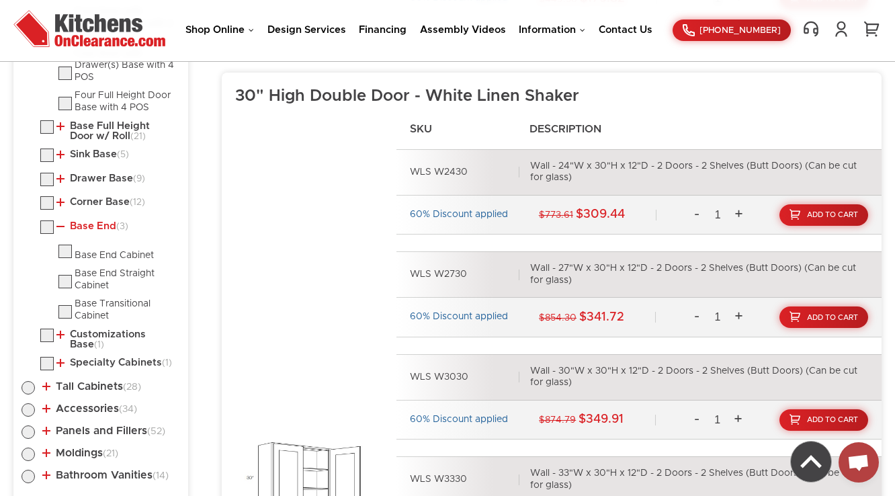
click at [105, 221] on link "Base End (3)" at bounding box center [92, 226] width 72 height 11
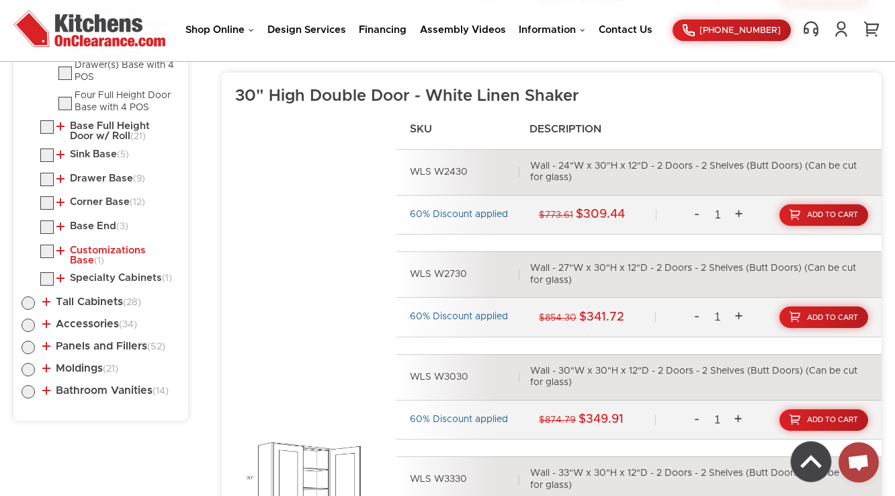
click at [102, 245] on link "Customizations Base (1)" at bounding box center [115, 255] width 118 height 21
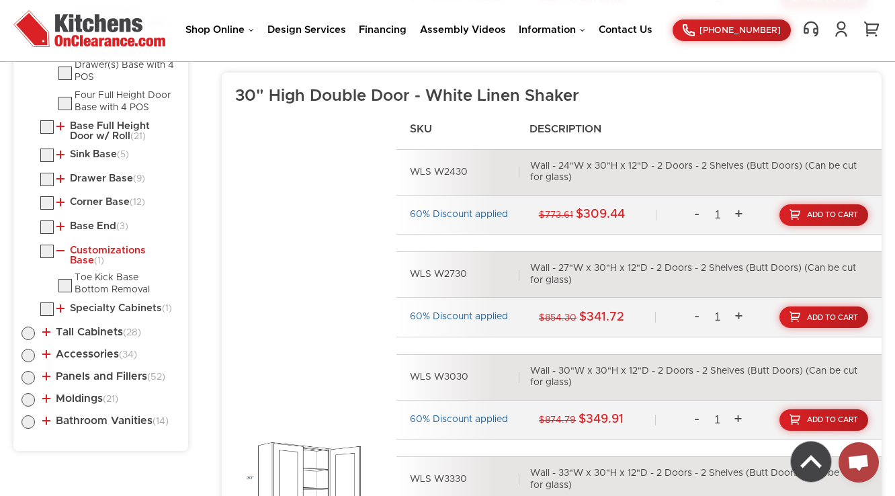
click at [102, 245] on link "Customizations Base (1)" at bounding box center [115, 255] width 118 height 21
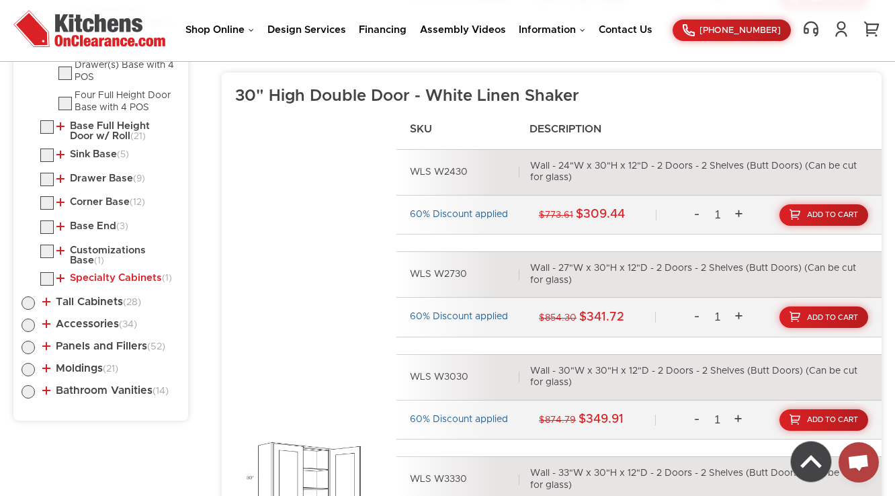
click at [102, 277] on link "Specialty Cabinets (1)" at bounding box center [114, 278] width 116 height 11
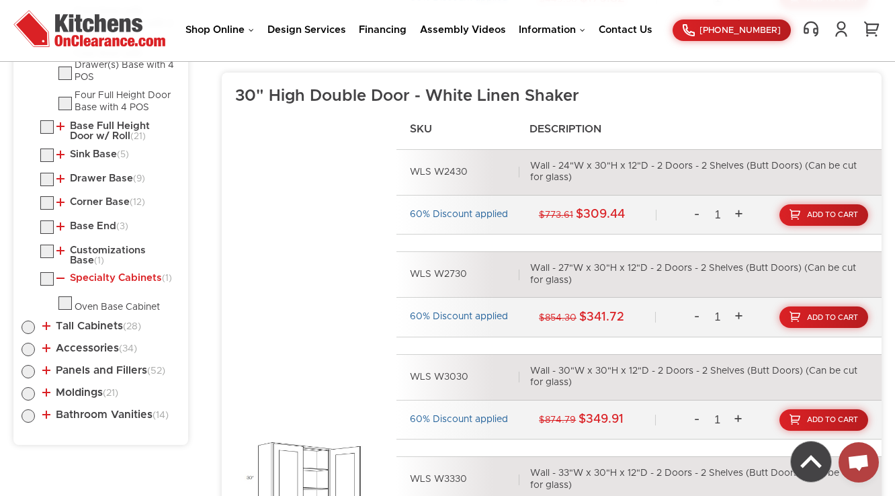
click at [102, 277] on link "Specialty Cabinets (1)" at bounding box center [114, 278] width 116 height 11
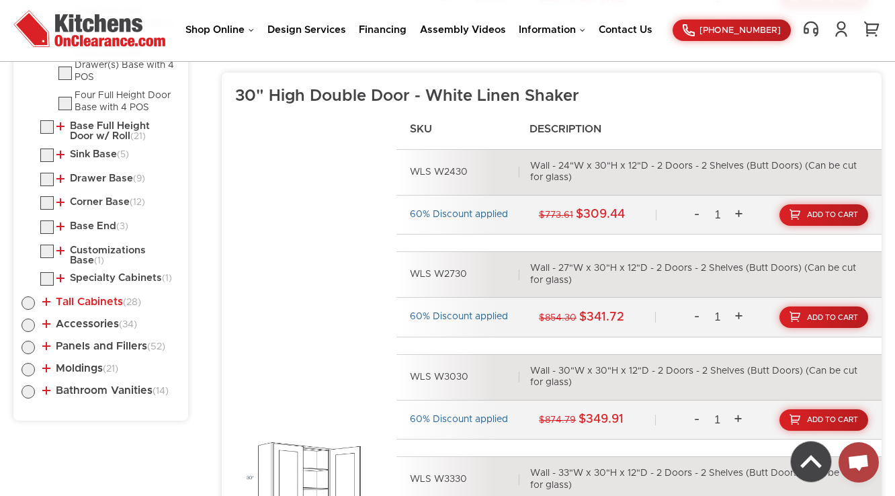
click at [99, 298] on link "Tall Cabinets (28)" at bounding box center [91, 301] width 99 height 11
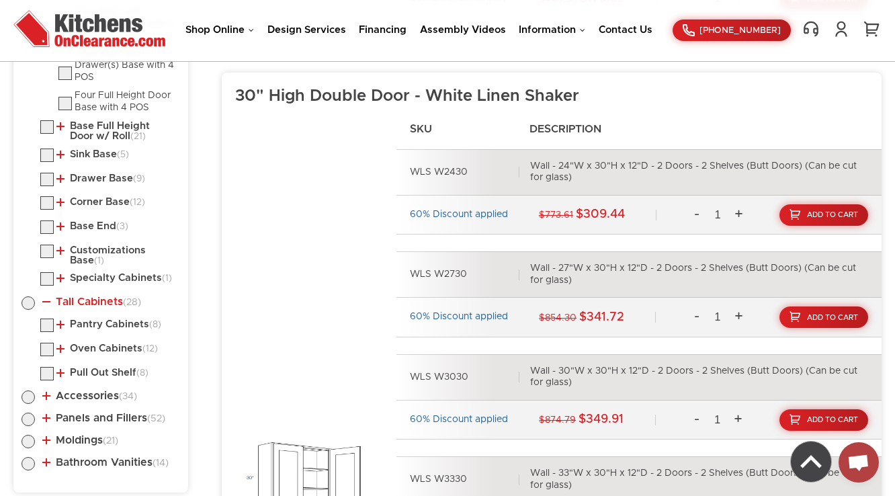
click at [99, 298] on link "Tall Cabinets (28)" at bounding box center [91, 301] width 99 height 11
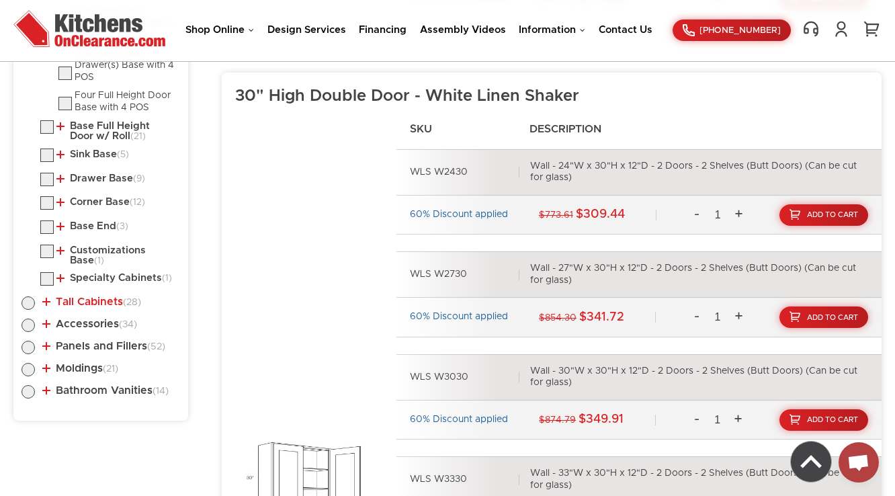
click at [99, 298] on link "Tall Cabinets (28)" at bounding box center [91, 301] width 99 height 11
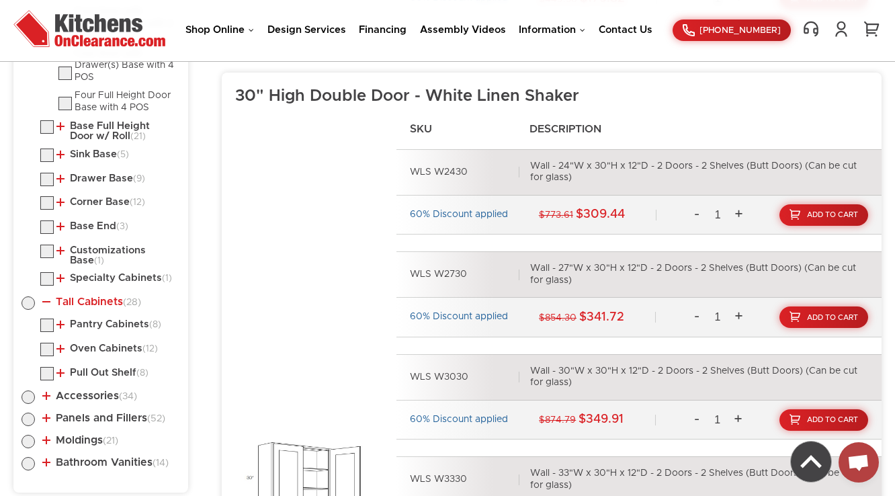
click at [99, 298] on link "Tall Cabinets (28)" at bounding box center [91, 301] width 99 height 11
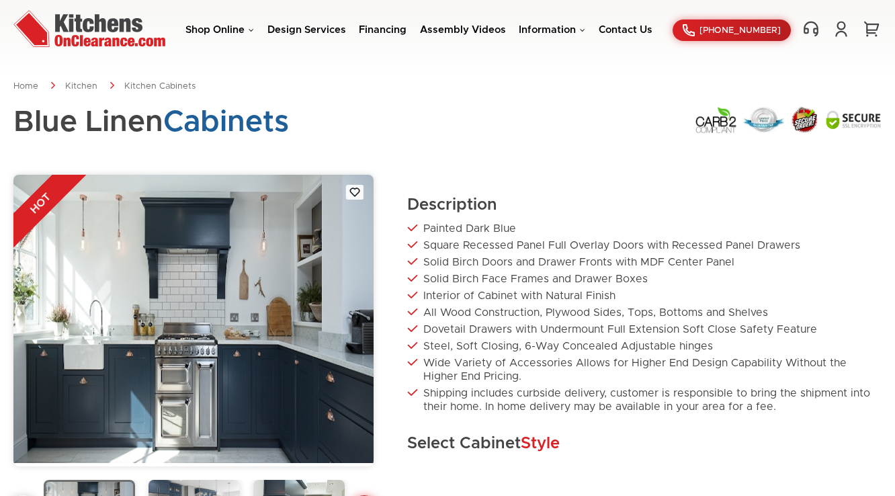
scroll to position [447, 0]
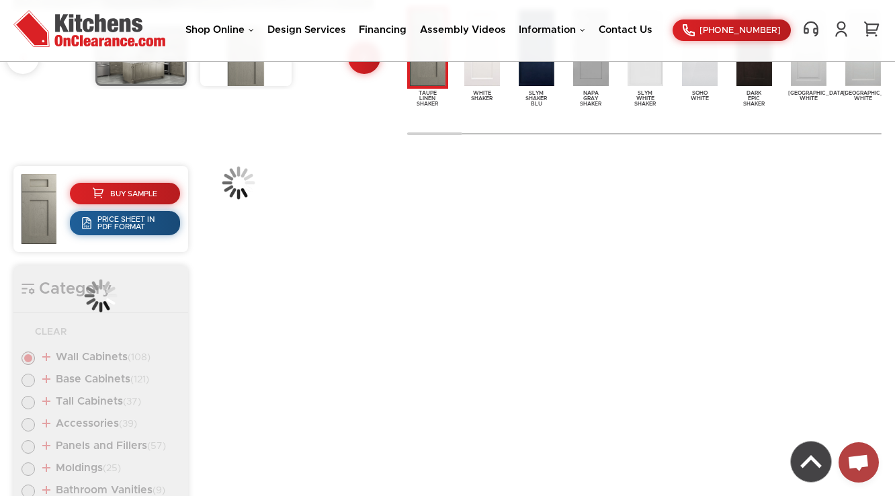
scroll to position [453, 0]
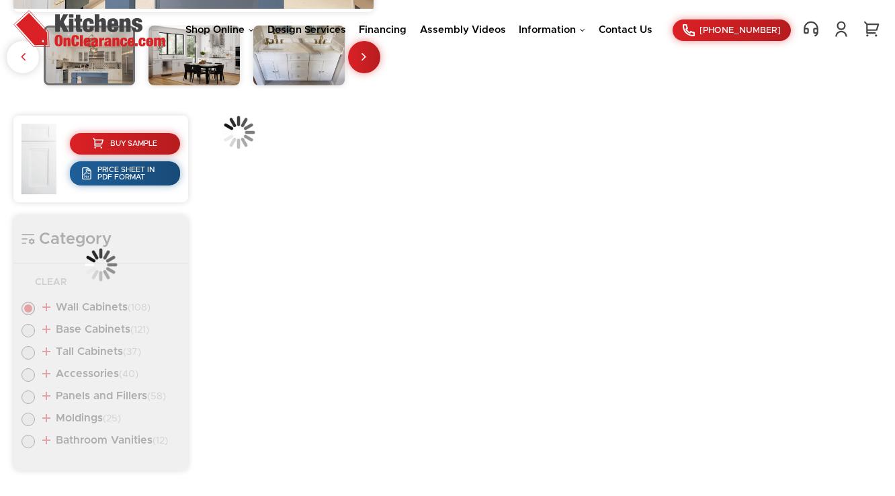
scroll to position [454, 0]
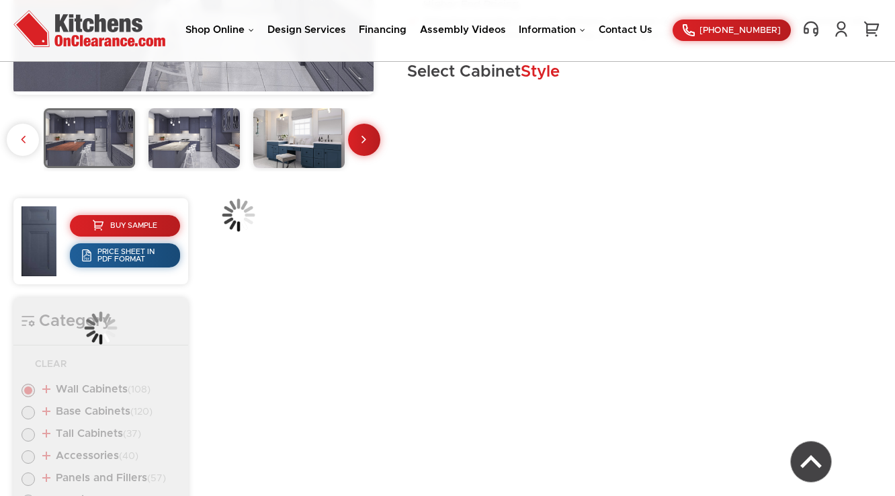
scroll to position [430, 0]
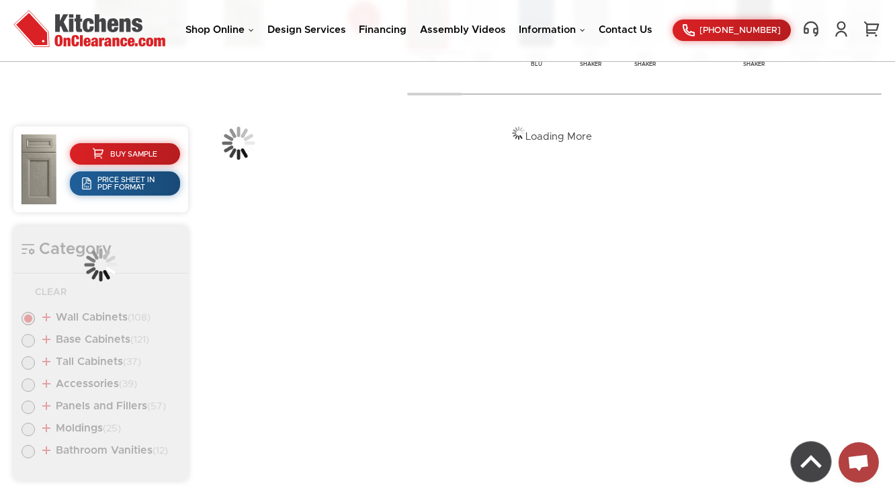
scroll to position [503, 0]
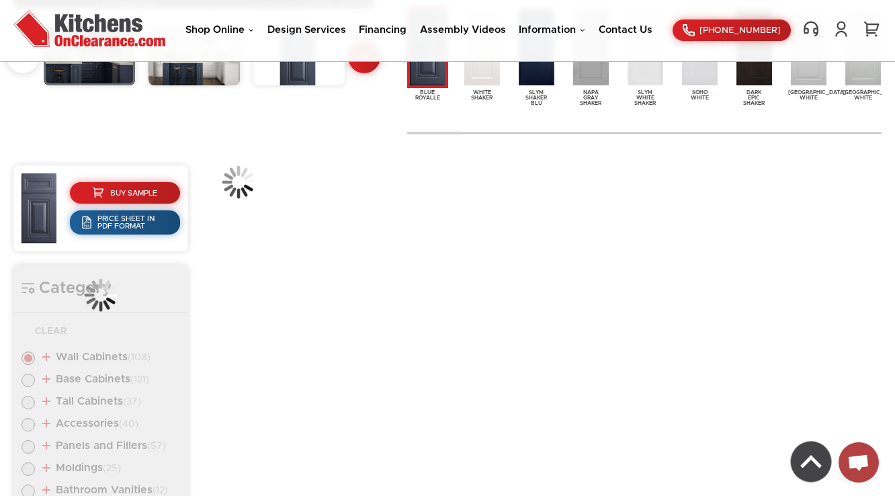
scroll to position [454, 0]
